Goal: Task Accomplishment & Management: Complete application form

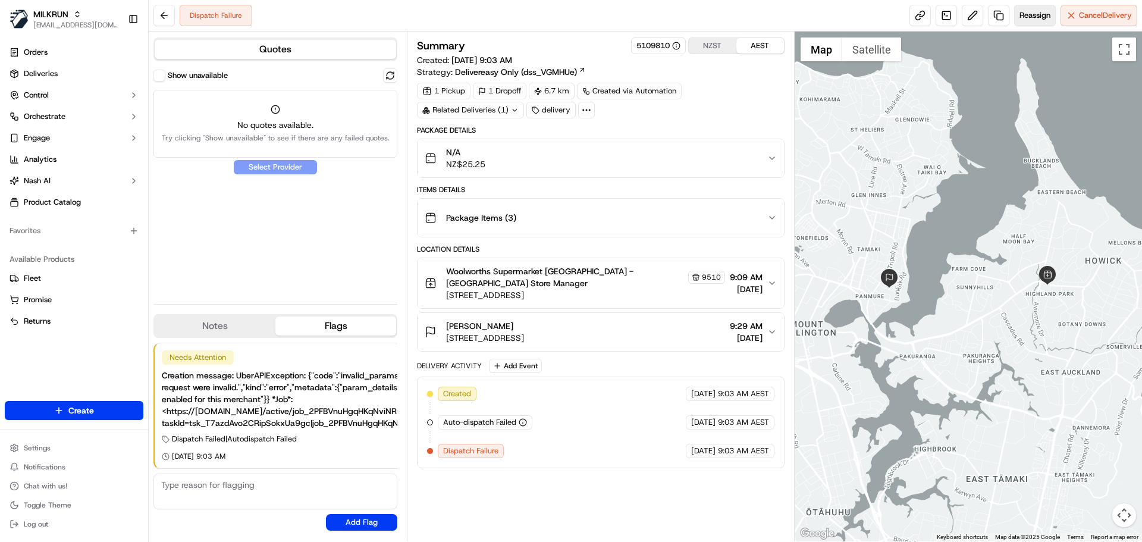
click at [1034, 11] on span "Reassign" at bounding box center [1035, 15] width 31 height 11
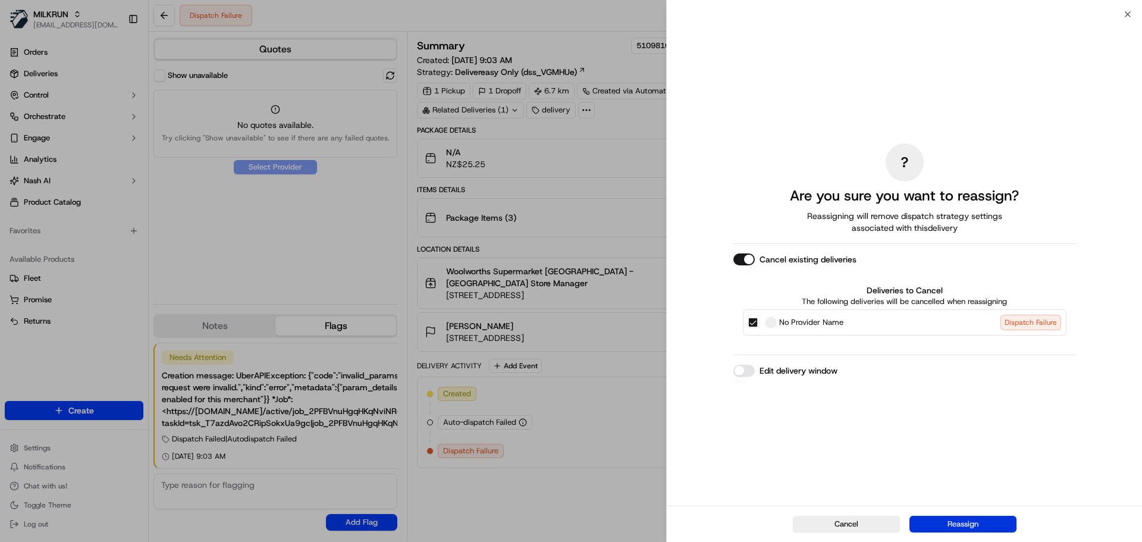
click at [974, 524] on button "Reassign" at bounding box center [962, 524] width 107 height 17
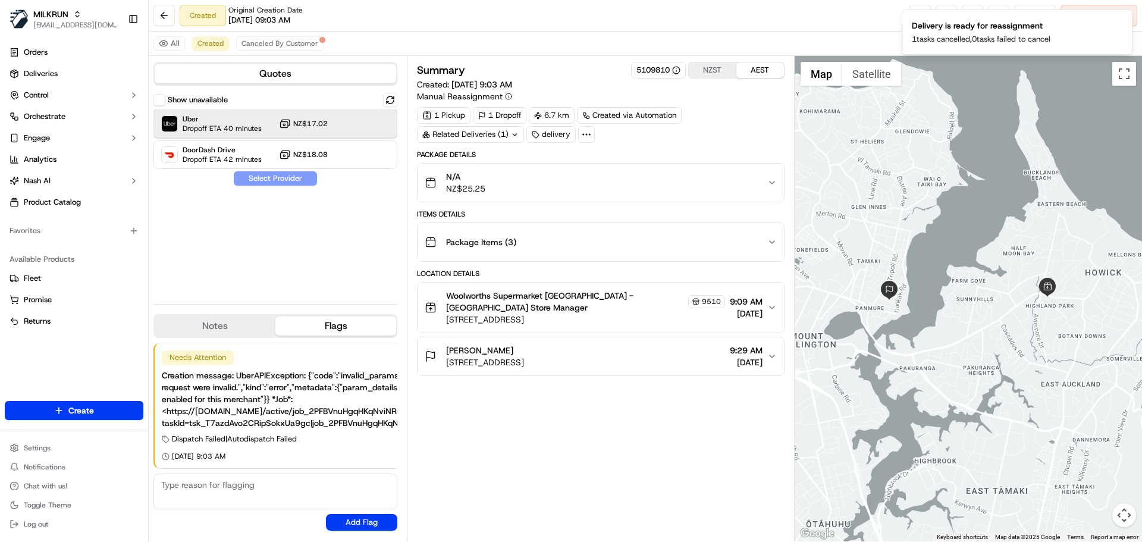
click at [244, 119] on span "Uber" at bounding box center [222, 119] width 79 height 10
click at [283, 177] on button "Assign Provider" at bounding box center [275, 178] width 84 height 14
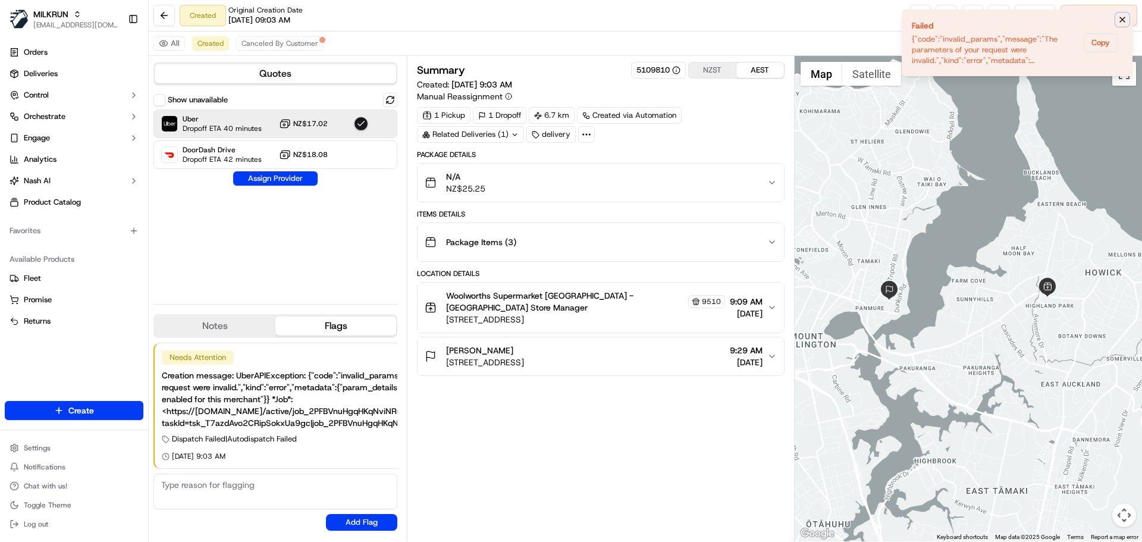
click at [1124, 21] on icon "Notifications (F8)" at bounding box center [1123, 20] width 10 height 10
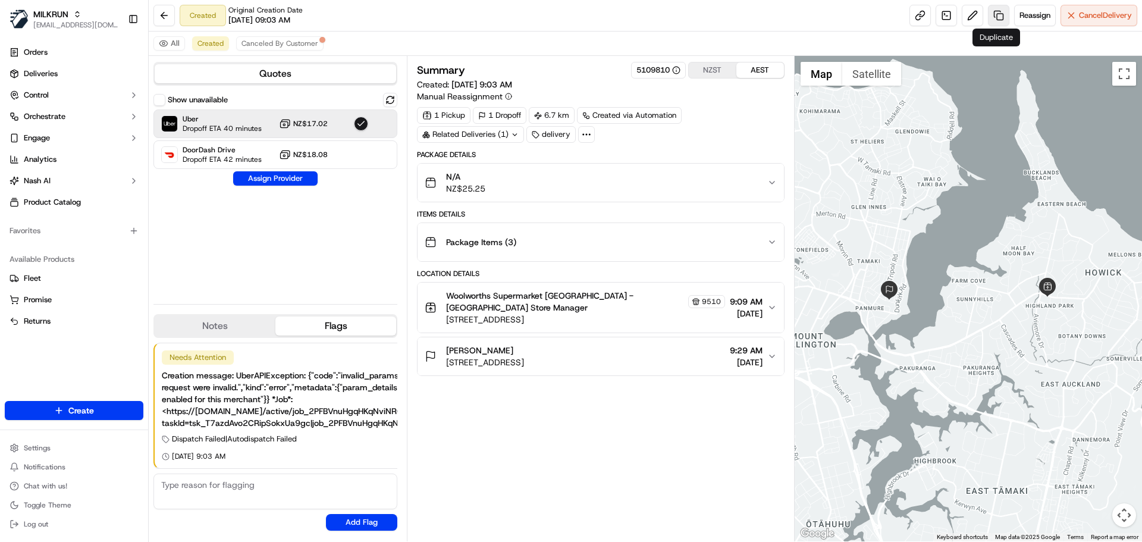
click at [995, 15] on link at bounding box center [998, 15] width 21 height 21
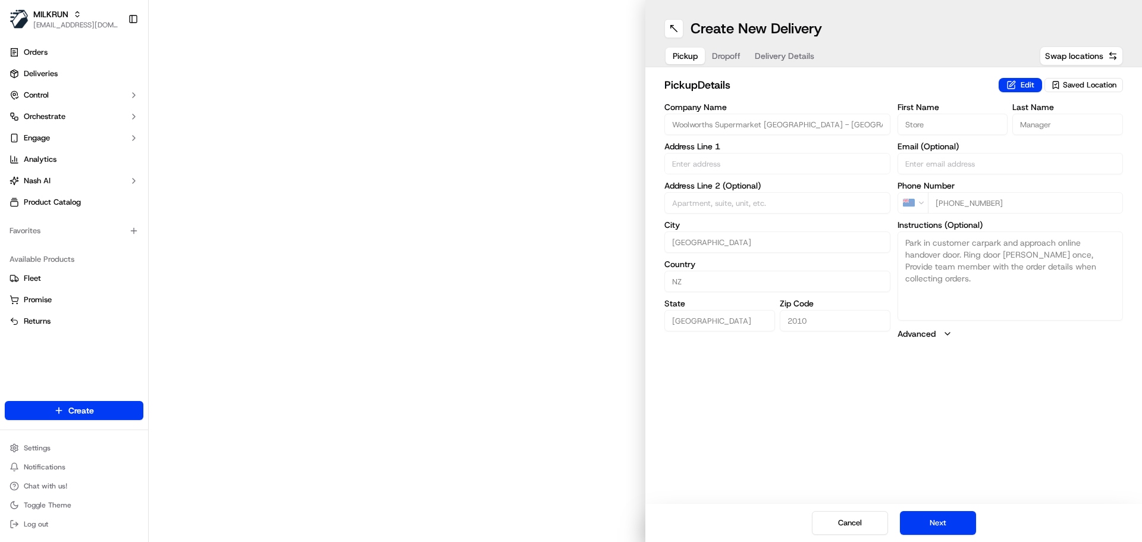
type input "507 Pakuranga Rd"
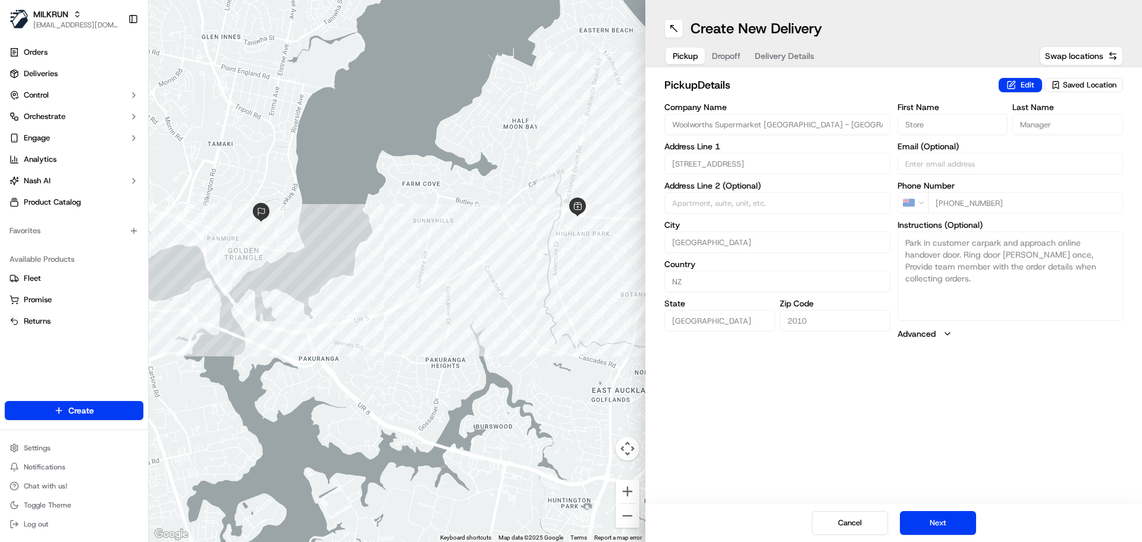
click at [727, 55] on span "Dropoff" at bounding box center [726, 56] width 29 height 12
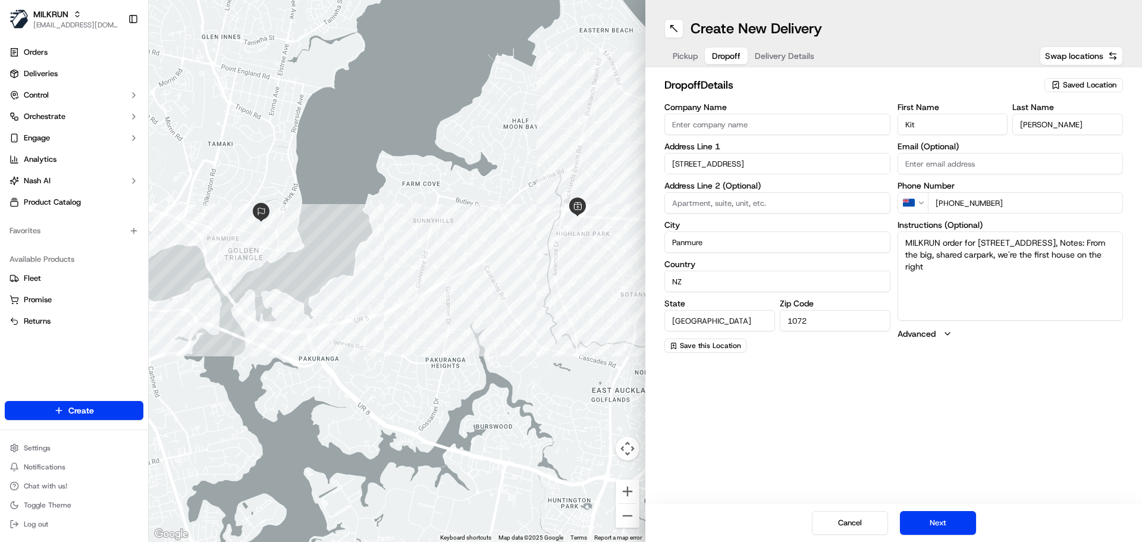
click at [786, 54] on span "Delivery Details" at bounding box center [784, 56] width 59 height 12
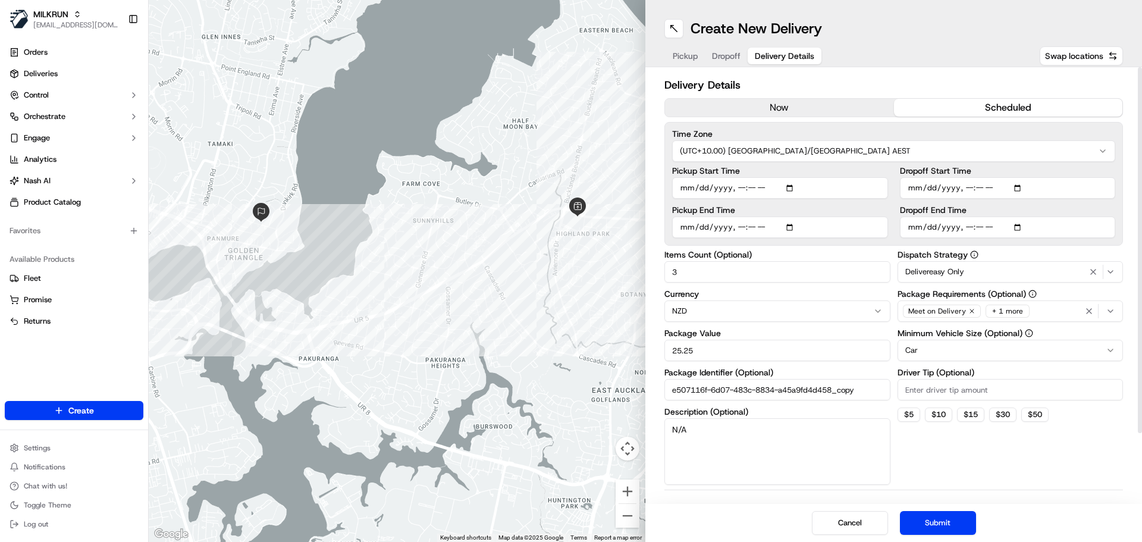
click at [779, 112] on button "now" at bounding box center [779, 108] width 229 height 18
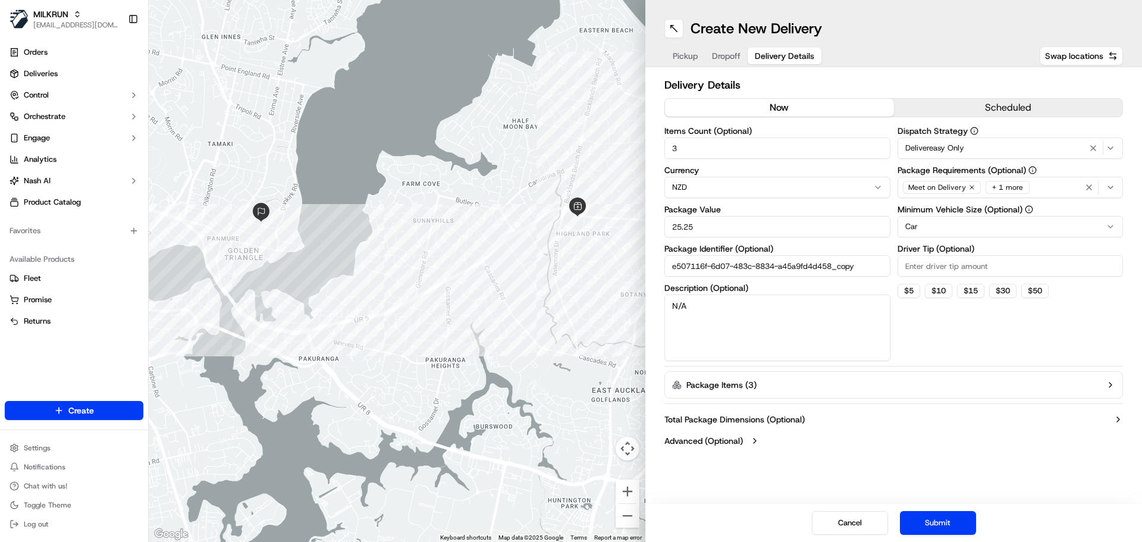
click at [1107, 384] on icon "button" at bounding box center [1111, 385] width 10 height 10
click at [1083, 428] on button "button" at bounding box center [1085, 421] width 17 height 17
click at [1086, 417] on button "button" at bounding box center [1085, 421] width 17 height 17
click at [1080, 419] on button "button" at bounding box center [1085, 421] width 17 height 17
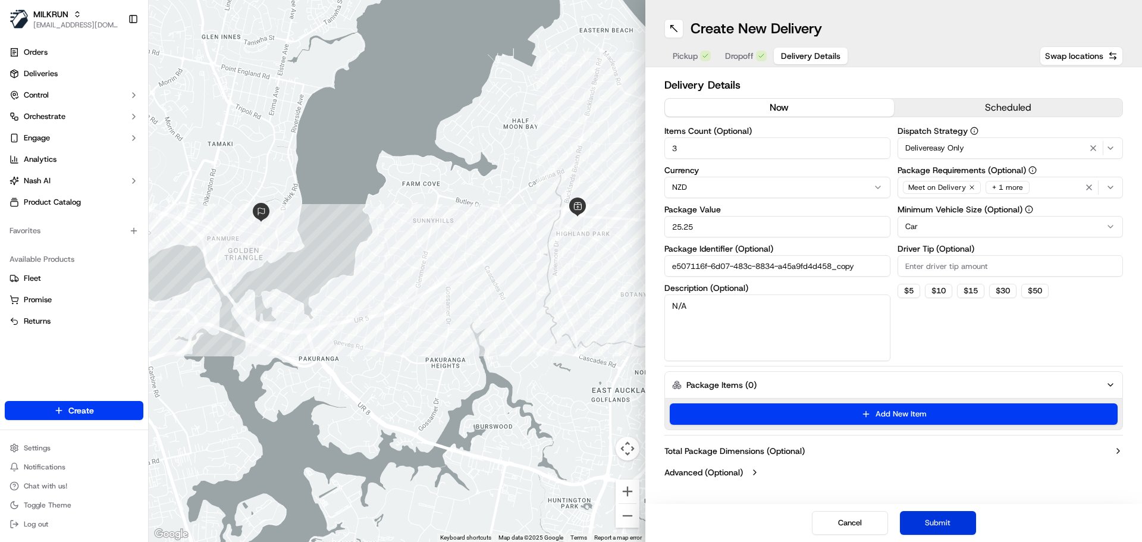
click at [929, 521] on button "Submit" at bounding box center [938, 523] width 76 height 24
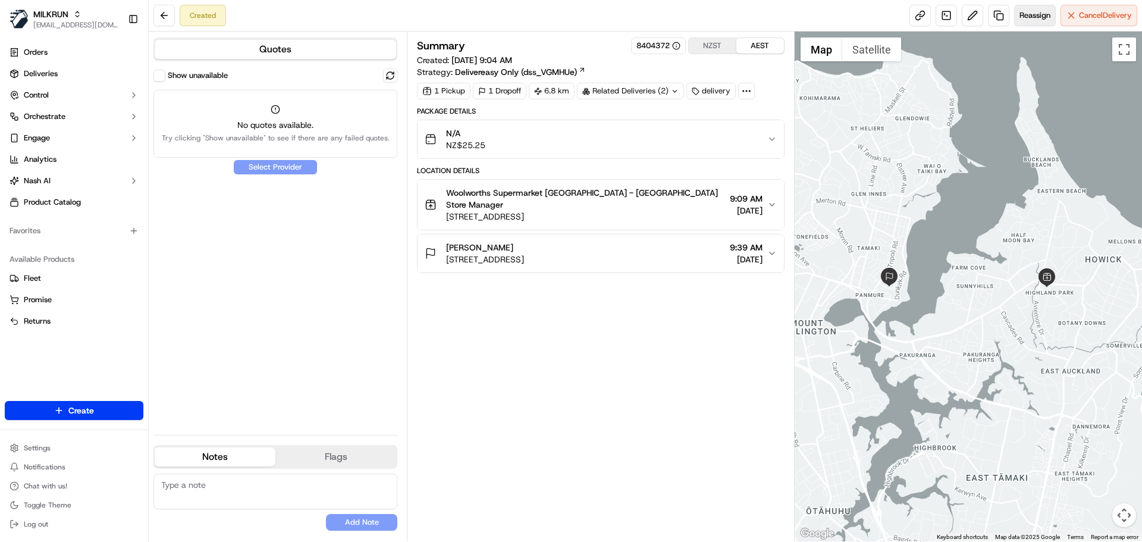
click at [1025, 12] on span "Reassign" at bounding box center [1035, 15] width 31 height 11
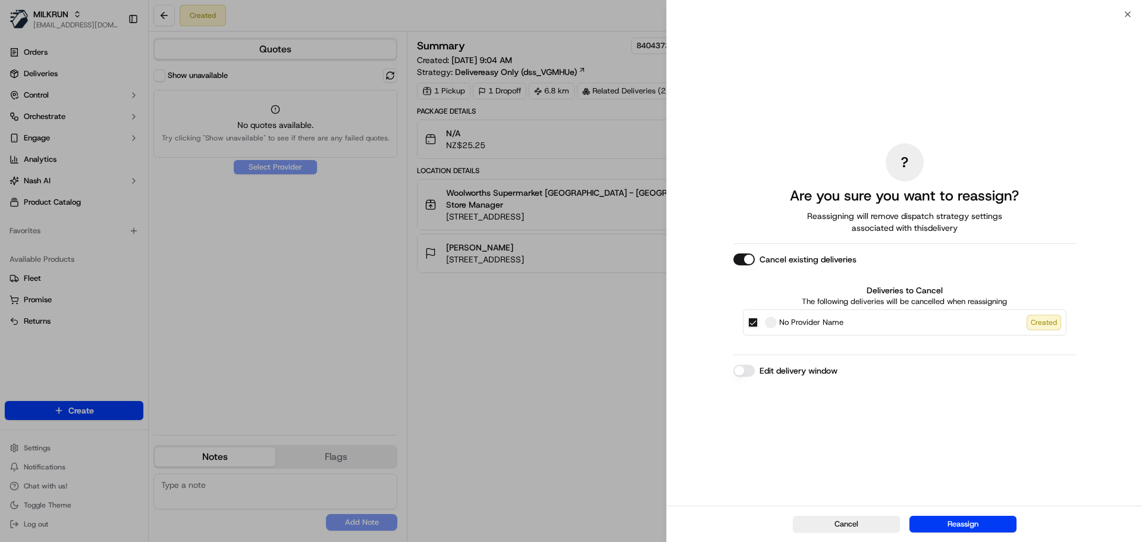
drag, startPoint x: 1025, startPoint y: 12, endPoint x: 912, endPoint y: 468, distance: 469.4
click at [912, 468] on div "Close ? Are you sure you want to reassign? Reassigning will remove dispatch str…" at bounding box center [904, 271] width 476 height 542
click at [948, 519] on button "Reassign" at bounding box center [962, 524] width 107 height 17
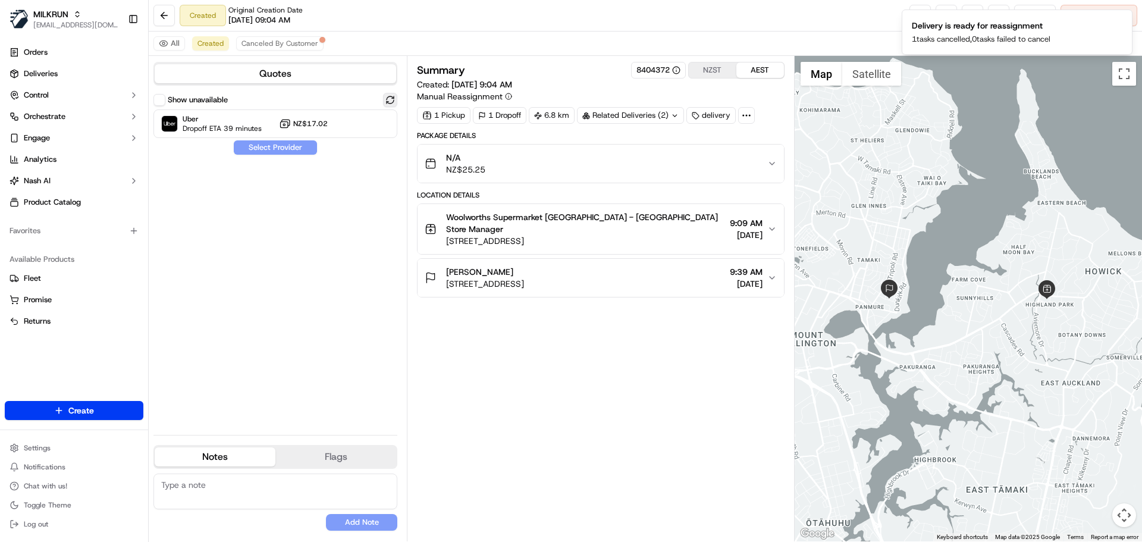
click at [387, 95] on button at bounding box center [390, 100] width 14 height 14
click at [232, 129] on span "Dropoff ETA 39 minutes" at bounding box center [222, 129] width 79 height 10
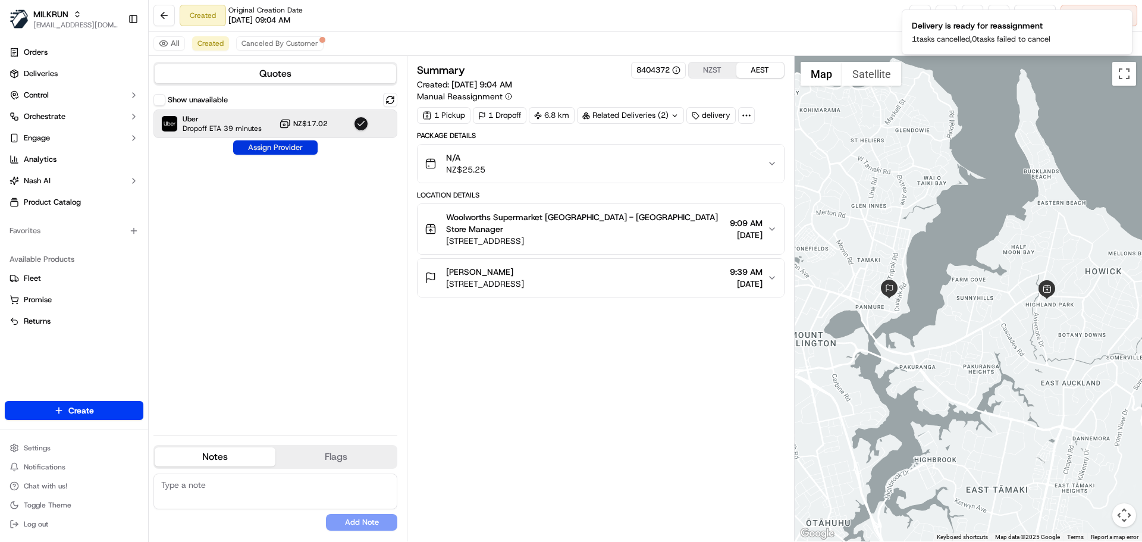
click at [268, 145] on button "Assign Provider" at bounding box center [275, 147] width 84 height 14
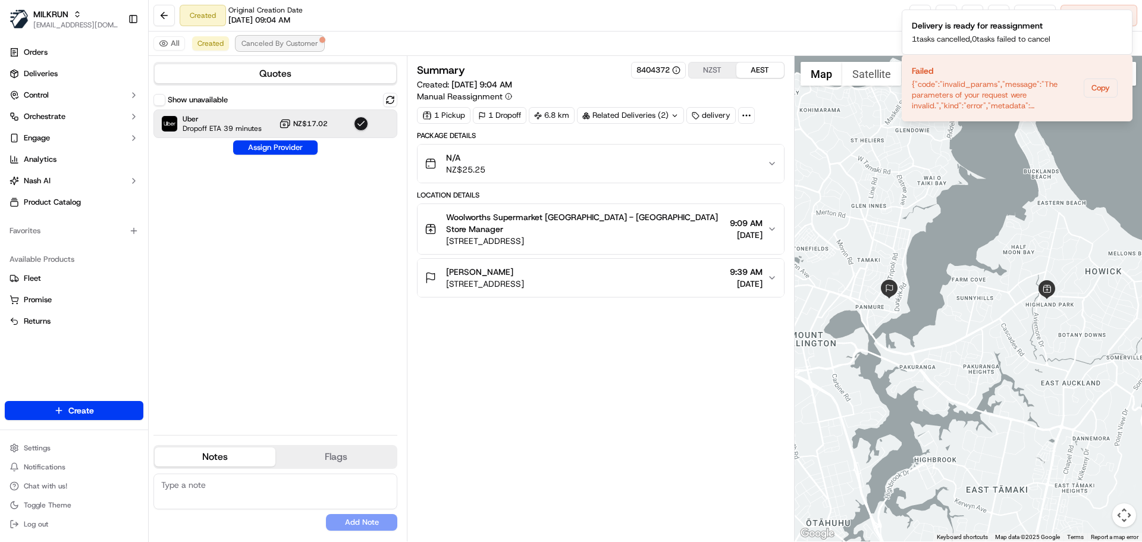
click at [266, 40] on span "Canceled By Customer" at bounding box center [280, 44] width 77 height 10
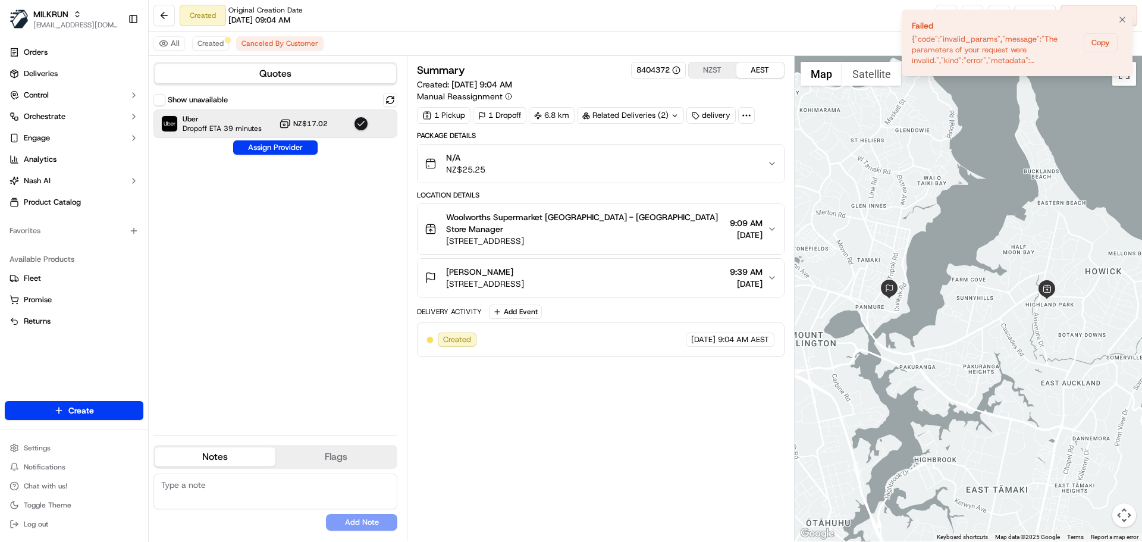
click at [985, 47] on div "{"code":"invalid_params","message":"The parameters of your request were invalid…" at bounding box center [995, 50] width 167 height 32
click at [1121, 18] on icon "Notifications (F8)" at bounding box center [1122, 19] width 5 height 5
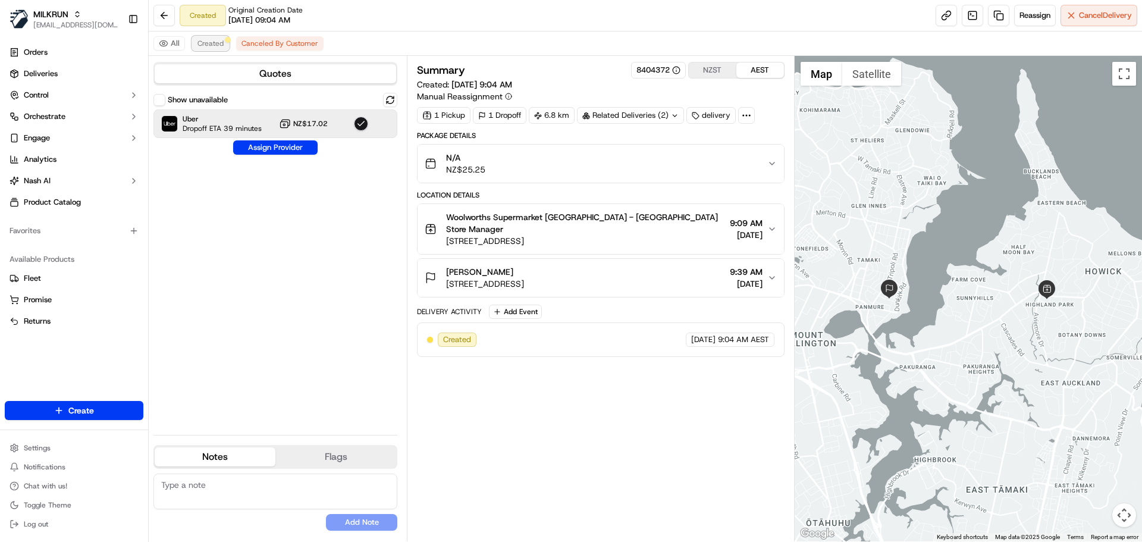
click at [215, 43] on span "Created" at bounding box center [210, 44] width 26 height 10
click at [996, 18] on link at bounding box center [998, 15] width 21 height 21
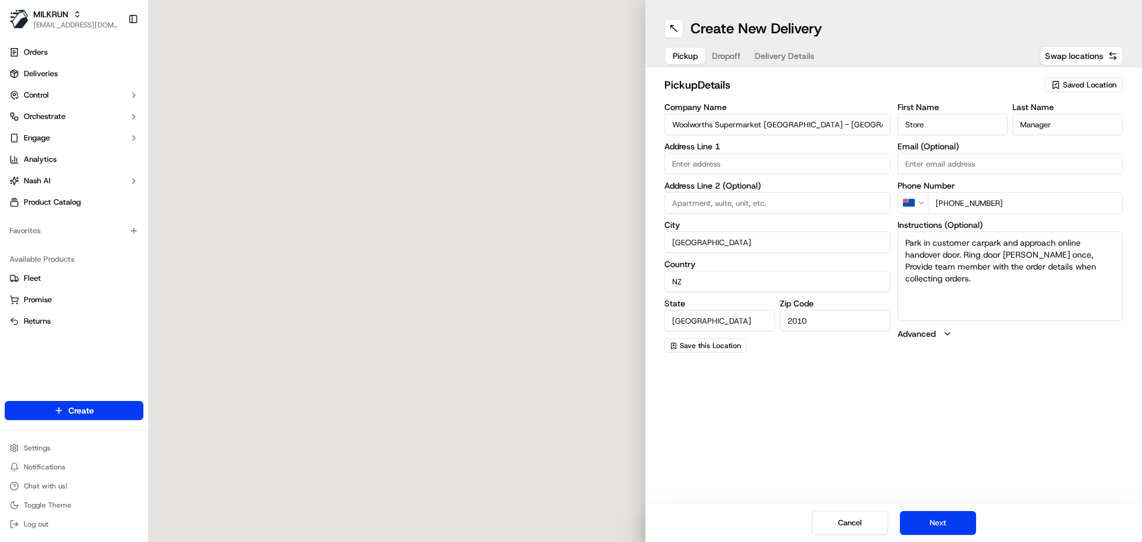
type input "507 Pakuranga Rd"
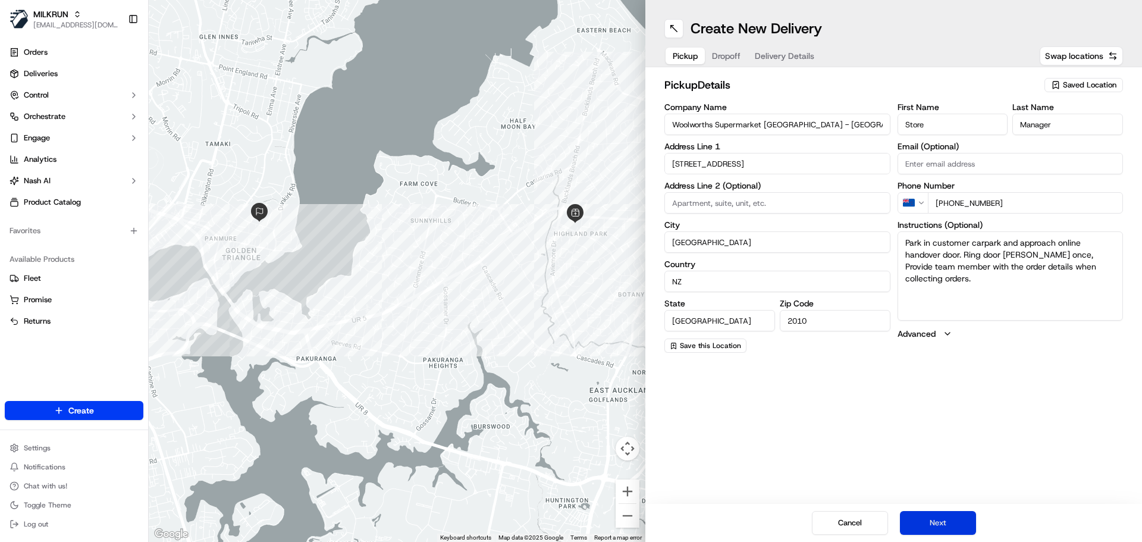
click at [932, 517] on button "Next" at bounding box center [938, 523] width 76 height 24
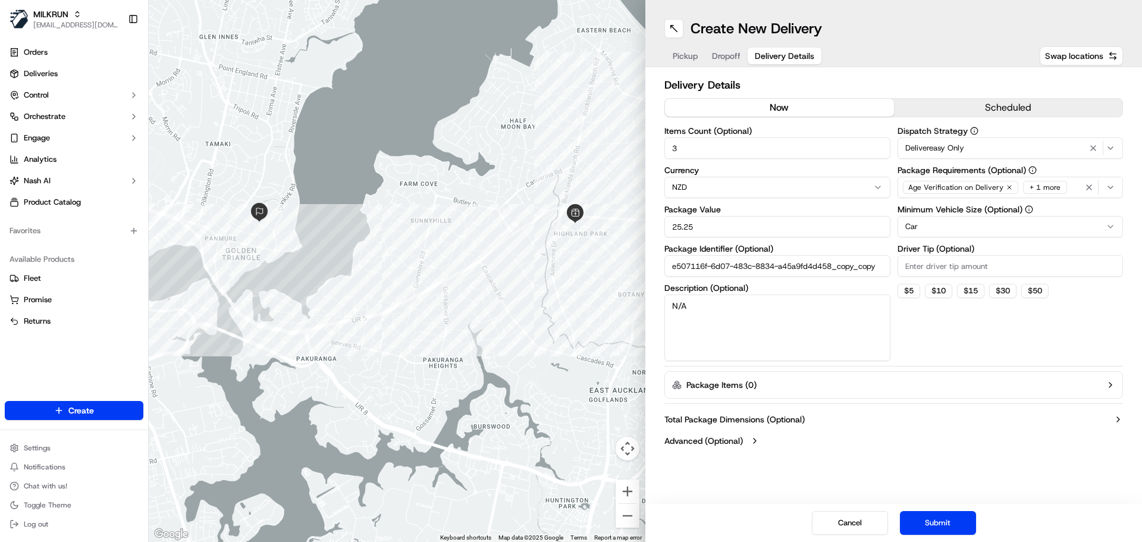
click at [1117, 419] on icon "button" at bounding box center [1119, 420] width 10 height 10
click at [827, 264] on input "e507116f-6d07-483c-8834-a45a9fd4d458_copy_copy" at bounding box center [777, 265] width 226 height 21
click at [951, 531] on button "Submit" at bounding box center [938, 523] width 76 height 24
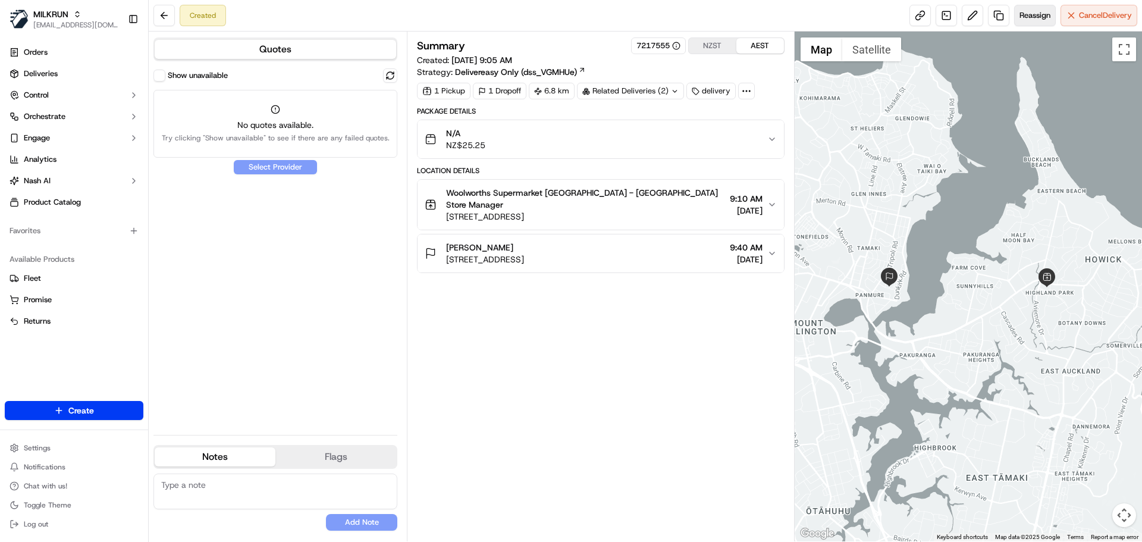
click at [1031, 21] on button "Reassign" at bounding box center [1035, 15] width 42 height 21
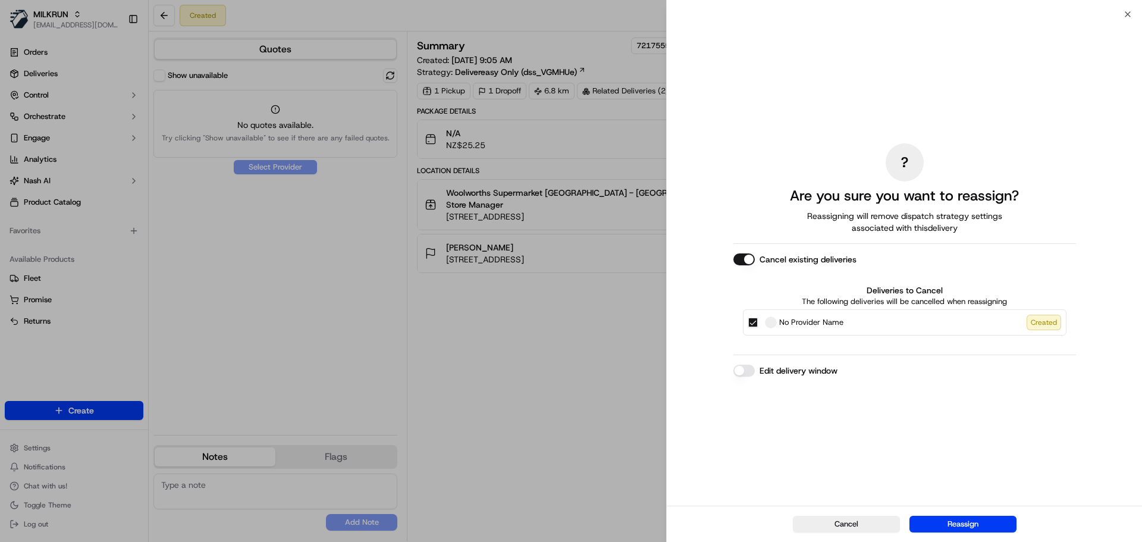
click at [749, 319] on button "No Provider Name Created" at bounding box center [753, 323] width 10 height 10
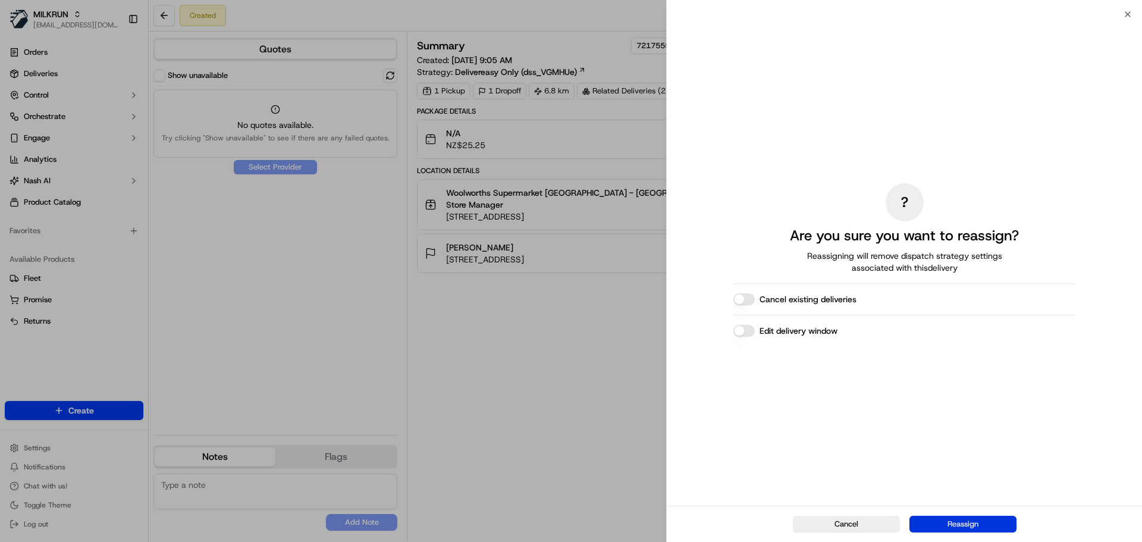
click at [957, 518] on button "Reassign" at bounding box center [962, 524] width 107 height 17
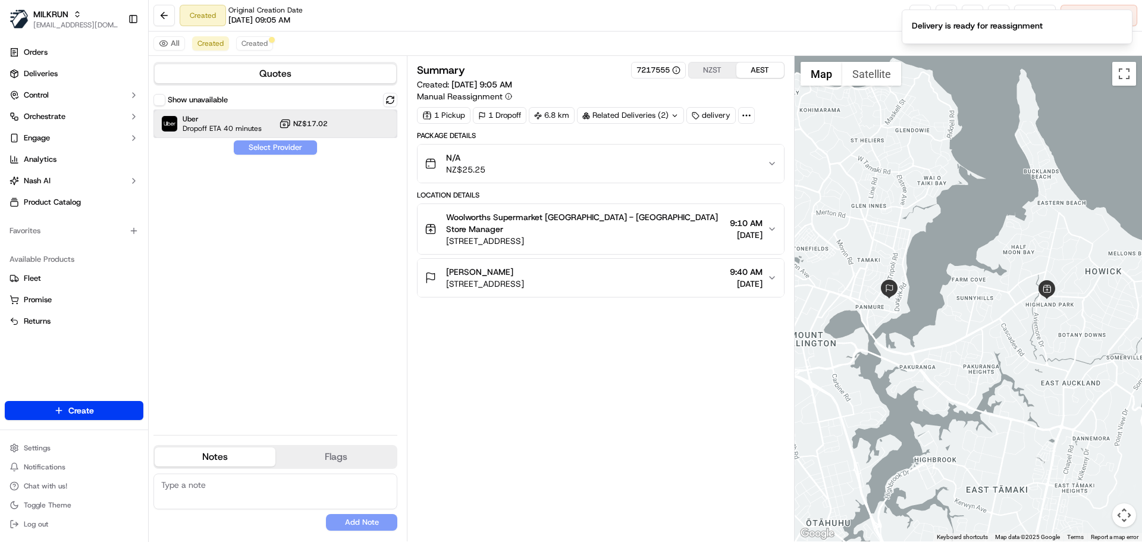
click at [224, 128] on span "Dropoff ETA 40 minutes" at bounding box center [222, 129] width 79 height 10
click at [269, 148] on button "Assign Provider" at bounding box center [275, 147] width 84 height 14
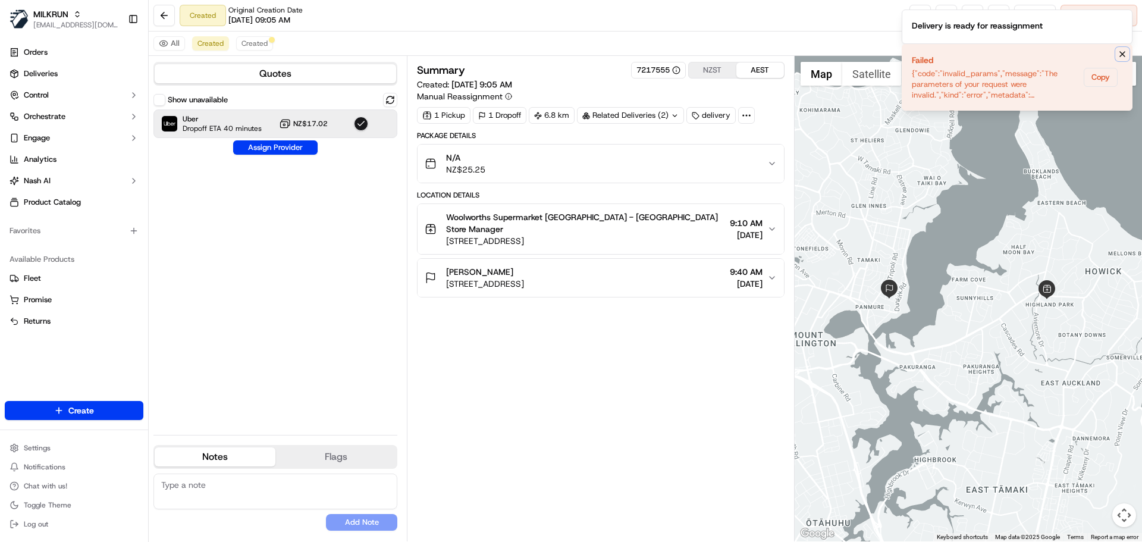
click at [1119, 54] on icon "Notifications (F8)" at bounding box center [1123, 54] width 10 height 10
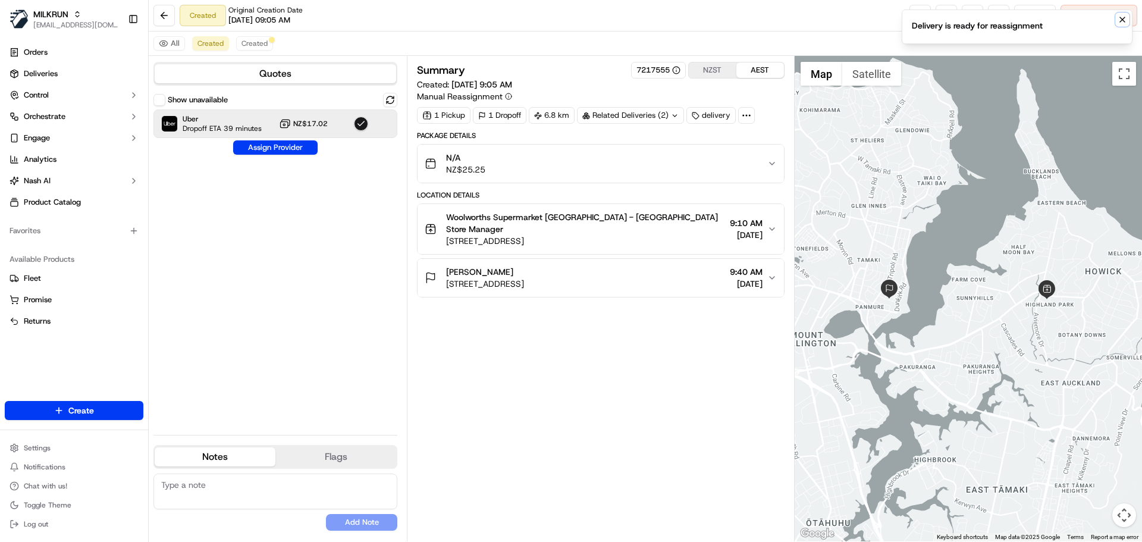
click at [1122, 21] on icon "Notifications (F8)" at bounding box center [1123, 20] width 10 height 10
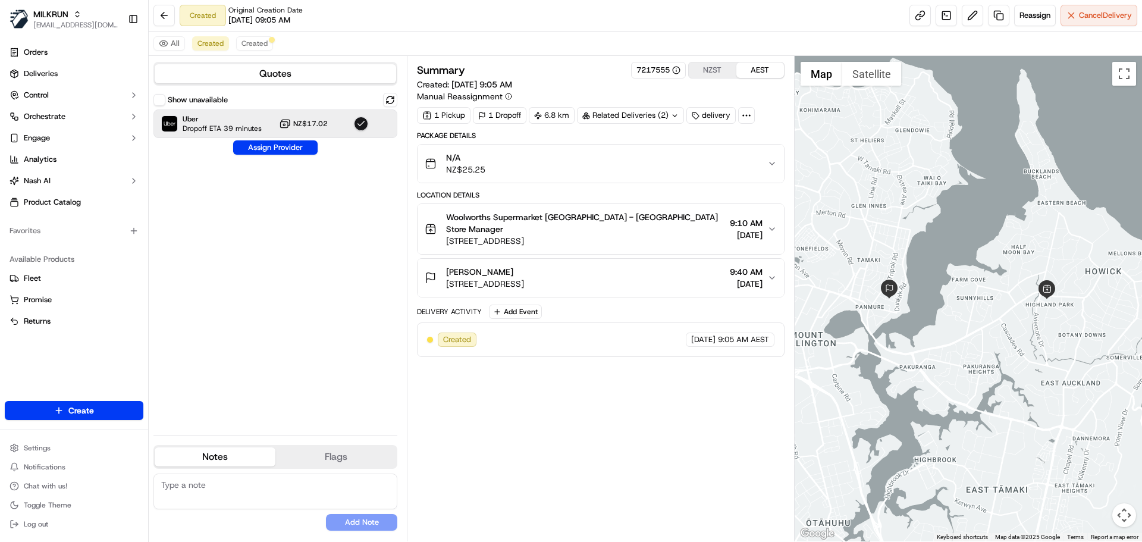
click at [272, 155] on div "Show unavailable Uber Dropoff ETA 39 minutes NZ$17.02 Assign Provider" at bounding box center [275, 259] width 244 height 333
click at [285, 153] on button "Assign Provider" at bounding box center [275, 147] width 84 height 14
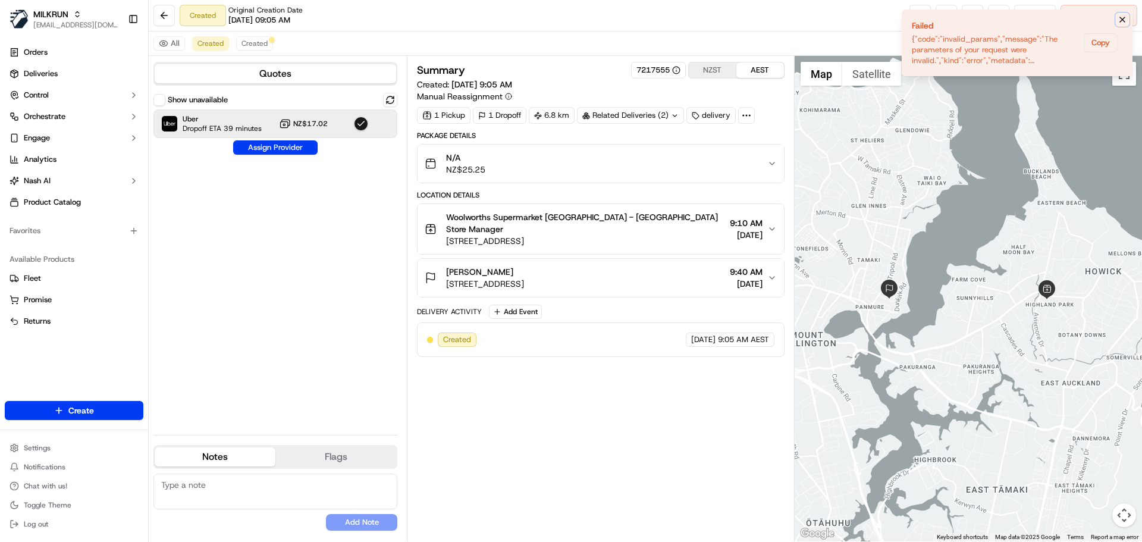
click at [1121, 21] on icon "Notifications (F8)" at bounding box center [1122, 19] width 5 height 5
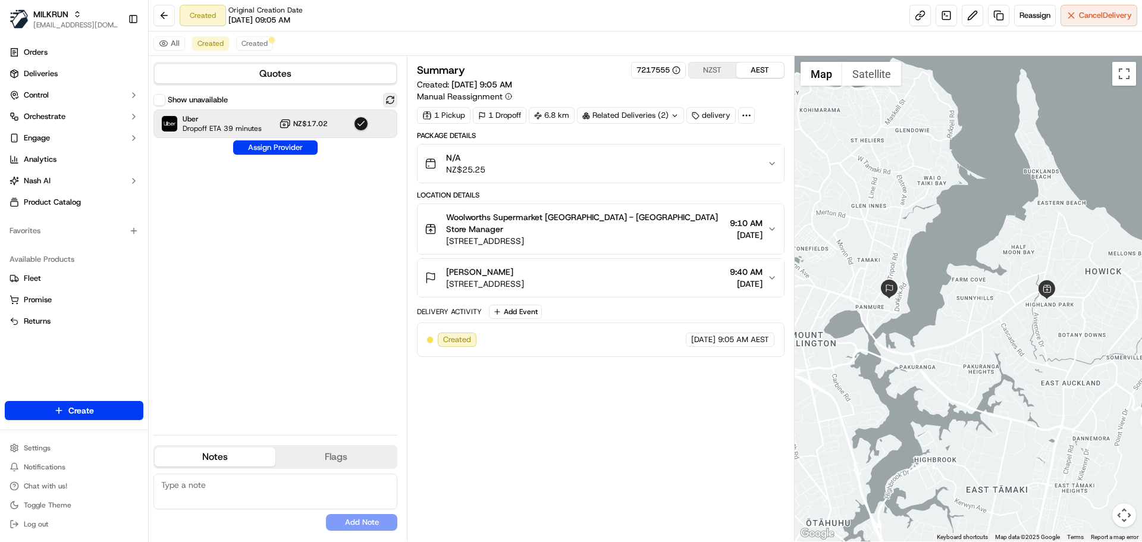
click at [389, 104] on button at bounding box center [390, 100] width 14 height 14
click at [996, 11] on link at bounding box center [998, 15] width 21 height 21
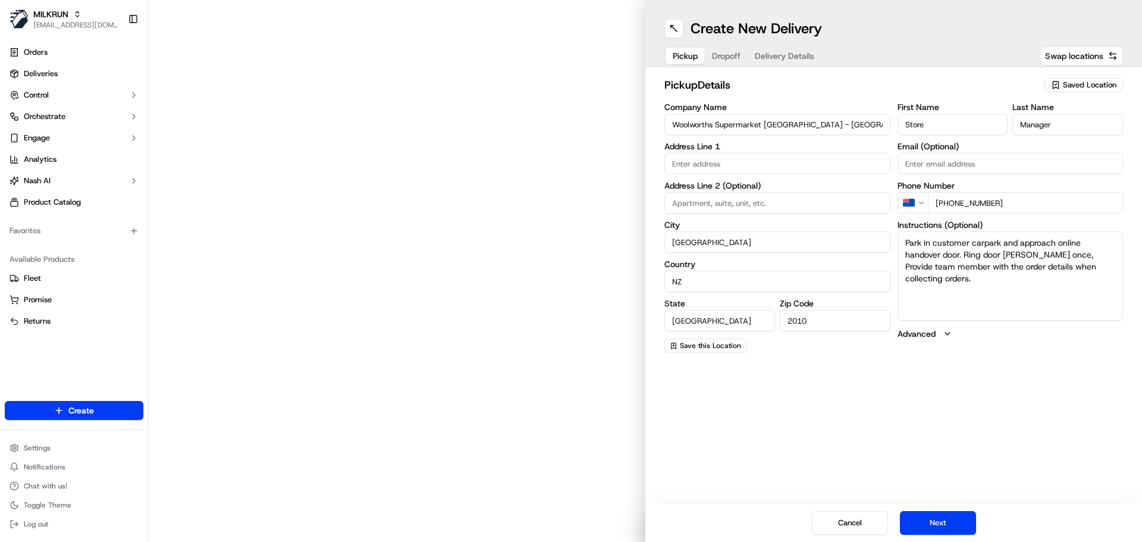
type input "507 Pakuranga Rd"
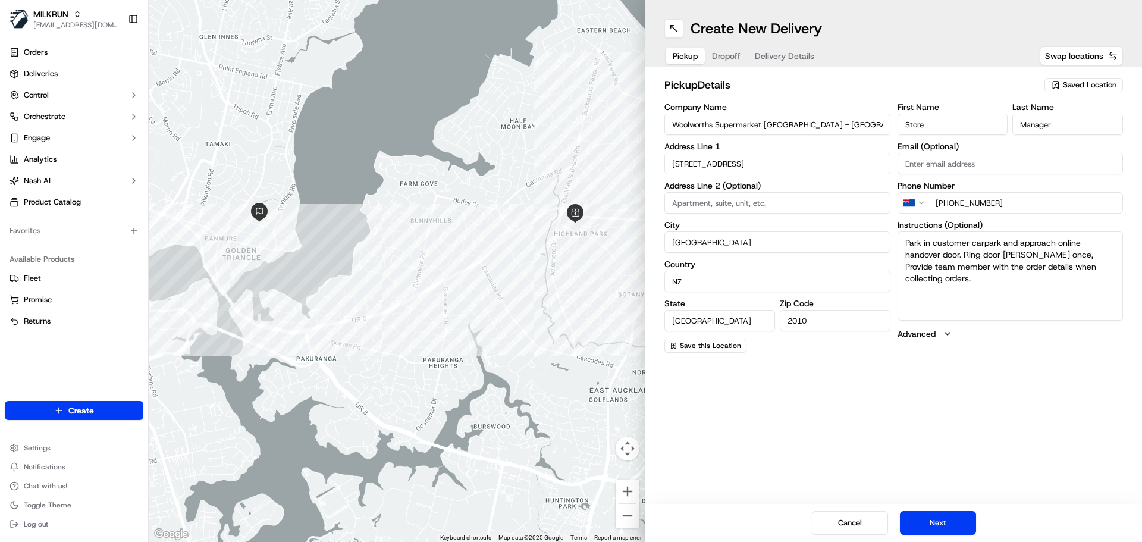
click at [792, 63] on button "Delivery Details" at bounding box center [785, 56] width 74 height 17
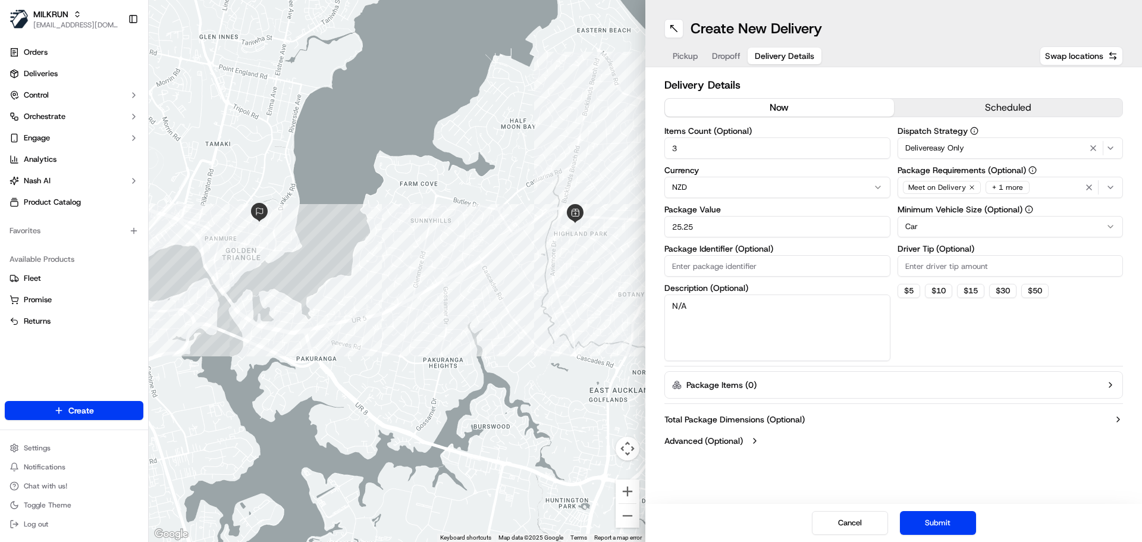
click at [695, 446] on label "Advanced (Optional)" at bounding box center [703, 441] width 79 height 12
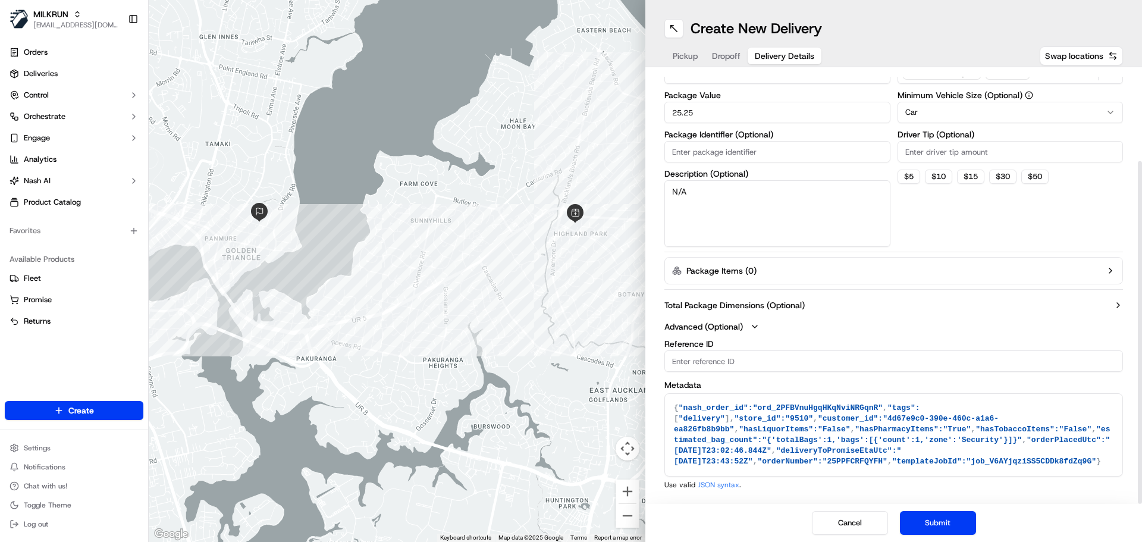
drag, startPoint x: 1056, startPoint y: 465, endPoint x: 645, endPoint y: 408, distance: 414.3
click at [645, 408] on div "Delivery Details now scheduled Items Count (Optional) 3 Currency NZD Package Va…" at bounding box center [893, 285] width 497 height 437
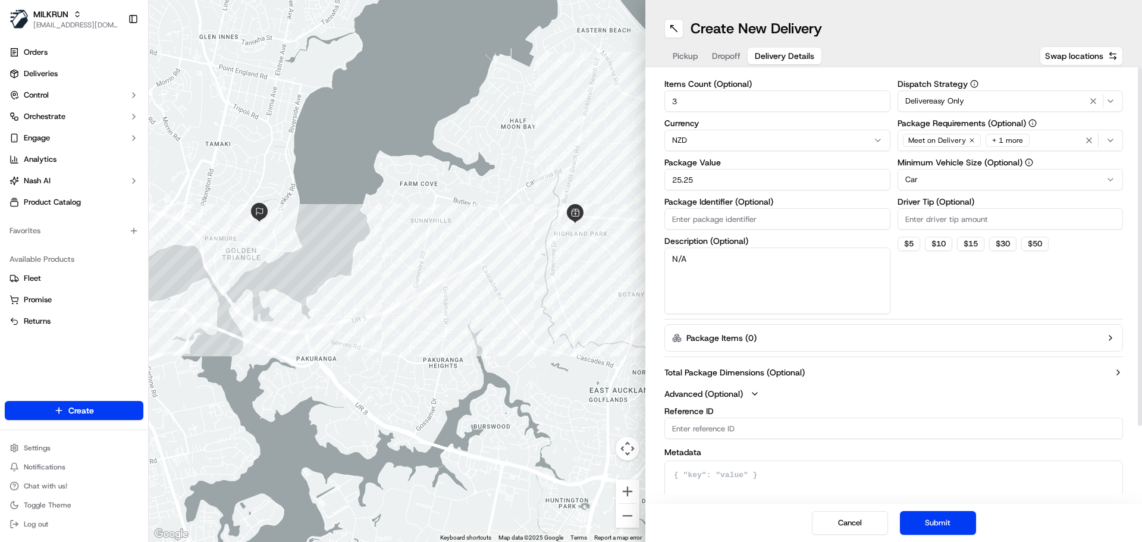
scroll to position [0, 0]
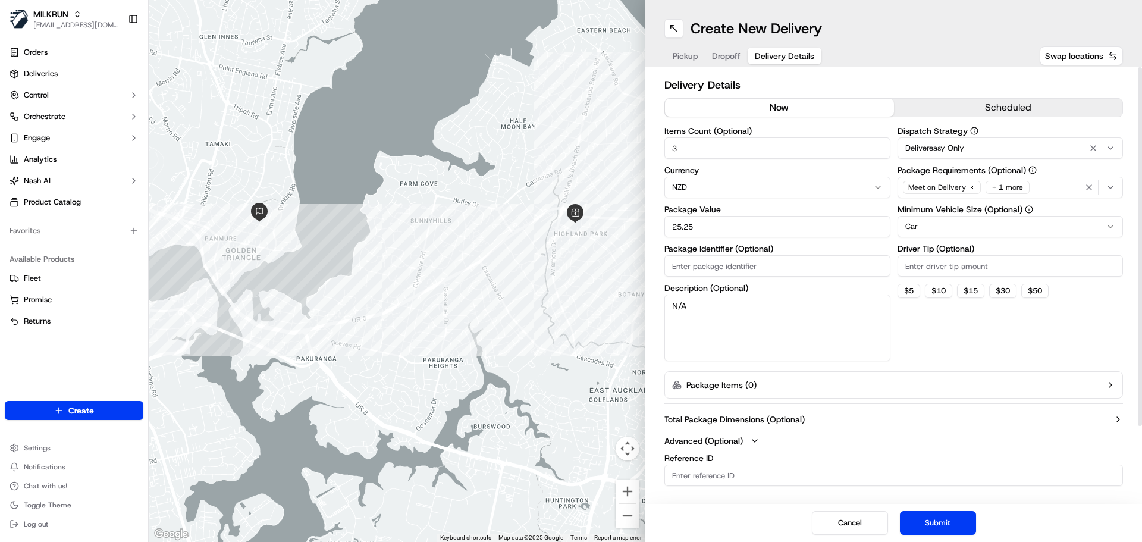
click at [1113, 224] on html "MILKRUN borourke@woolworths.com.au Toggle Sidebar Orders Deliveries Control Orc…" at bounding box center [571, 271] width 1142 height 542
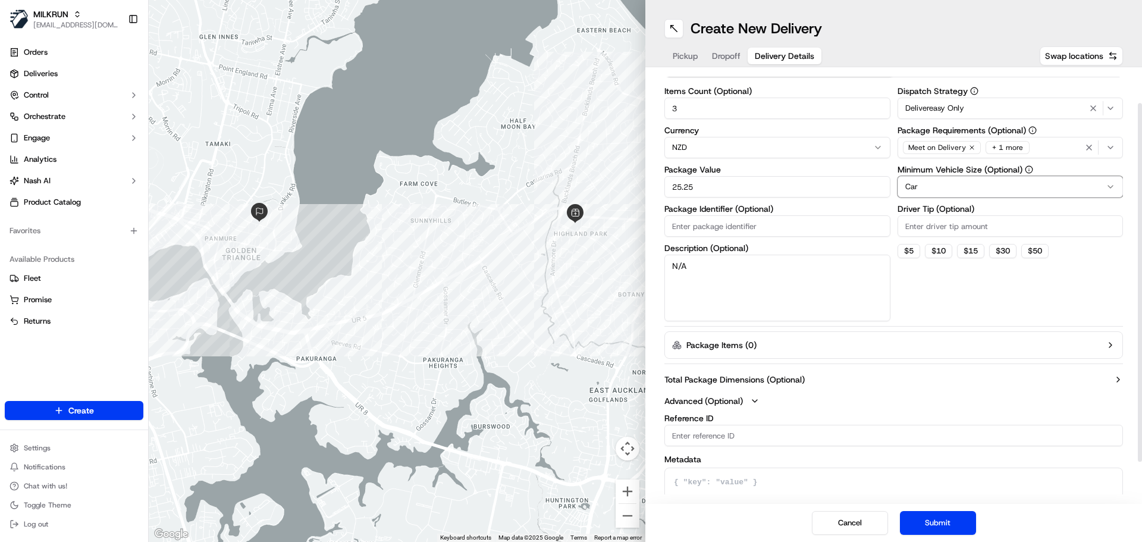
scroll to position [42, 0]
click at [1122, 381] on icon "button" at bounding box center [1119, 378] width 10 height 10
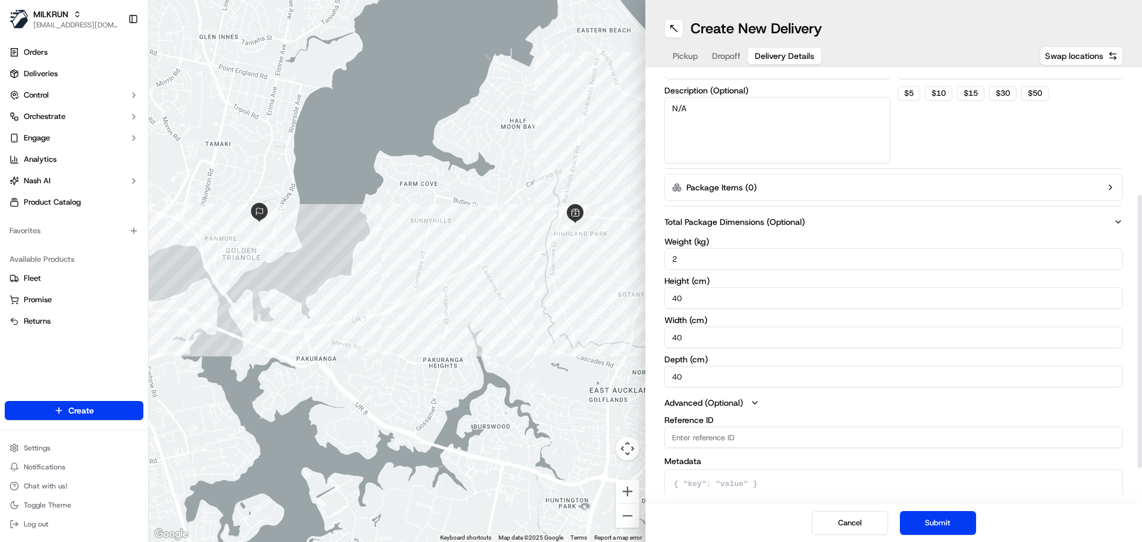
scroll to position [199, 0]
drag, startPoint x: 692, startPoint y: 262, endPoint x: 551, endPoint y: 233, distance: 143.8
click at [553, 234] on div "← Move left → Move right ↑ Move up ↓ Move down + Zoom in - Zoom out Home Jump l…" at bounding box center [645, 271] width 993 height 542
drag, startPoint x: 719, startPoint y: 300, endPoint x: 566, endPoint y: 280, distance: 154.2
click at [566, 280] on div "← Move left → Move right ↑ Move up ↓ Move down + Zoom in - Zoom out Home Jump l…" at bounding box center [645, 271] width 993 height 542
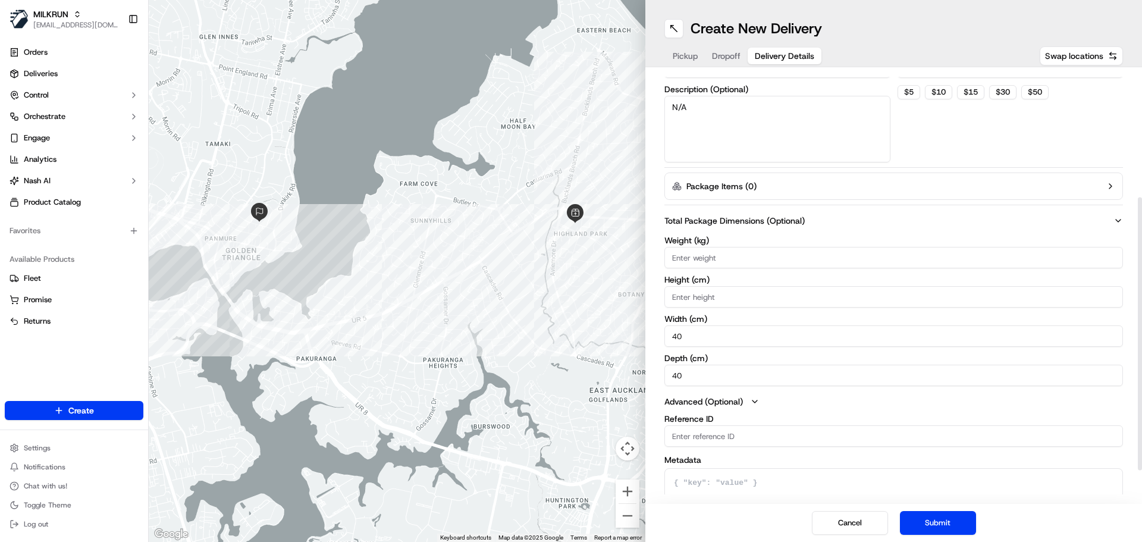
drag, startPoint x: 707, startPoint y: 338, endPoint x: 612, endPoint y: 333, distance: 94.7
click at [614, 333] on div "← Move left → Move right ↑ Move up ↓ Move down + Zoom in - Zoom out Home Jump l…" at bounding box center [645, 271] width 993 height 542
drag, startPoint x: 712, startPoint y: 382, endPoint x: 585, endPoint y: 355, distance: 129.5
click at [585, 355] on div "← Move left → Move right ↑ Move up ↓ Move down + Zoom in - Zoom out Home Jump l…" at bounding box center [645, 271] width 993 height 542
click at [1120, 221] on icon "button" at bounding box center [1119, 221] width 10 height 10
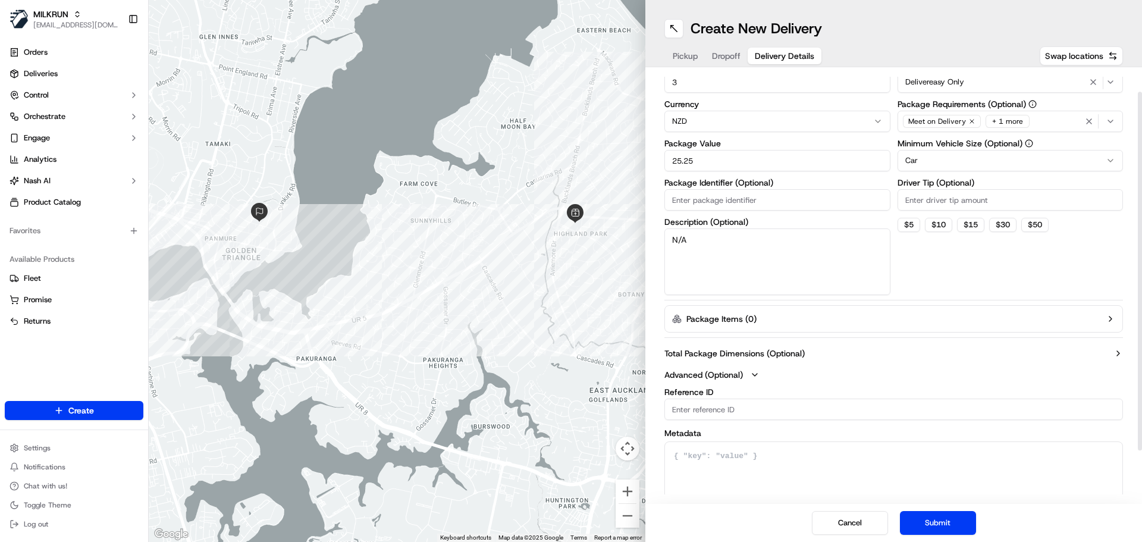
scroll to position [20, 0]
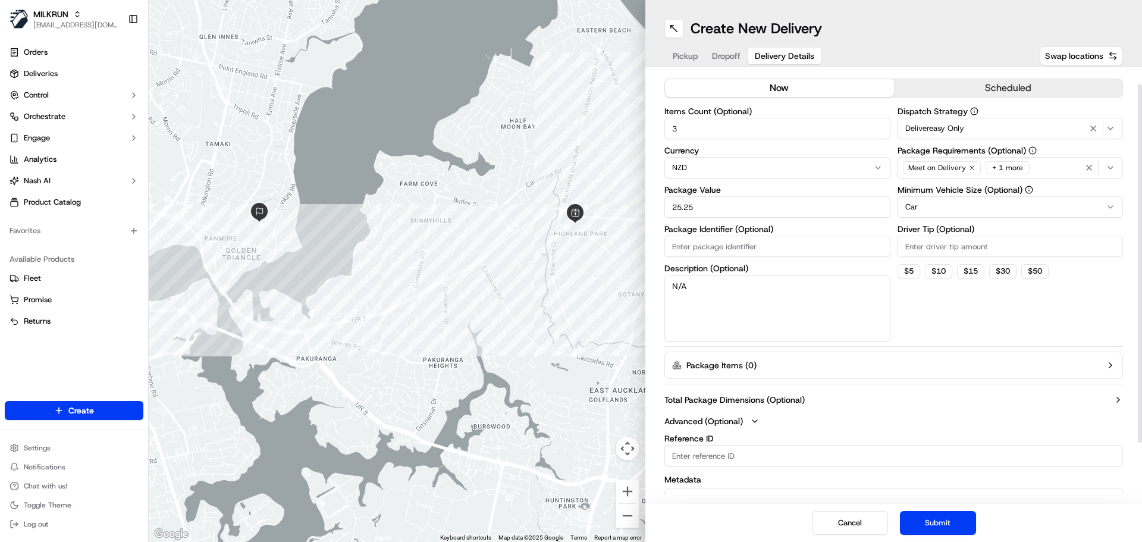
click at [1105, 366] on button "Package Items ( 0 )" at bounding box center [893, 365] width 459 height 27
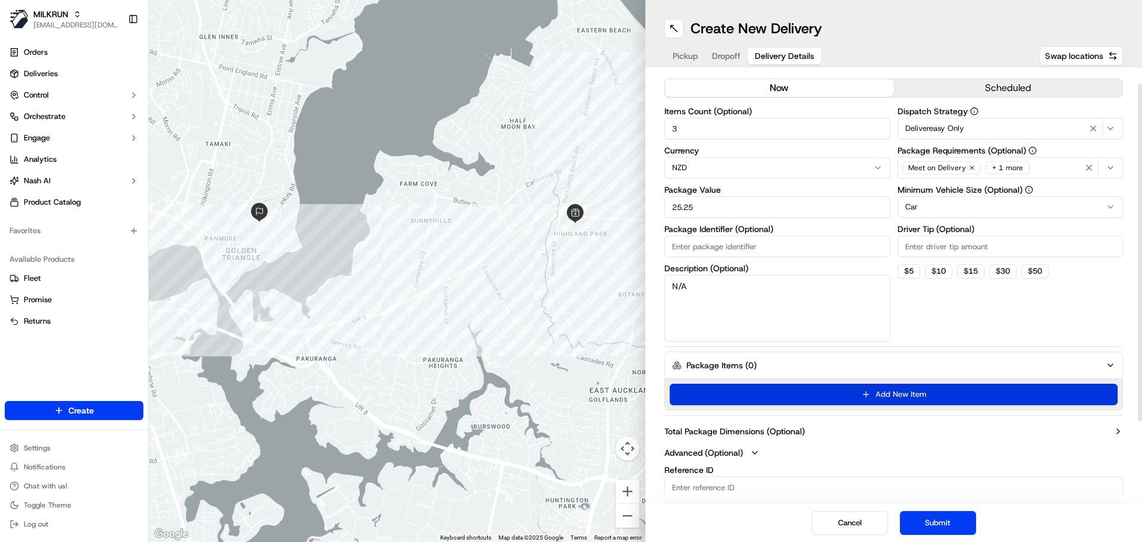
click at [897, 392] on button "Add New Item" at bounding box center [894, 394] width 448 height 21
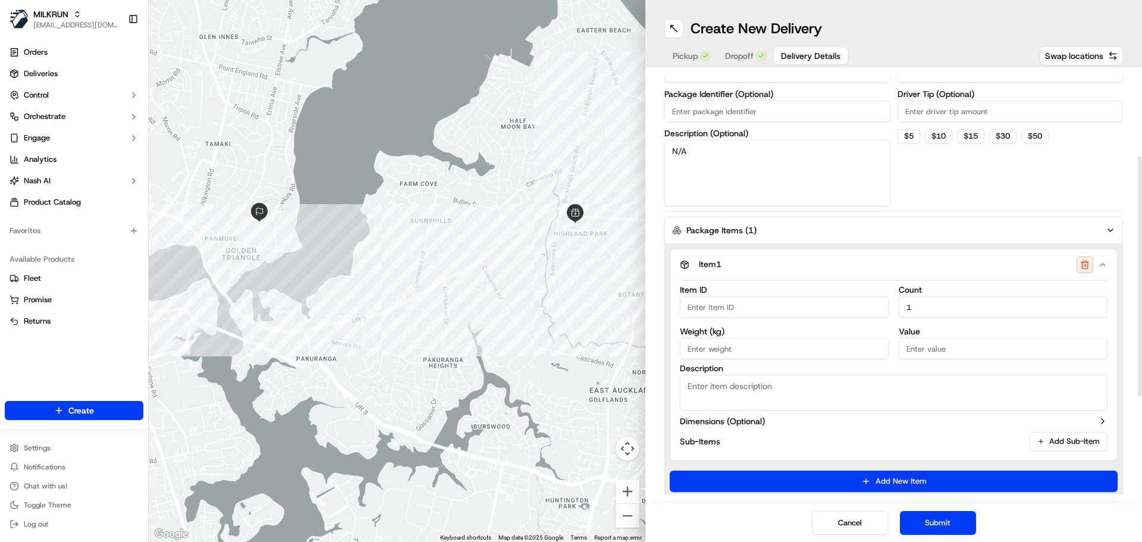
scroll to position [156, 0]
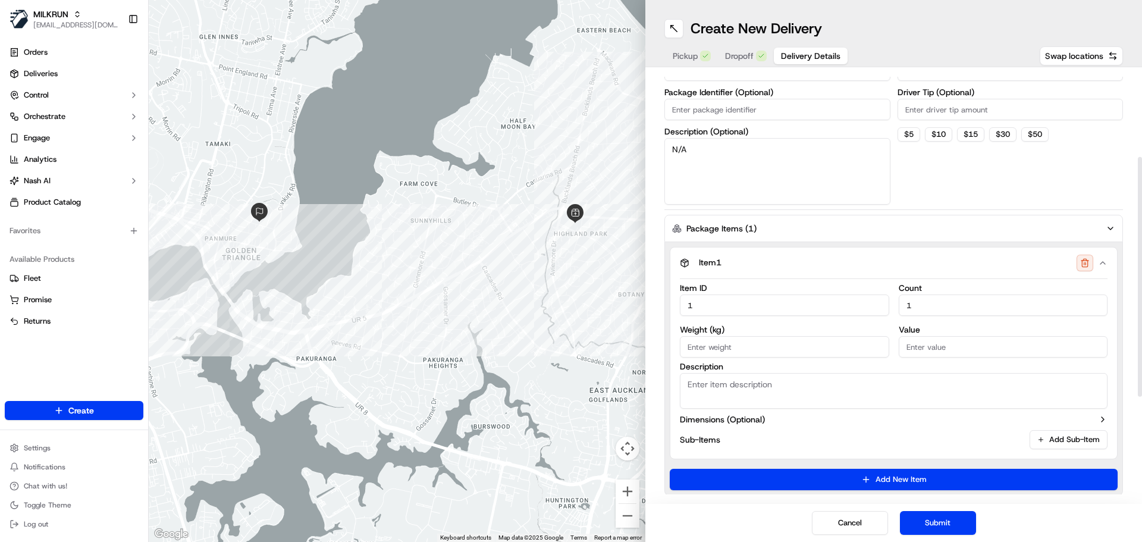
type input "1"
click at [715, 352] on input "Weight ( kg )" at bounding box center [784, 346] width 209 height 21
type input "1"
click at [952, 346] on input "Value" at bounding box center [1003, 346] width 209 height 21
type input "1"
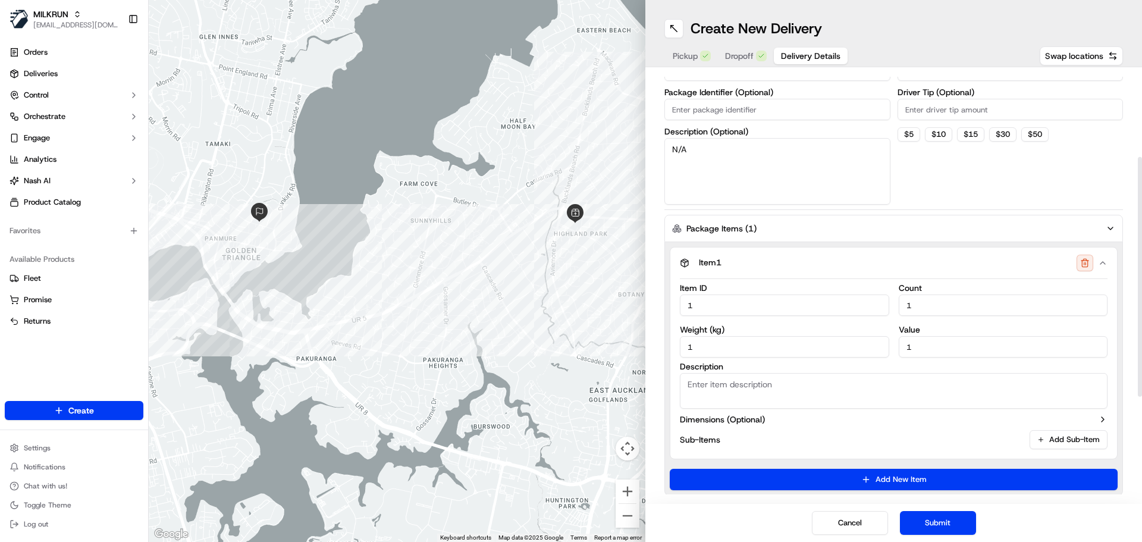
click at [846, 380] on textarea "Description" at bounding box center [894, 391] width 428 height 36
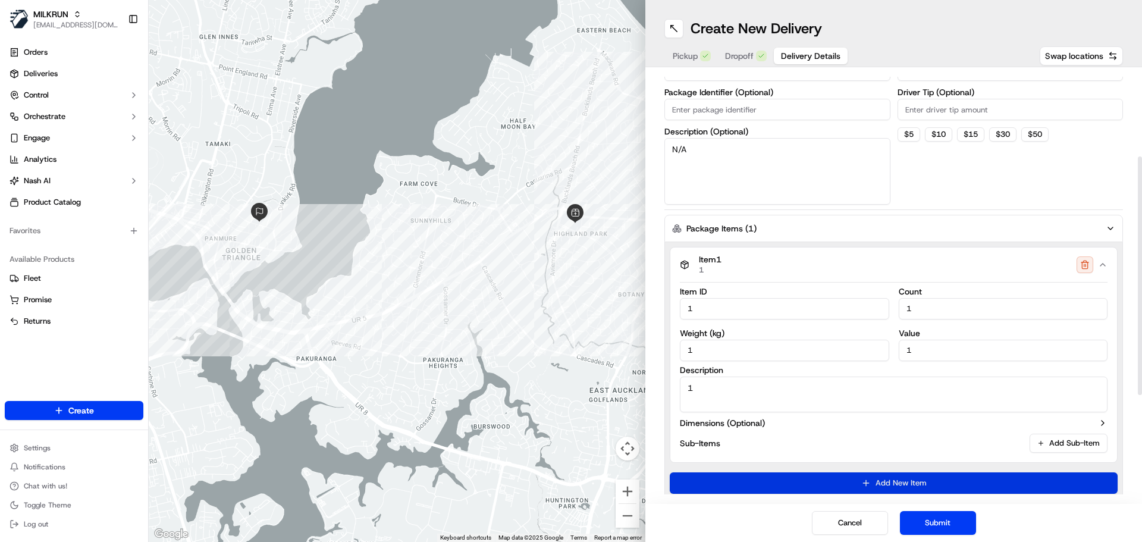
type textarea "1"
click at [924, 479] on button "Add New Item" at bounding box center [894, 482] width 448 height 21
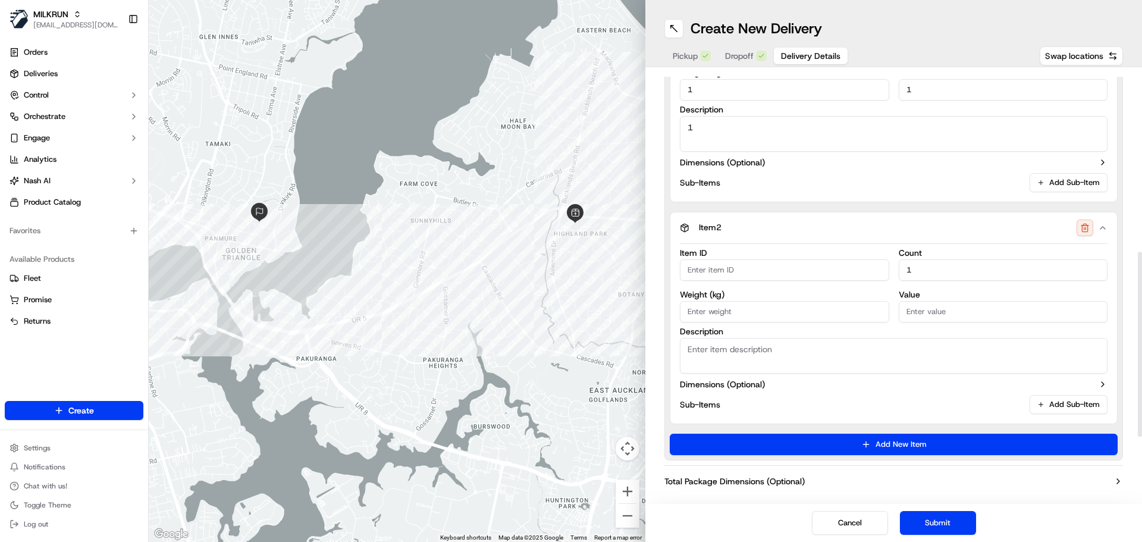
click at [948, 206] on div "Item 1 1 Item ID 1 Count 1 Weight ( kg ) 1 Value 1 Description 1 Dimensions (Op…" at bounding box center [893, 221] width 459 height 479
click at [1103, 231] on icon "button" at bounding box center [1103, 228] width 10 height 10
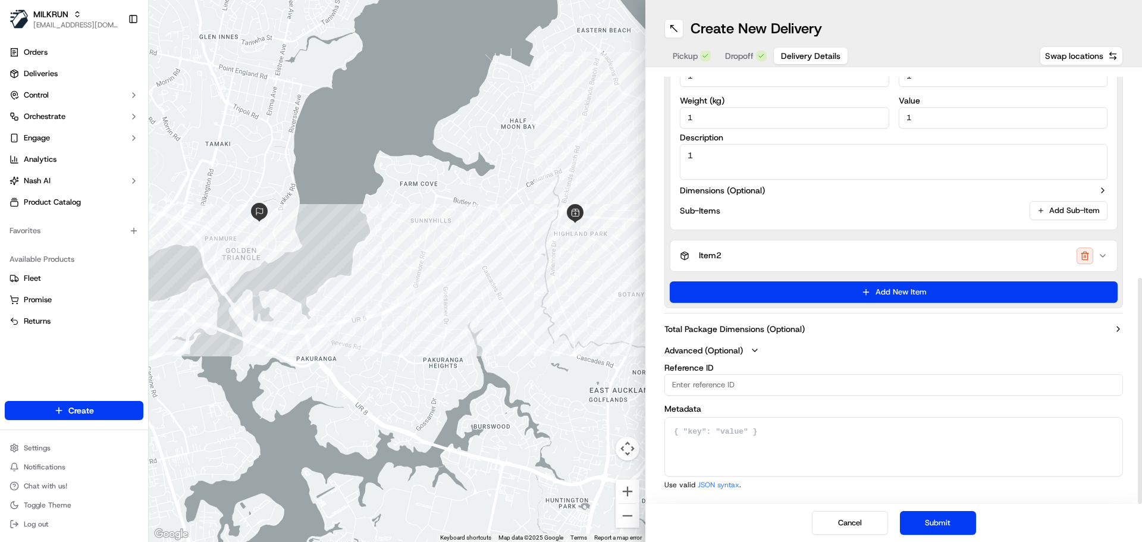
scroll to position [350, 0]
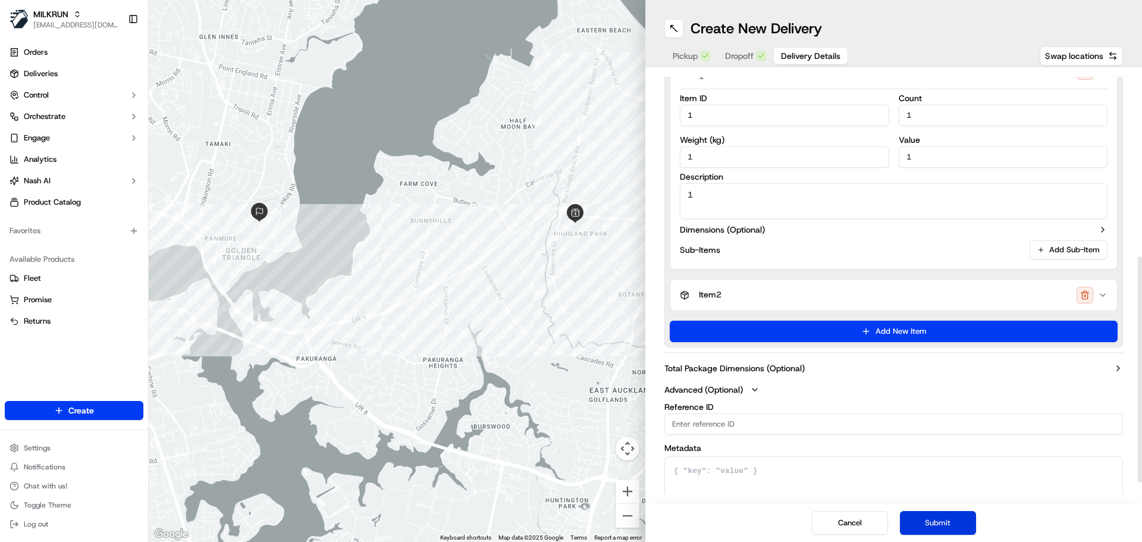
click at [943, 524] on button "Submit" at bounding box center [938, 523] width 76 height 24
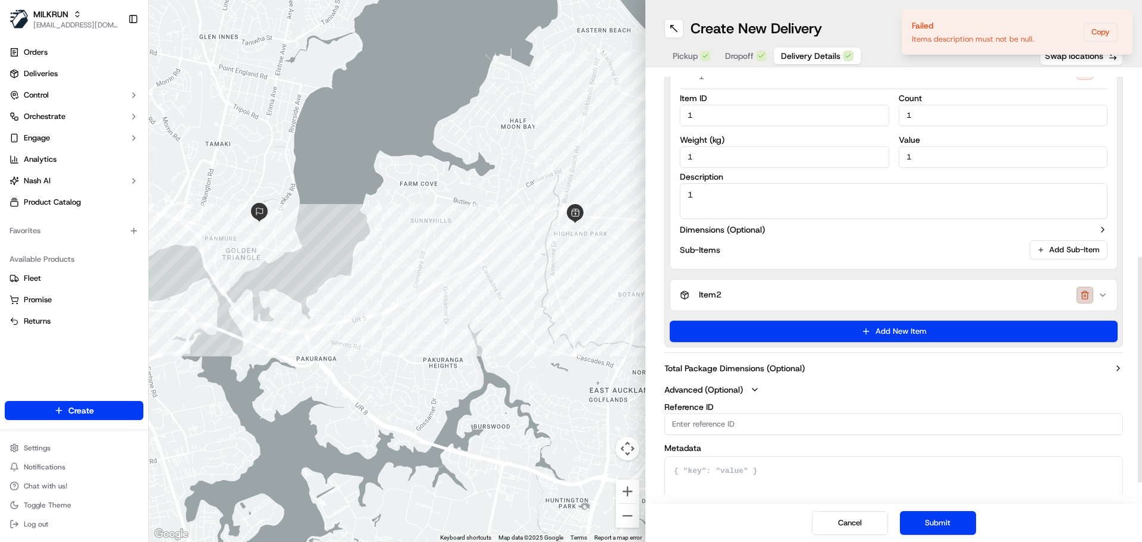
click at [1084, 296] on button "button" at bounding box center [1085, 295] width 17 height 17
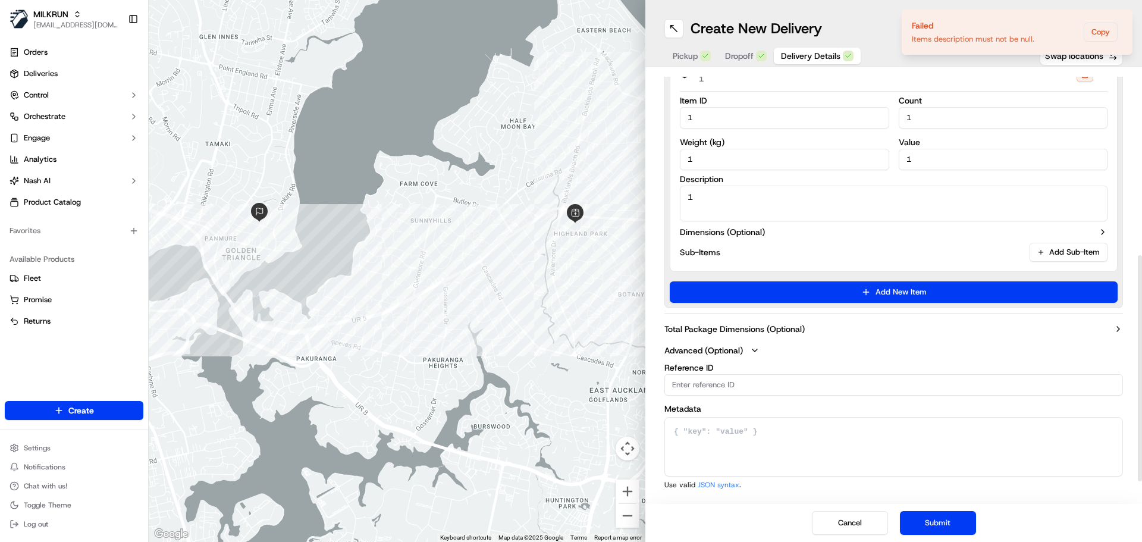
scroll to position [347, 0]
click at [923, 536] on div "Cancel Submit" at bounding box center [893, 523] width 497 height 38
click at [934, 523] on button "Submit" at bounding box center [938, 523] width 76 height 24
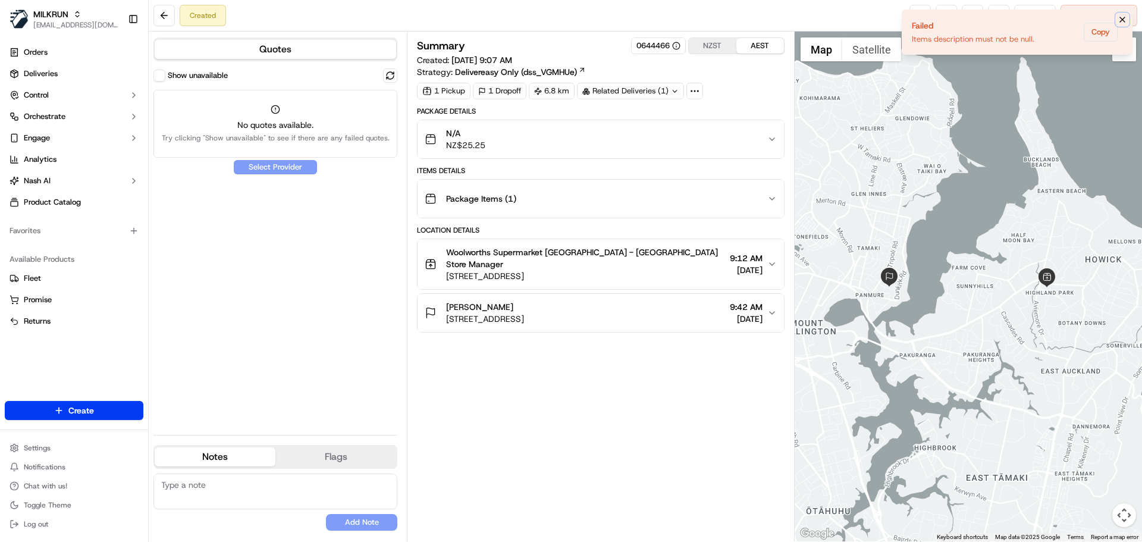
click at [1121, 17] on icon "Notifications (F8)" at bounding box center [1123, 20] width 10 height 10
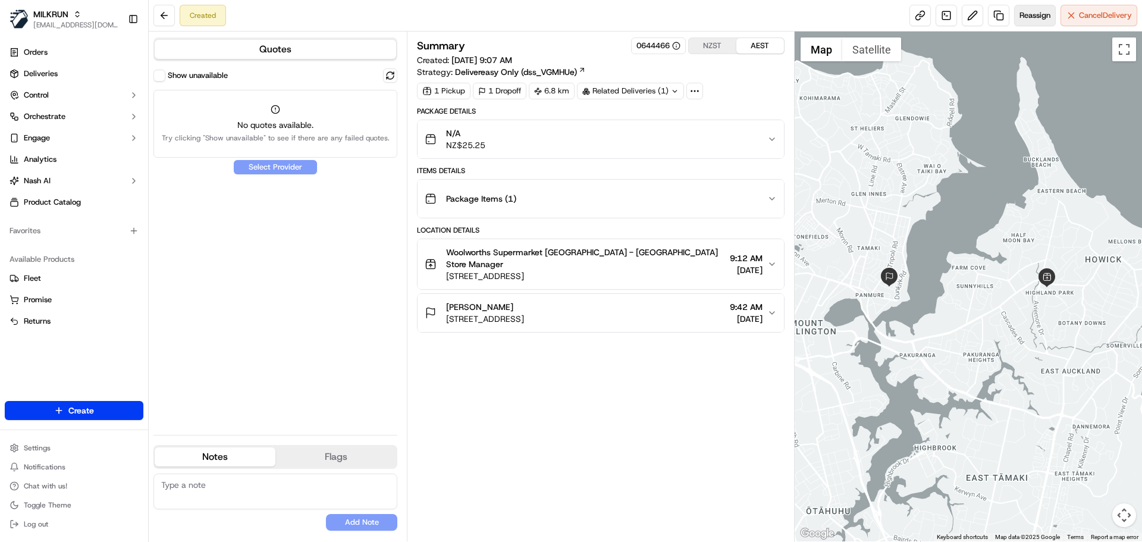
click at [1018, 21] on button "Reassign" at bounding box center [1035, 15] width 42 height 21
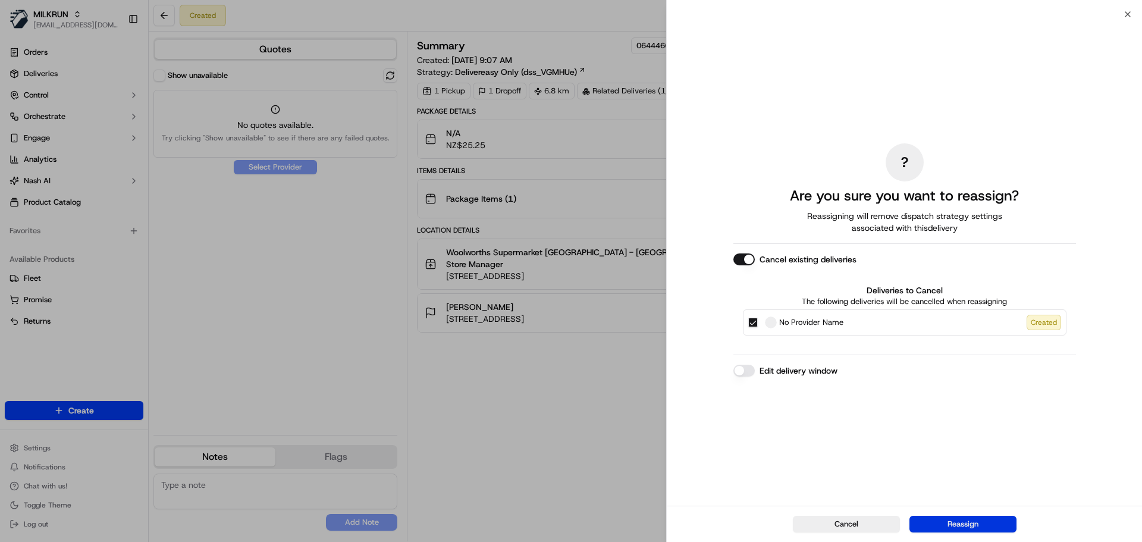
click at [954, 518] on button "Reassign" at bounding box center [962, 524] width 107 height 17
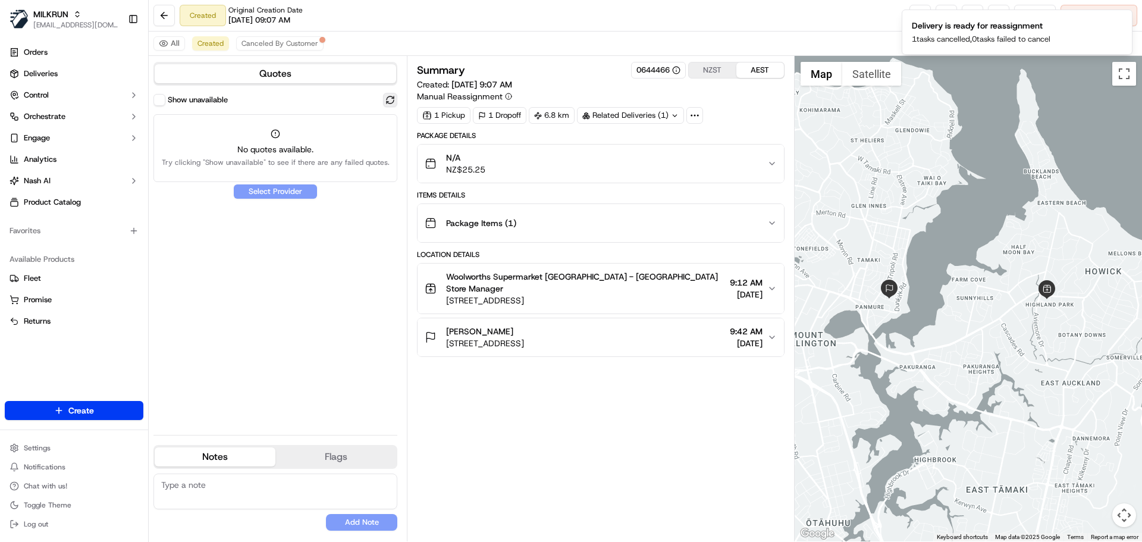
click at [388, 98] on button at bounding box center [390, 100] width 14 height 14
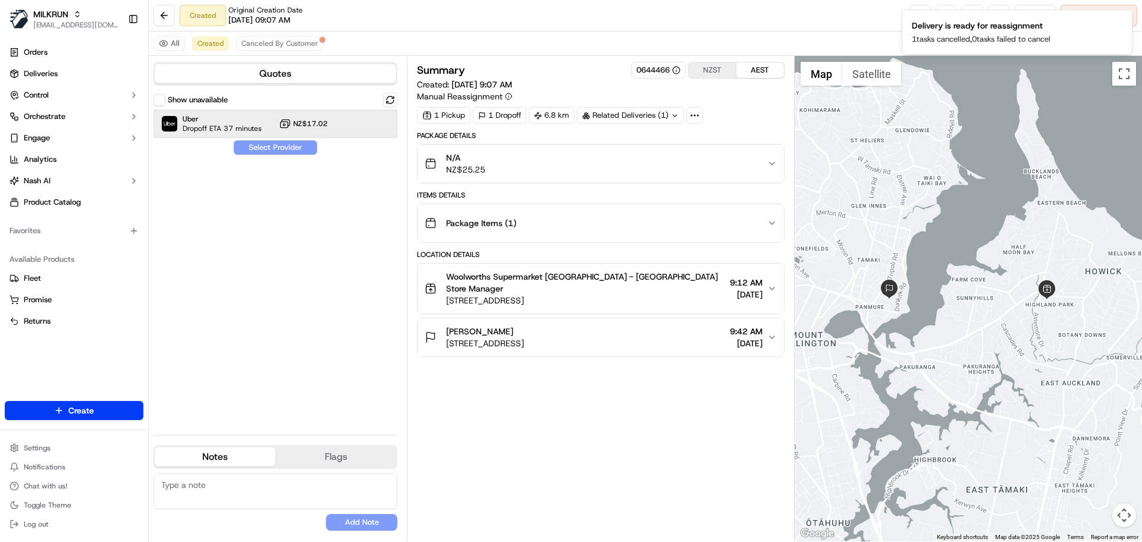
click at [271, 130] on div "Uber Dropoff ETA 37 minutes NZ$17.02" at bounding box center [275, 123] width 244 height 29
click at [281, 149] on button "Assign Provider" at bounding box center [275, 147] width 84 height 14
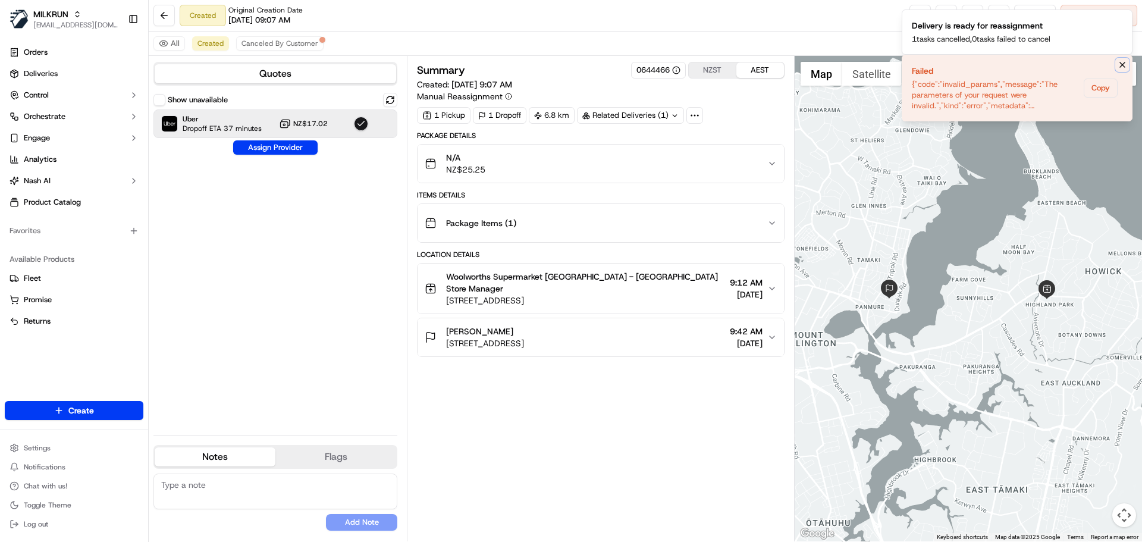
click at [1122, 65] on icon "Notifications (F8)" at bounding box center [1123, 65] width 10 height 10
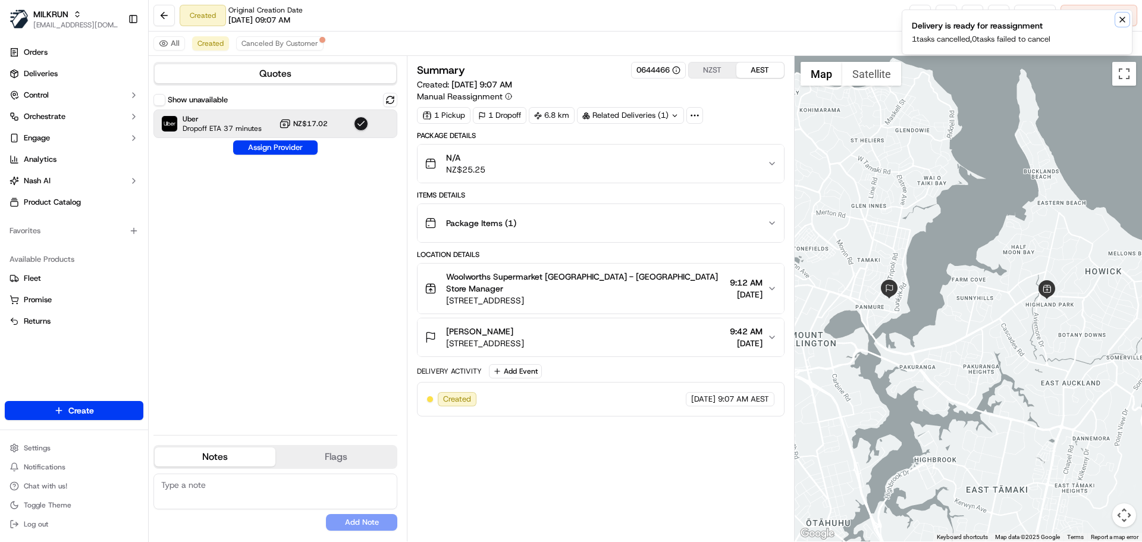
click at [1122, 17] on icon "Notifications (F8)" at bounding box center [1123, 20] width 10 height 10
click at [542, 221] on div "Package Items ( 1 )" at bounding box center [596, 223] width 342 height 24
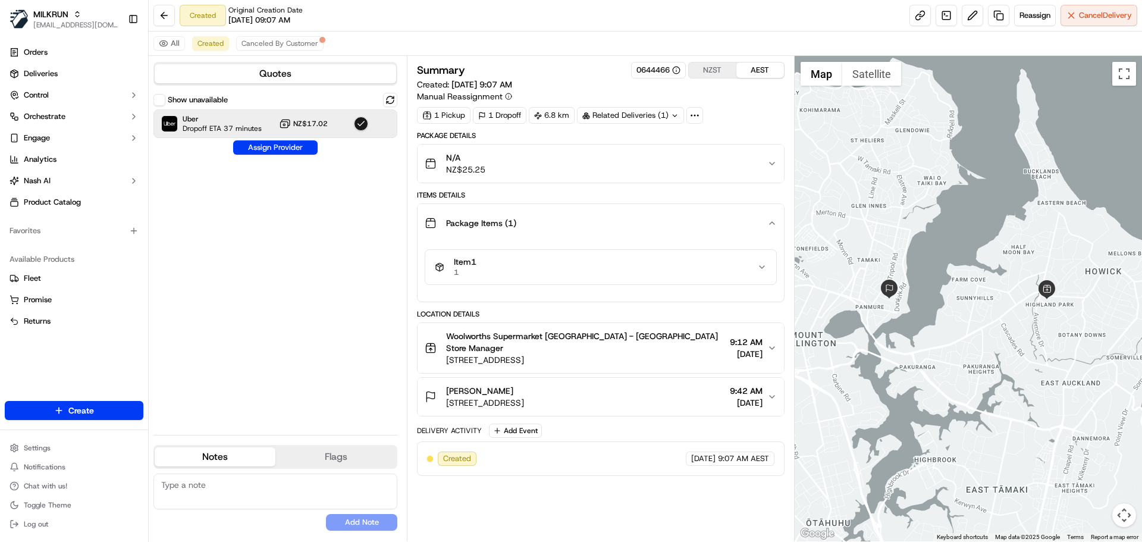
drag, startPoint x: 542, startPoint y: 221, endPoint x: 607, endPoint y: 155, distance: 91.7
click at [607, 155] on div "N/A NZ$25.25" at bounding box center [596, 164] width 342 height 24
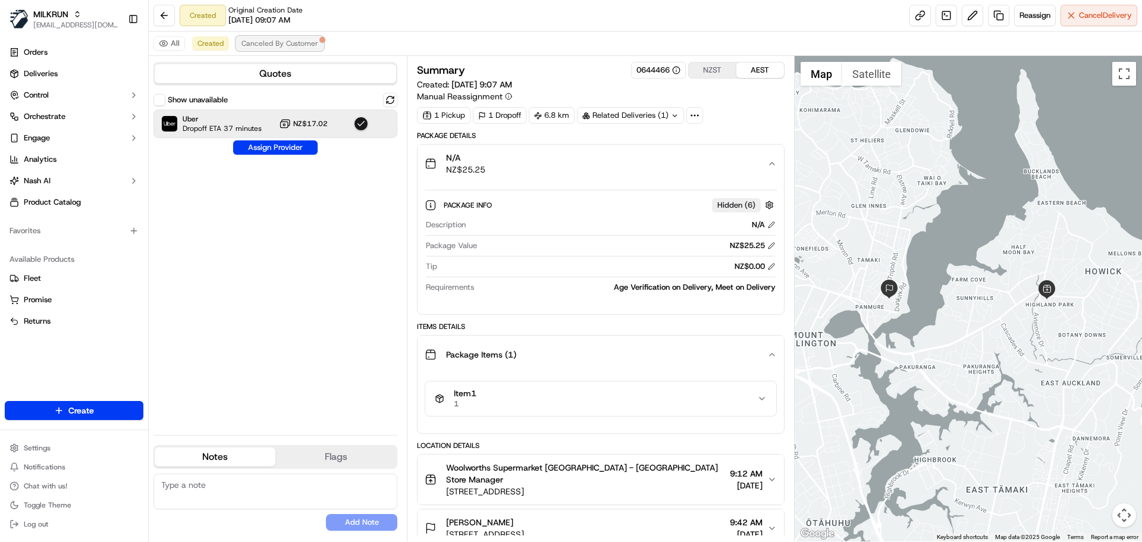
click at [264, 45] on span "Canceled By Customer" at bounding box center [280, 44] width 77 height 10
click at [213, 40] on span "Created" at bounding box center [210, 44] width 26 height 10
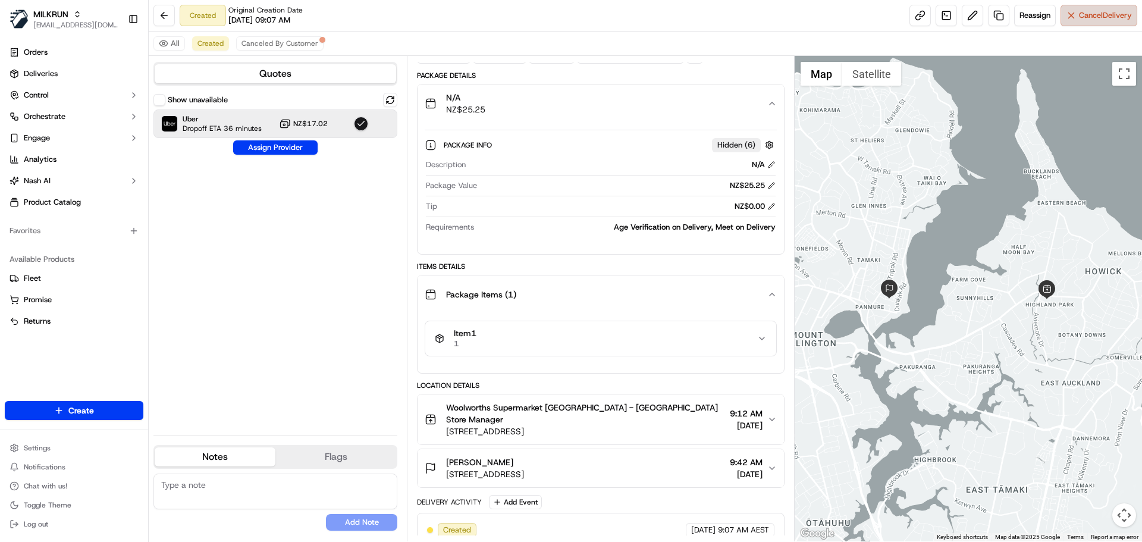
click at [1093, 19] on span "Cancel Delivery" at bounding box center [1105, 15] width 53 height 11
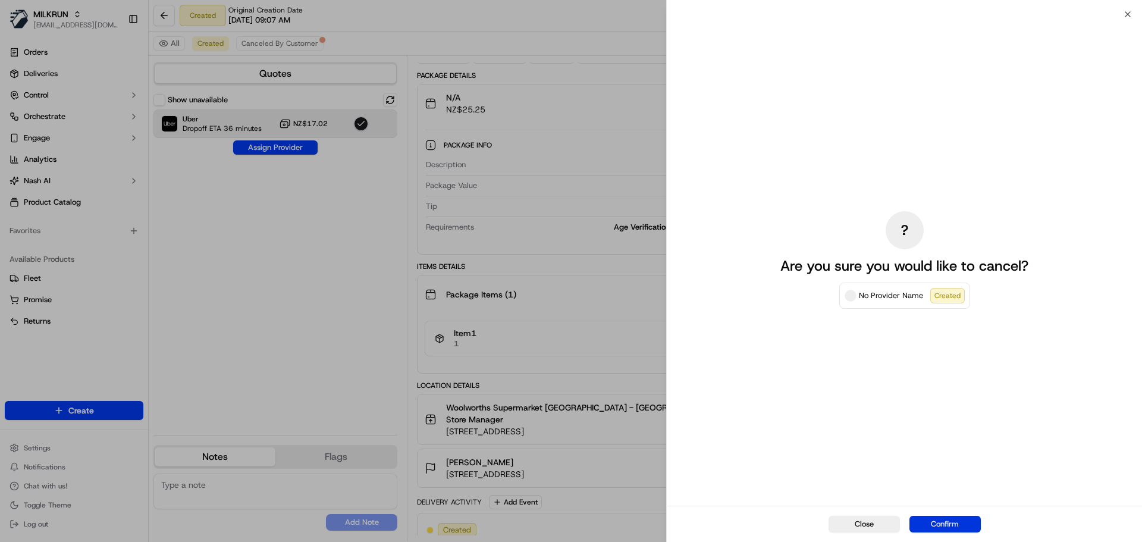
click at [942, 526] on button "Confirm" at bounding box center [944, 524] width 71 height 17
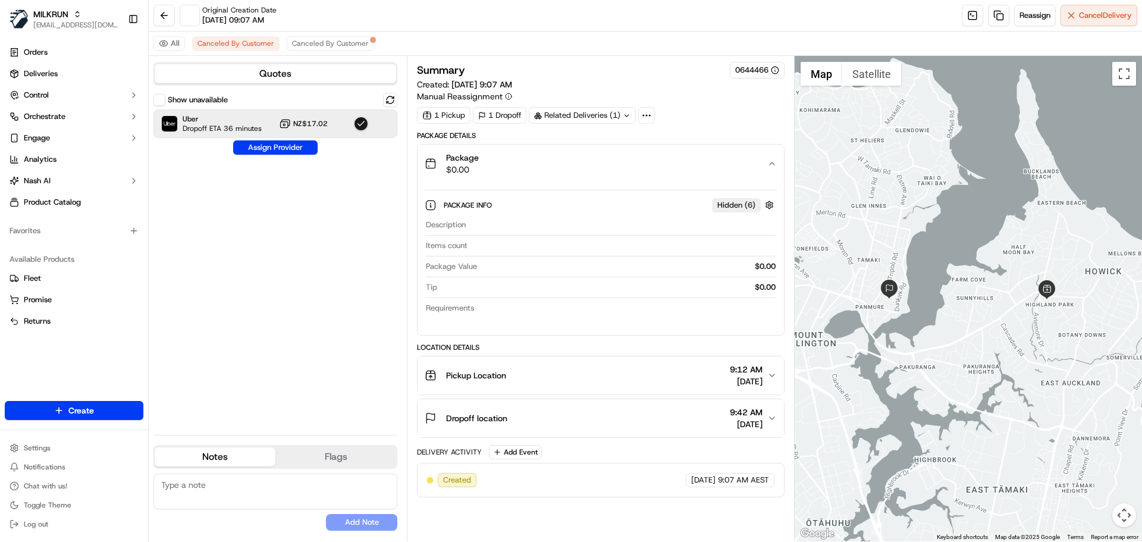
scroll to position [0, 0]
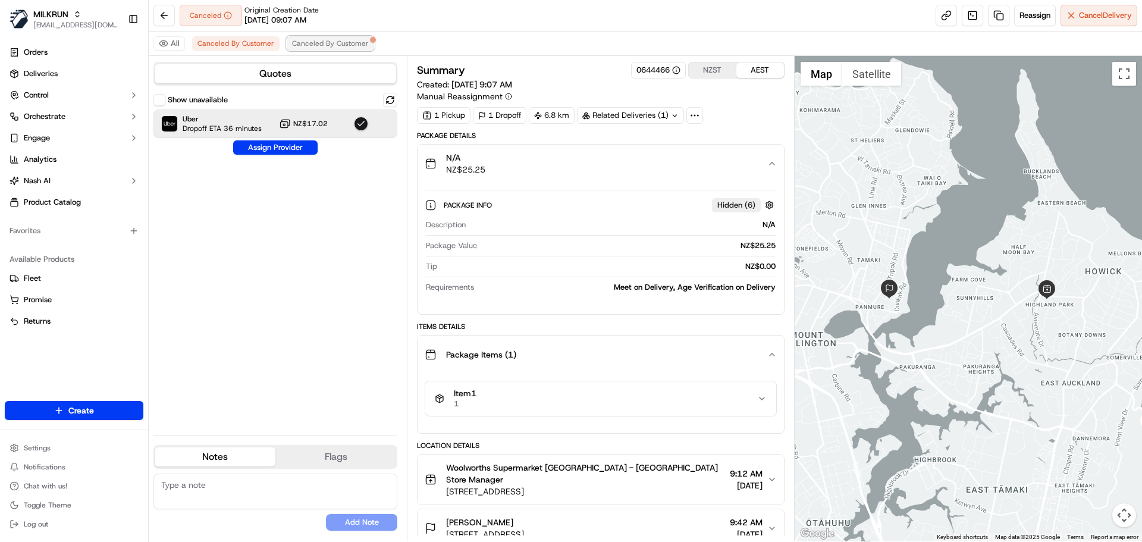
click at [328, 45] on span "Canceled By Customer" at bounding box center [330, 44] width 77 height 10
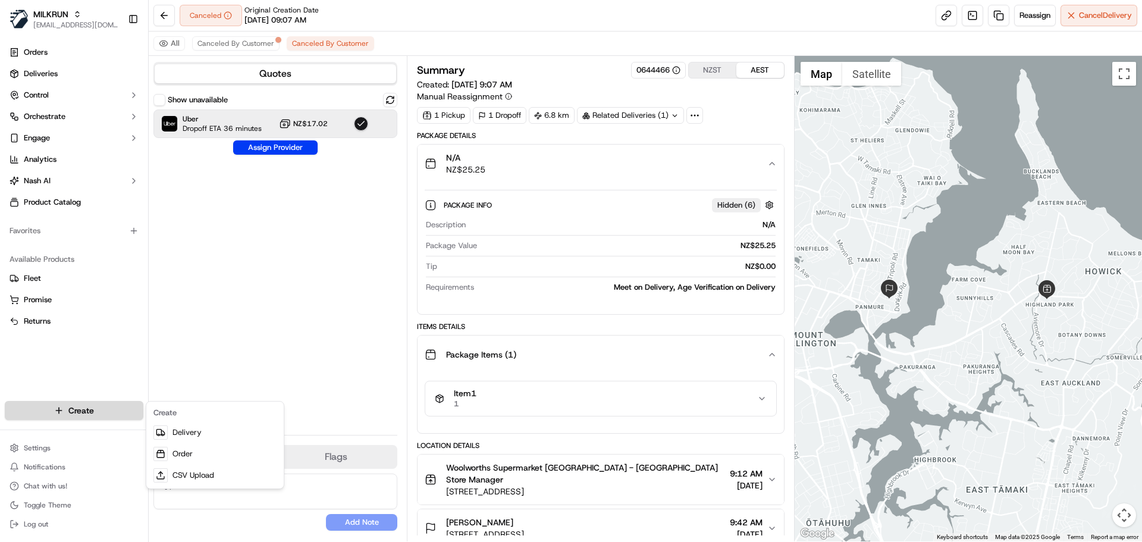
click at [165, 0] on html "MILKRUN borourke@woolworths.com.au Toggle Sidebar Orders Deliveries Control Orc…" at bounding box center [571, 271] width 1142 height 542
click at [996, 20] on html "MILKRUN borourke@woolworths.com.au Toggle Sidebar Orders Deliveries Control Orc…" at bounding box center [571, 271] width 1142 height 542
click at [996, 20] on link at bounding box center [998, 15] width 21 height 21
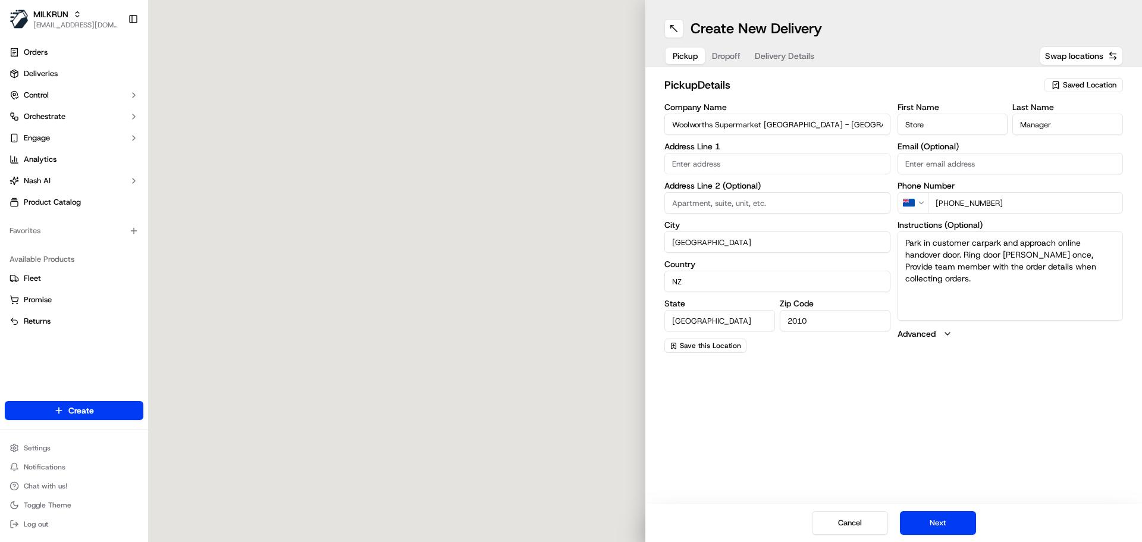
type input "507 Pakuranga Rd"
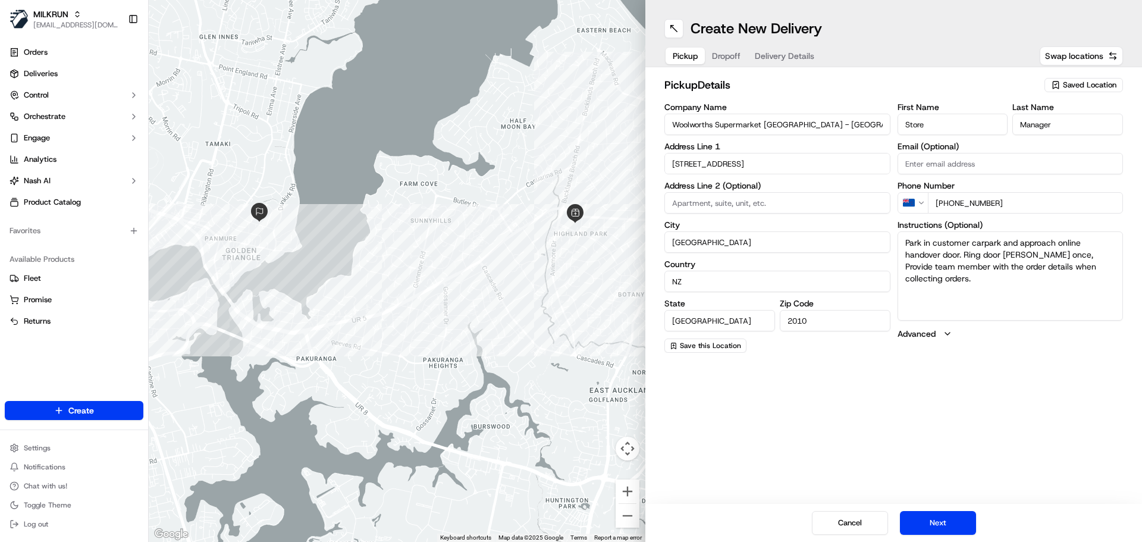
drag, startPoint x: 839, startPoint y: 127, endPoint x: 534, endPoint y: 134, distance: 305.2
click at [534, 134] on div "← Move left → Move right ↑ Move up ↓ Move down + Zoom in - Zoom out Home Jump l…" at bounding box center [645, 271] width 993 height 542
drag, startPoint x: 1115, startPoint y: 266, endPoint x: 893, endPoint y: 237, distance: 223.8
click at [893, 237] on div "Company Name Woolworths Supermarket NZ - Highland Park Address Line 1 507 Pakur…" at bounding box center [893, 228] width 459 height 250
drag, startPoint x: 784, startPoint y: 163, endPoint x: 518, endPoint y: 131, distance: 267.8
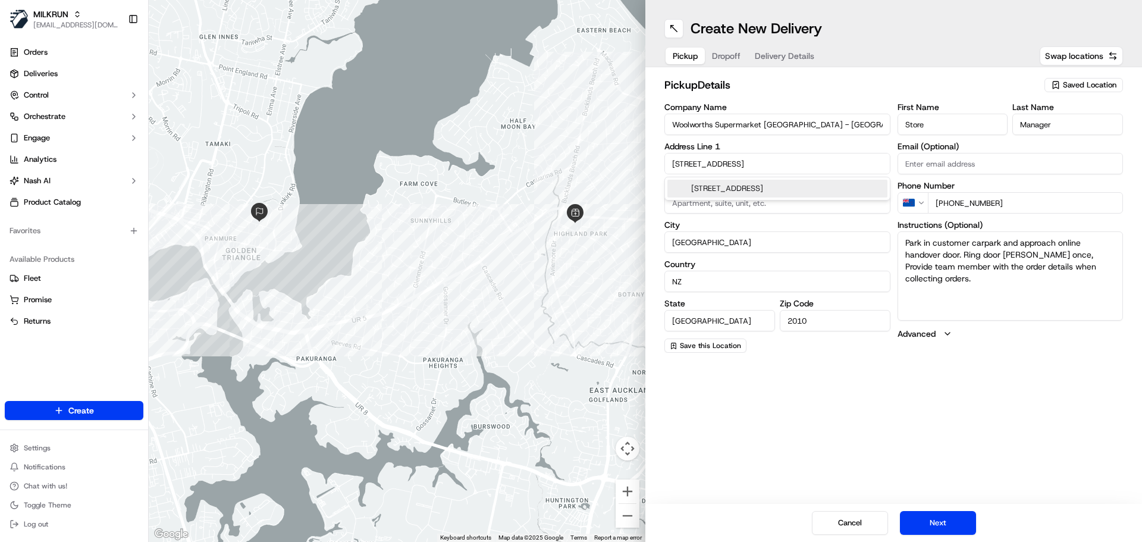
click at [520, 131] on div "← Move left → Move right ↑ Move up ↓ Move down + Zoom in - Zoom out Home Jump l…" at bounding box center [645, 271] width 993 height 542
drag, startPoint x: 1017, startPoint y: 202, endPoint x: 860, endPoint y: 197, distance: 157.1
click at [860, 197] on div "Company Name Woolworths Supermarket NZ - Highland Park Address Line 1 507 Pakur…" at bounding box center [893, 228] width 459 height 250
click at [941, 524] on button "Next" at bounding box center [938, 523] width 76 height 24
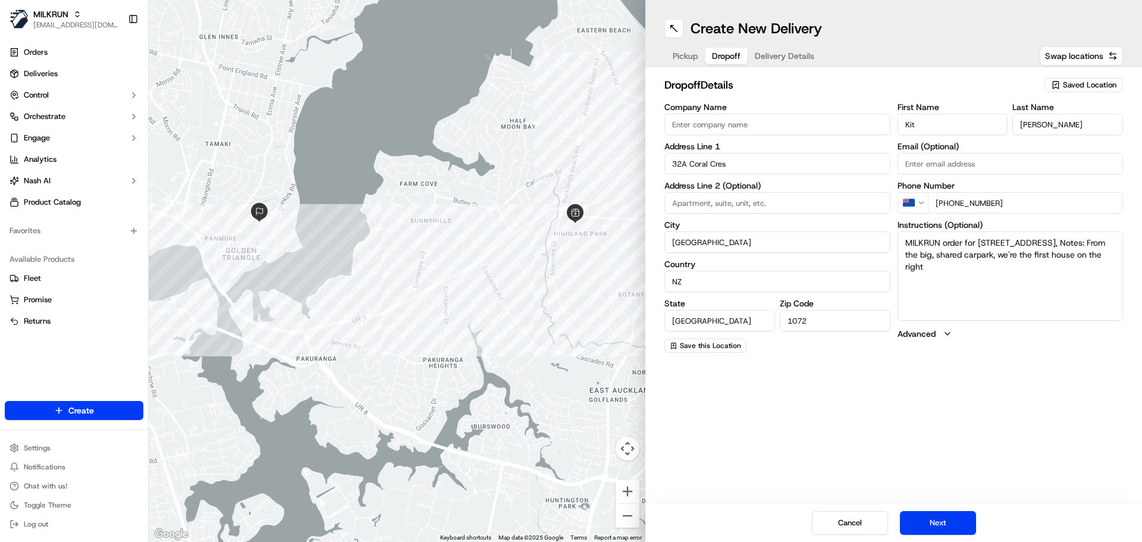
drag, startPoint x: 1017, startPoint y: 207, endPoint x: 840, endPoint y: 182, distance: 178.4
drag, startPoint x: 840, startPoint y: 182, endPoint x: 1050, endPoint y: 208, distance: 211.5
click at [1050, 208] on input "+64 21 143 3173" at bounding box center [1026, 202] width 196 height 21
drag, startPoint x: 1039, startPoint y: 204, endPoint x: 902, endPoint y: 189, distance: 138.3
click at [902, 189] on div "Phone Number NZ +64 21 143 3173" at bounding box center [1011, 197] width 226 height 32
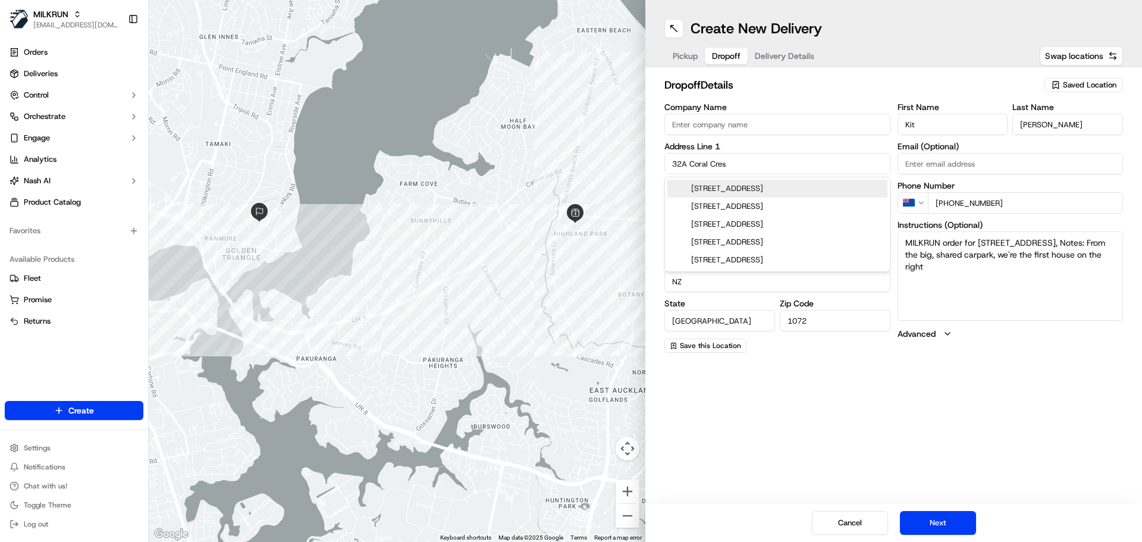
drag, startPoint x: 752, startPoint y: 162, endPoint x: 595, endPoint y: 167, distance: 157.7
click at [595, 167] on div "← Move left → Move right ↑ Move up ↓ Move down + Zoom in - Zoom out Home Jump l…" at bounding box center [645, 271] width 993 height 542
click at [736, 465] on div "Create New Delivery Pickup Dropoff Delivery Details Swap locations dropoff Deta…" at bounding box center [893, 271] width 497 height 542
drag, startPoint x: 1021, startPoint y: 266, endPoint x: 880, endPoint y: 237, distance: 143.3
click at [880, 237] on div "Company Name Address Line 1 32A Coral Cres Address Line 2 (Optional) City Auckl…" at bounding box center [893, 228] width 459 height 250
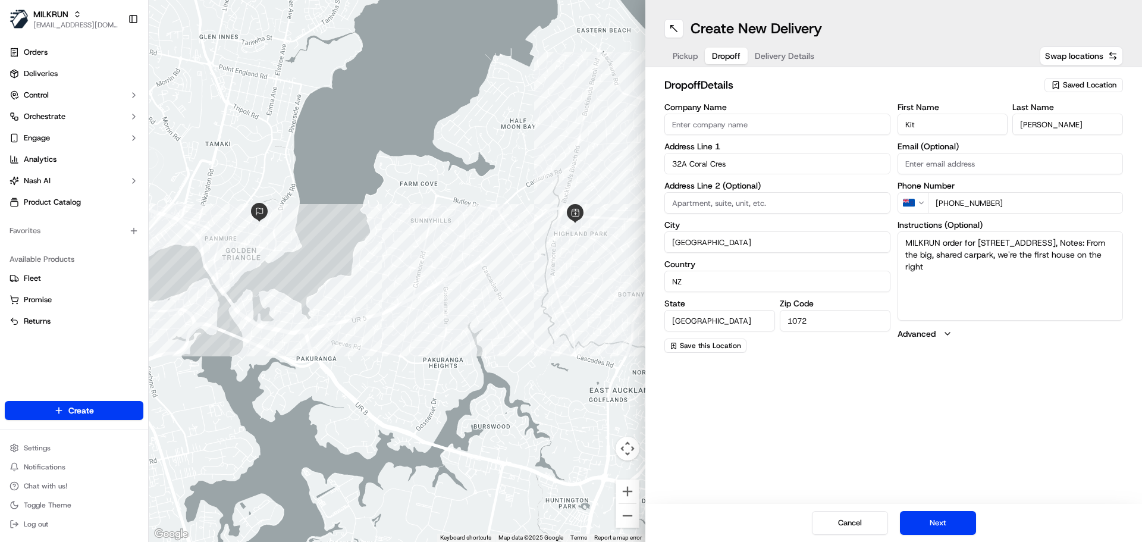
click at [770, 53] on span "Delivery Details" at bounding box center [784, 56] width 59 height 12
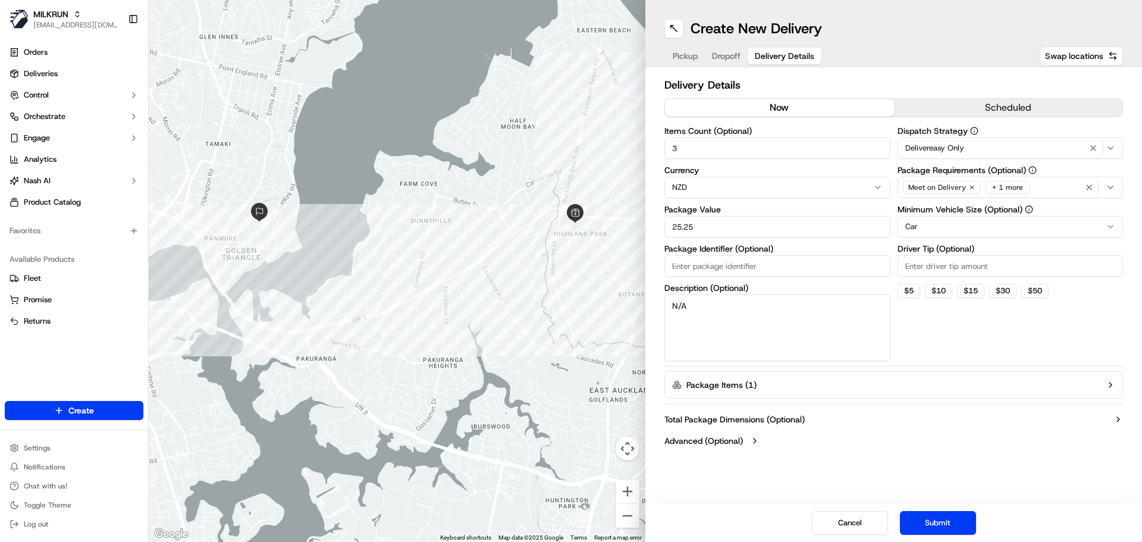
click at [973, 142] on div "Delivereasy Only" at bounding box center [1011, 148] width 220 height 14
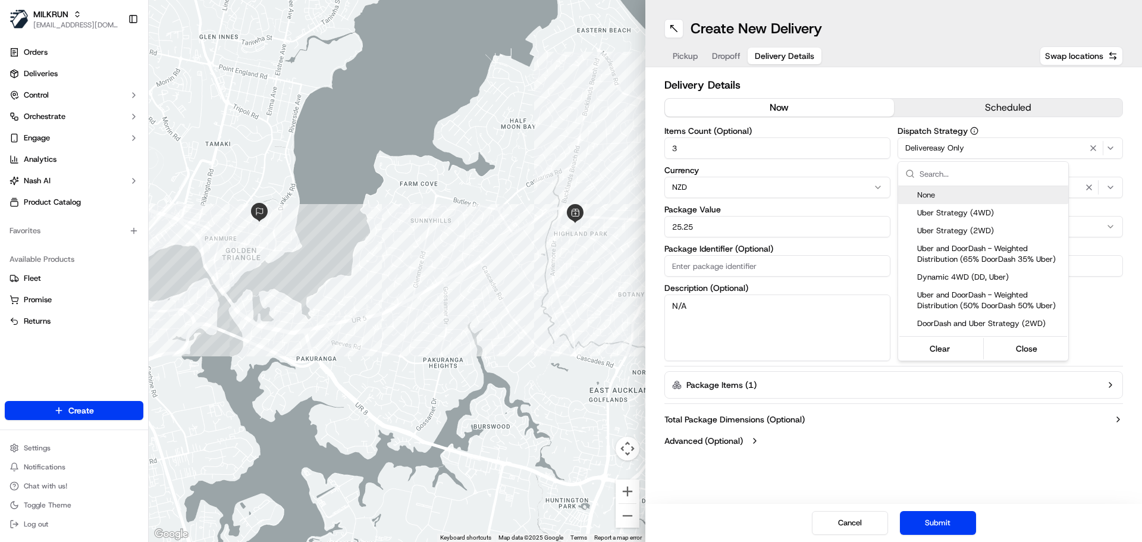
click at [1090, 148] on icon "button" at bounding box center [1093, 148] width 14 height 10
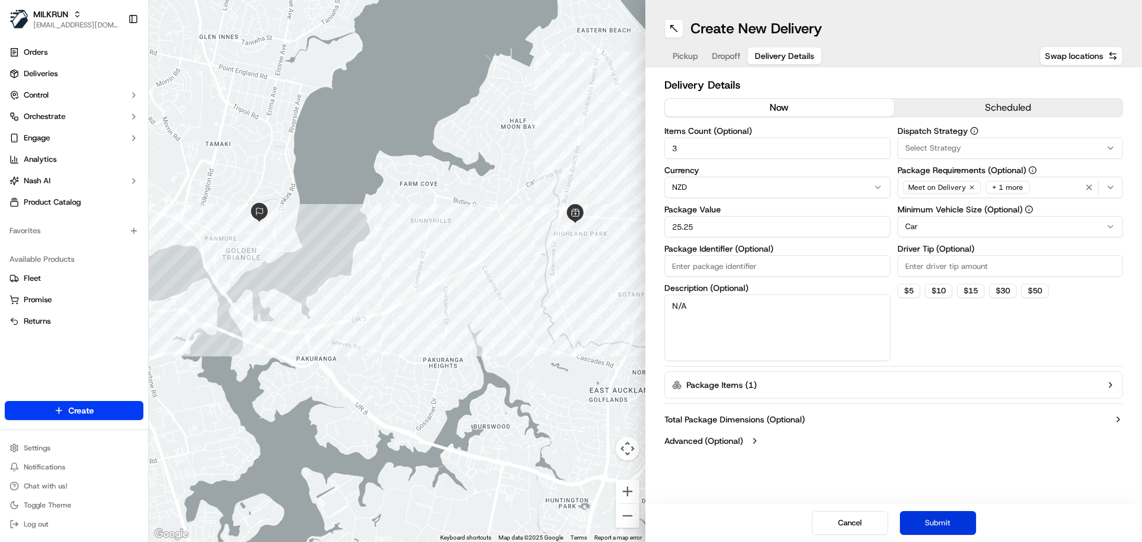
click at [942, 515] on button "Submit" at bounding box center [938, 523] width 76 height 24
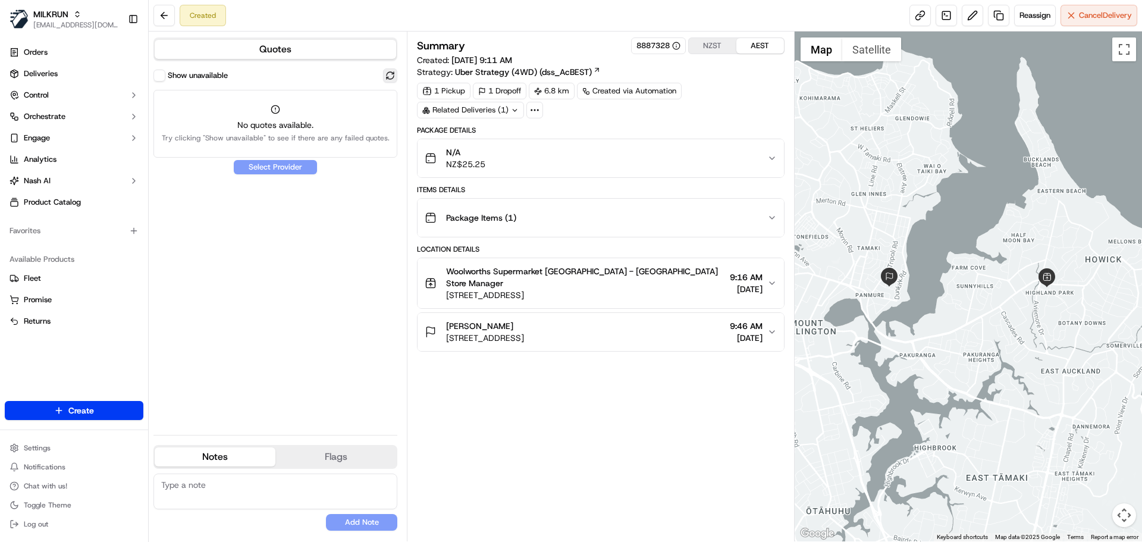
click at [389, 74] on button at bounding box center [390, 75] width 14 height 14
click at [1027, 19] on span "Reassign" at bounding box center [1035, 15] width 31 height 11
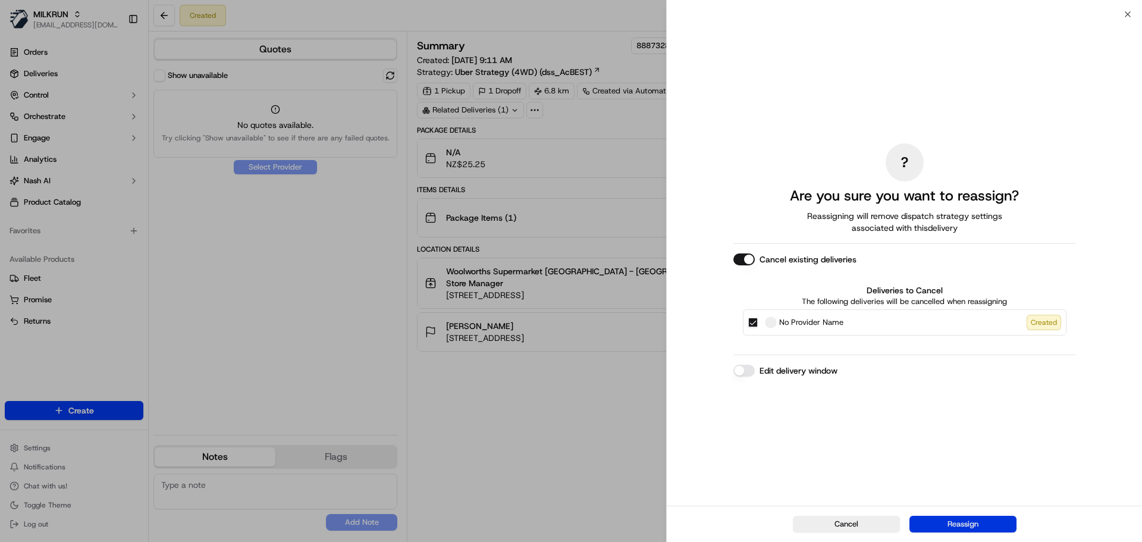
click at [943, 522] on button "Reassign" at bounding box center [962, 524] width 107 height 17
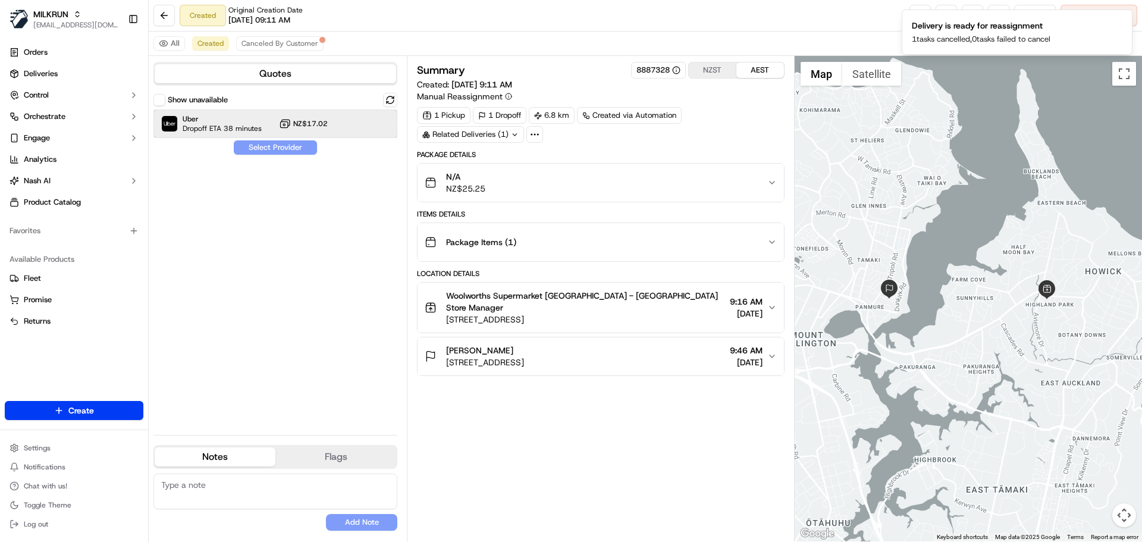
click at [307, 130] on div "Uber Dropoff ETA 38 minutes NZ$17.02" at bounding box center [275, 123] width 244 height 29
click at [282, 145] on button "Assign Provider" at bounding box center [275, 147] width 84 height 14
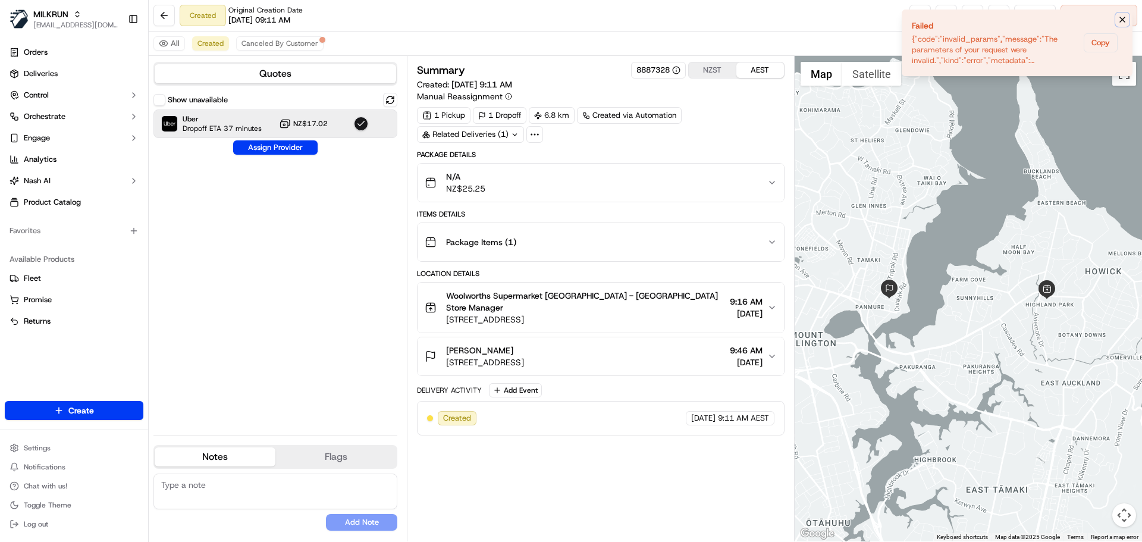
click at [1122, 15] on icon "Notifications (F8)" at bounding box center [1123, 20] width 10 height 10
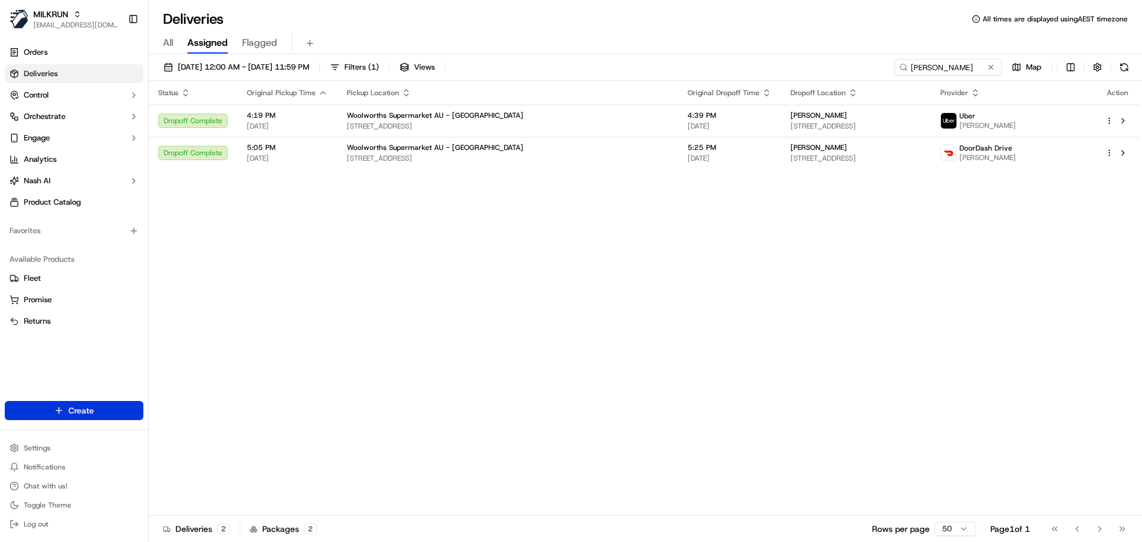
click at [95, 409] on html "MILKRUN borourke@woolworths.com.au Toggle Sidebar Orders Deliveries Control Orc…" at bounding box center [571, 271] width 1142 height 542
click at [195, 434] on link "Delivery" at bounding box center [215, 432] width 133 height 21
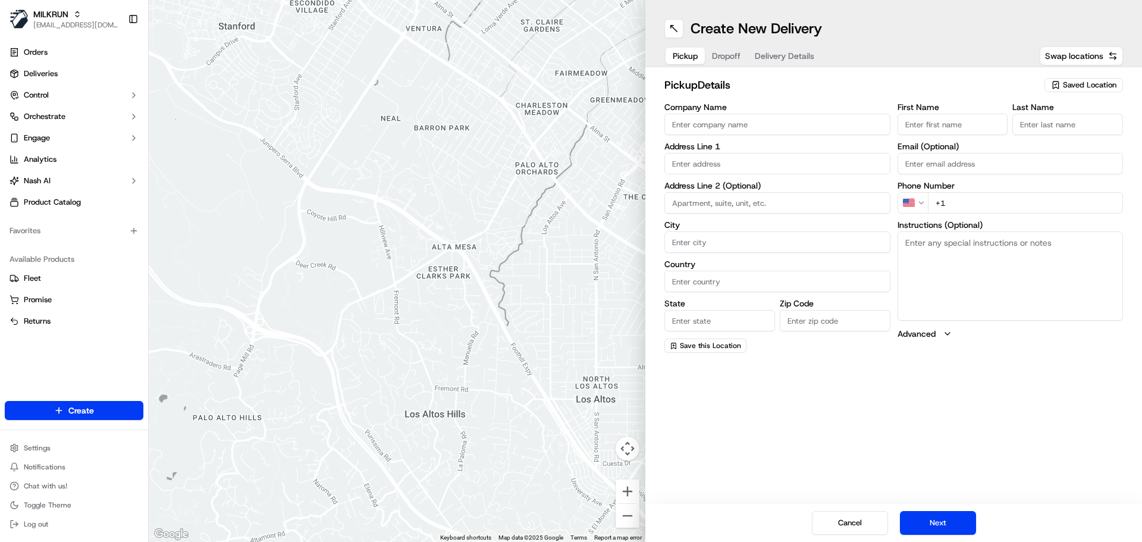
drag, startPoint x: 769, startPoint y: 126, endPoint x: 727, endPoint y: 130, distance: 41.8
click at [727, 130] on input "Company Name" at bounding box center [777, 124] width 226 height 21
paste input "Woolworths Supermarket NZ - Highland Park"
type input "Woolworths Supermarket NZ - Highland Park"
click at [996, 287] on textarea "Instructions (Optional)" at bounding box center [1011, 275] width 226 height 89
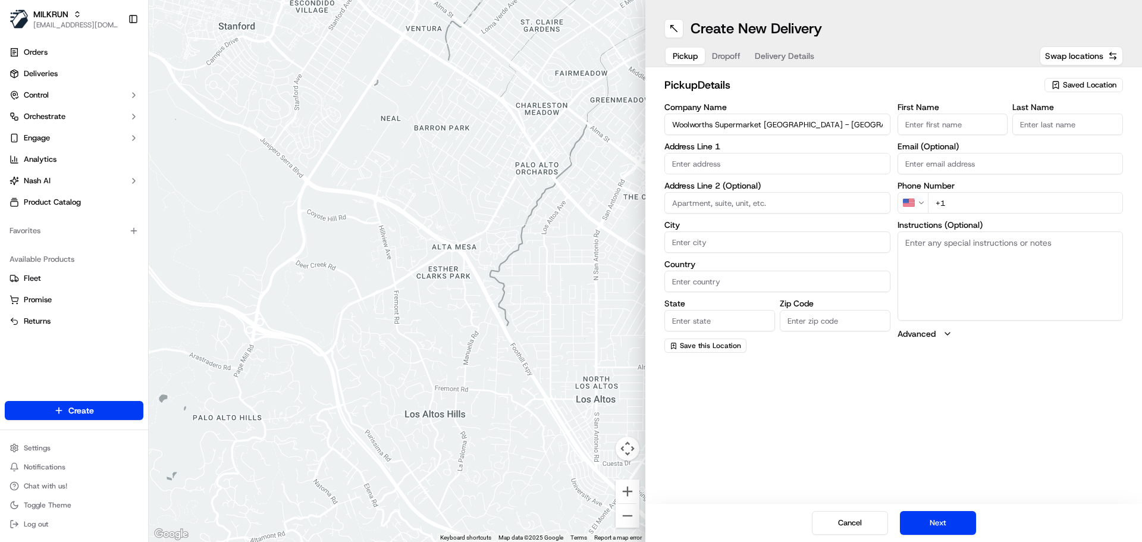
paste textarea "Park in customer carpark and approach online handover door. Ring door bell once…"
type textarea "Park in customer carpark and approach online handover door. Ring door bell once…"
click at [732, 163] on input "text" at bounding box center [777, 163] width 226 height 21
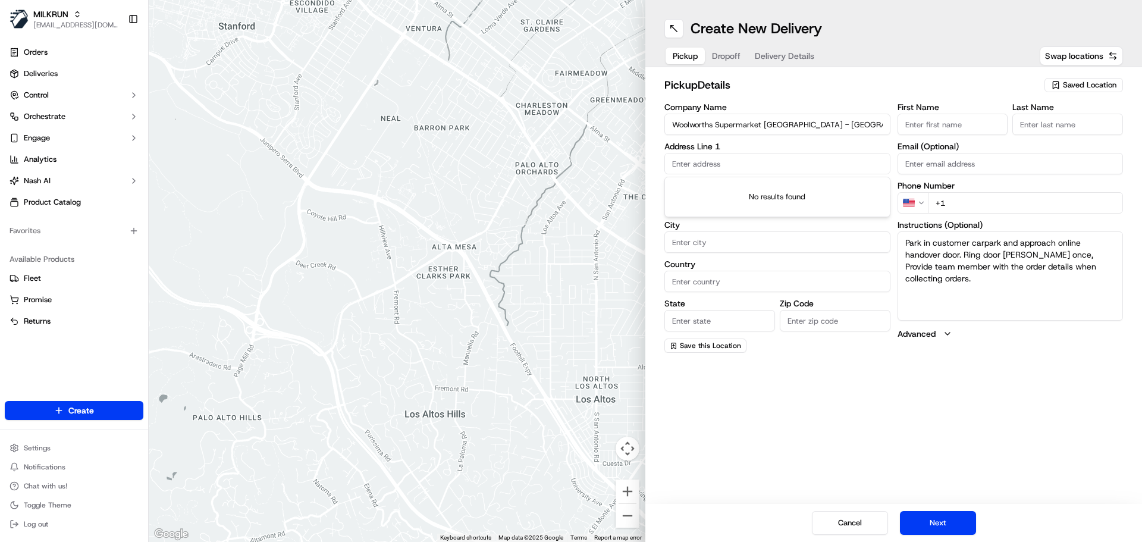
paste input "507 Pakuranga Rd"
click at [734, 192] on div "507 Pakuranga Rd, Highland Park, Auckland, New Zealand" at bounding box center [777, 189] width 220 height 18
type input "507 Pakuranga Road, Highland Park, Auckland 2010, New Zealand"
type input "Auckland"
type input "New Zealand"
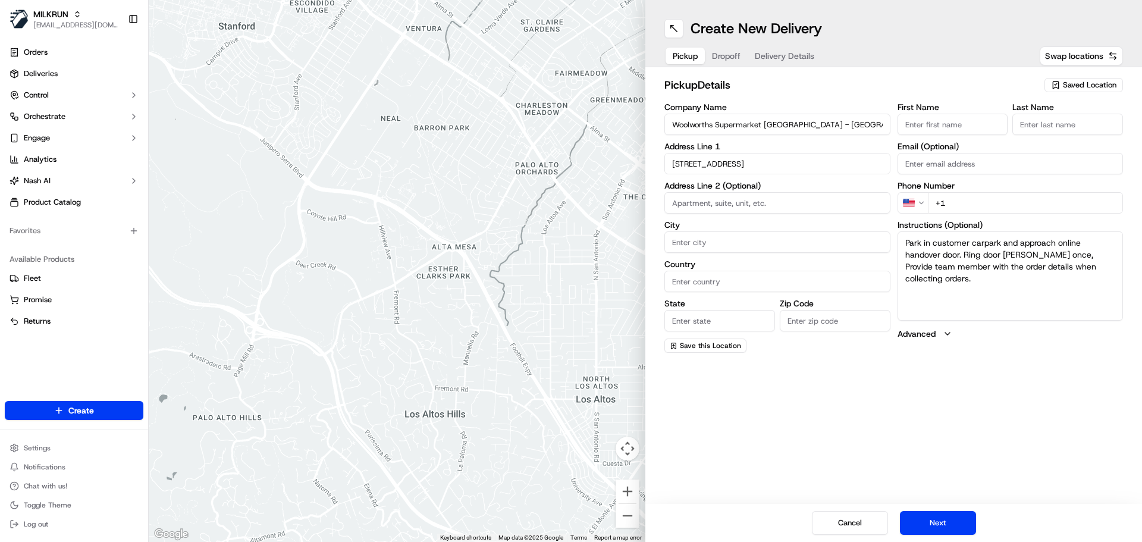
type input "Auckland"
type input "2010"
type input "507 Pakuranga Road"
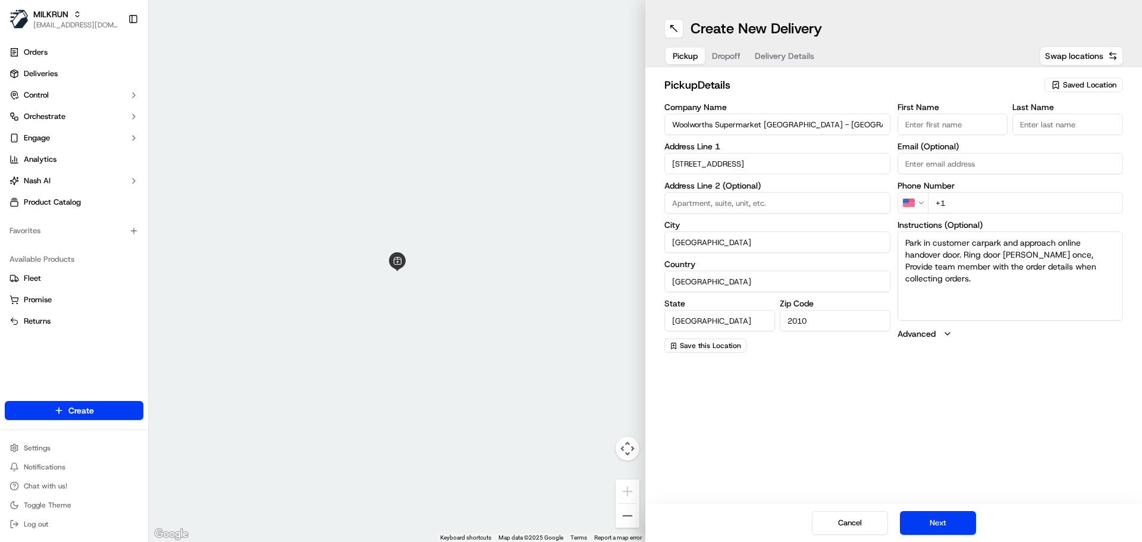
drag, startPoint x: 976, startPoint y: 206, endPoint x: 871, endPoint y: 186, distance: 106.5
click at [871, 186] on div "Company Name Woolworths Supermarket NZ - Highland Park Address Line 1 507 Pakur…" at bounding box center [893, 228] width 459 height 250
paste input "64 9 535 4834"
type input "+64 9 535 4834"
click at [940, 523] on button "Next" at bounding box center [938, 523] width 76 height 24
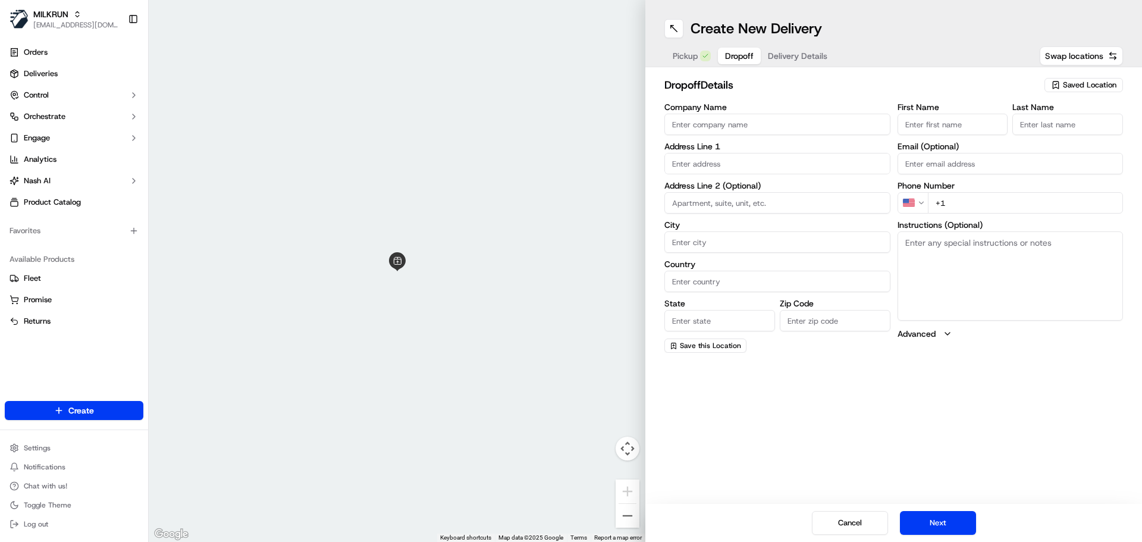
drag, startPoint x: 981, startPoint y: 204, endPoint x: 908, endPoint y: 196, distance: 73.0
click at [908, 196] on div "US +1" at bounding box center [1011, 202] width 226 height 21
paste input "64 21 143 3173"
type input "+64 21 143 3173"
click at [949, 123] on input "First Name" at bounding box center [953, 124] width 111 height 21
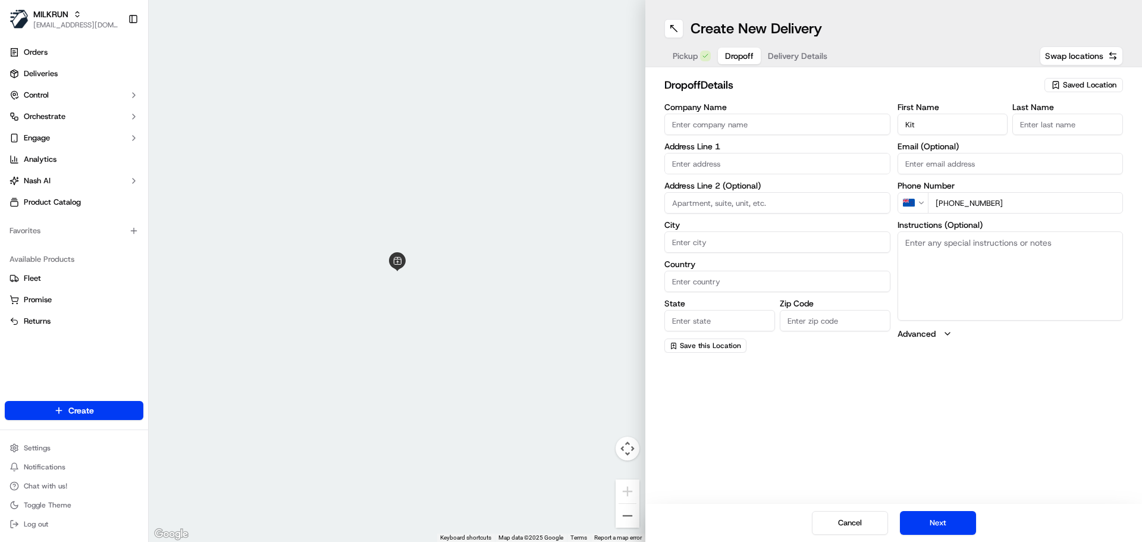
type input "Kit"
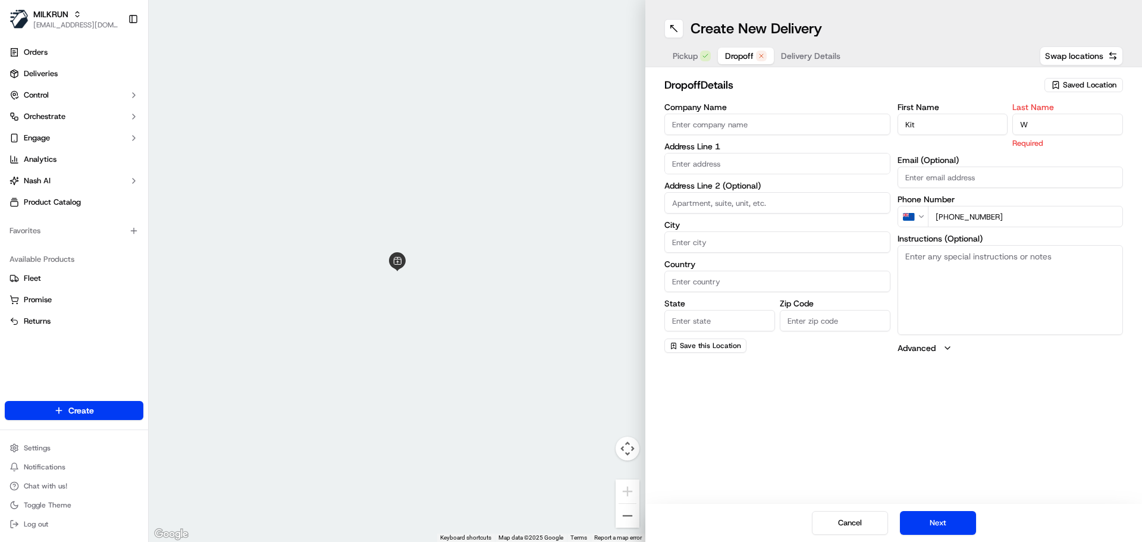
type input "W"
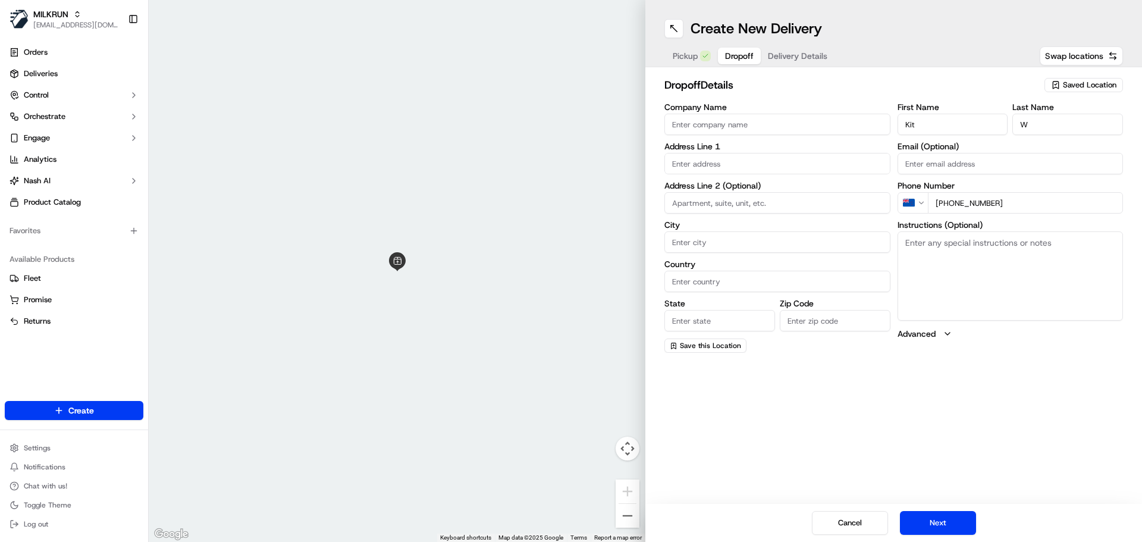
click at [988, 146] on div "First Name Kit Last Name W Email (Optional) Phone Number NZ +64 21 143 3173 Ins…" at bounding box center [1011, 228] width 226 height 250
click at [726, 167] on input "text" at bounding box center [777, 163] width 226 height 21
paste input "32A Coral Cres"
click at [795, 190] on div "32a Coral Cres, Panmure, Auckland, New Zealand" at bounding box center [777, 189] width 220 height 18
type input "32A Coral Crescent, Panmure, Auckland 1072, New Zealand"
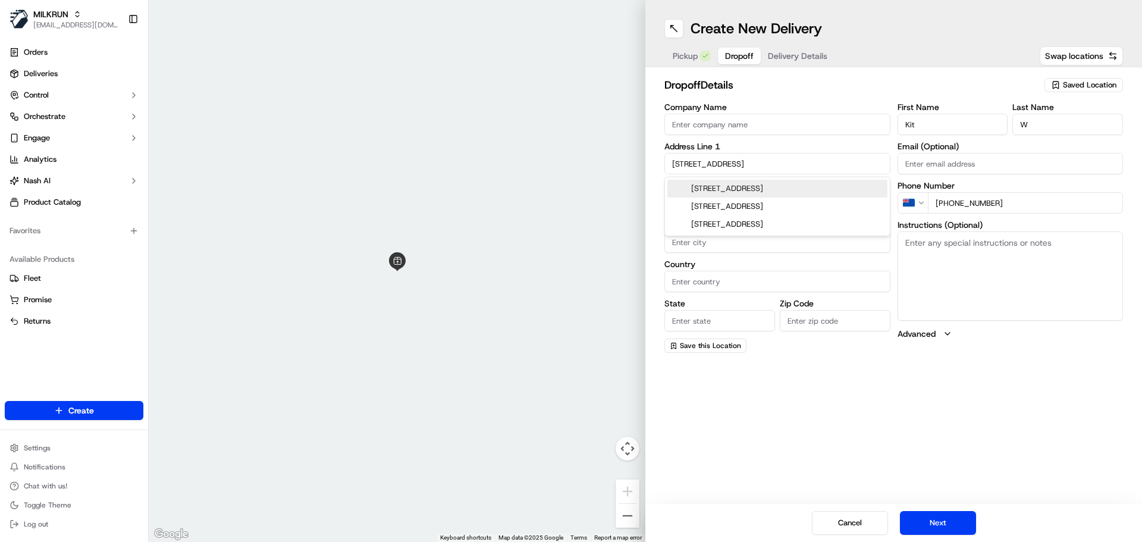
type input "Auckland"
type input "New Zealand"
type input "Auckland"
type input "1072"
type input "32A Coral Crescent"
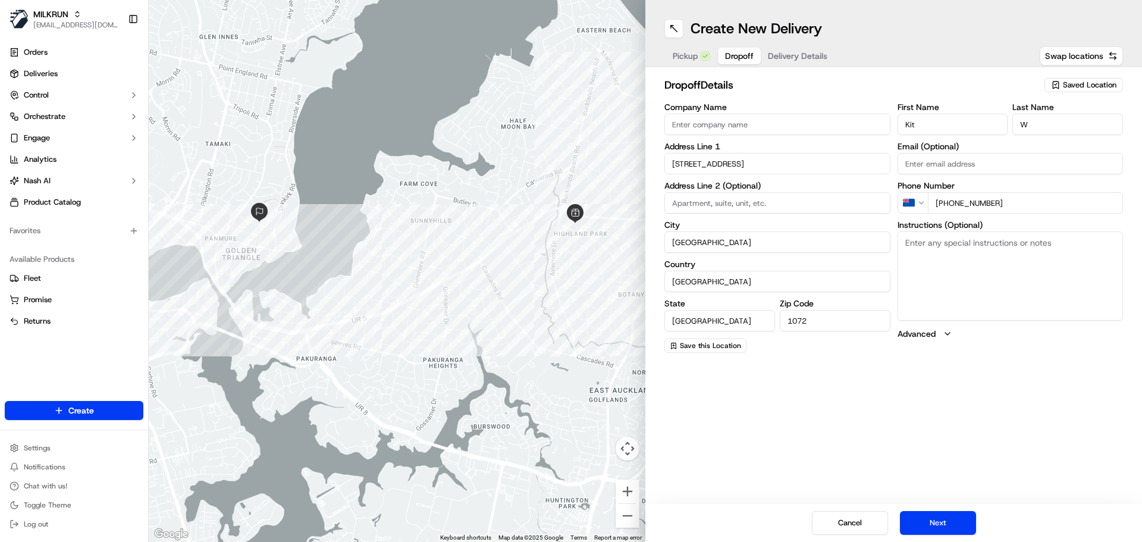
click at [968, 249] on textarea "Instructions (Optional)" at bounding box center [1011, 275] width 226 height 89
paste textarea "MILKRUN order for 32A Coral Crescent, Panmure, Auckland 1072, NZ, Notes: From t…"
type textarea "MILKRUN order for 32A Coral Crescent, Panmure, Auckland 1072, NZ, Notes: From t…"
click at [967, 529] on button "Next" at bounding box center [938, 523] width 76 height 24
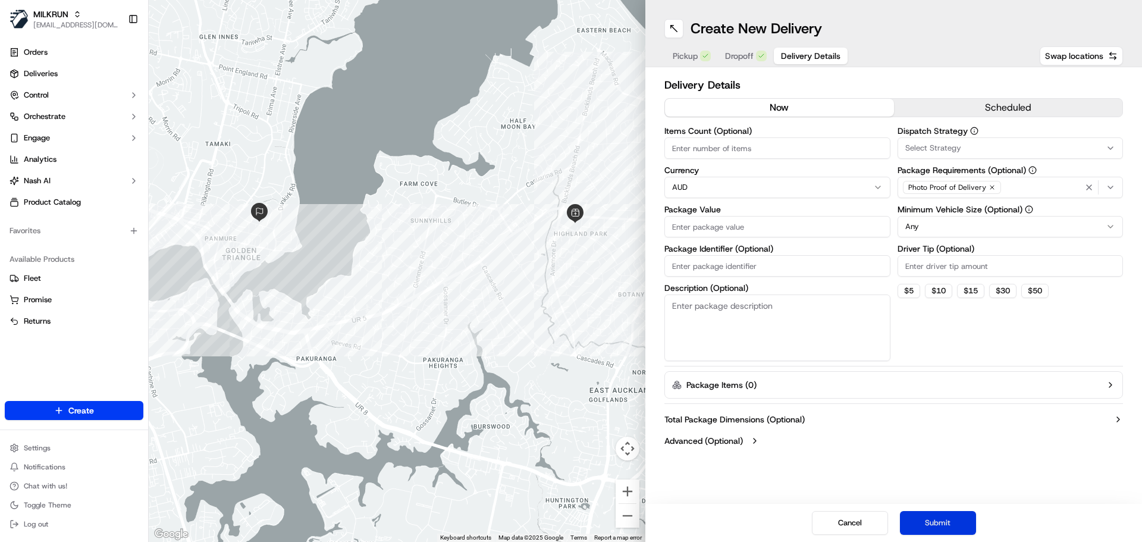
click at [950, 525] on button "Submit" at bounding box center [938, 523] width 76 height 24
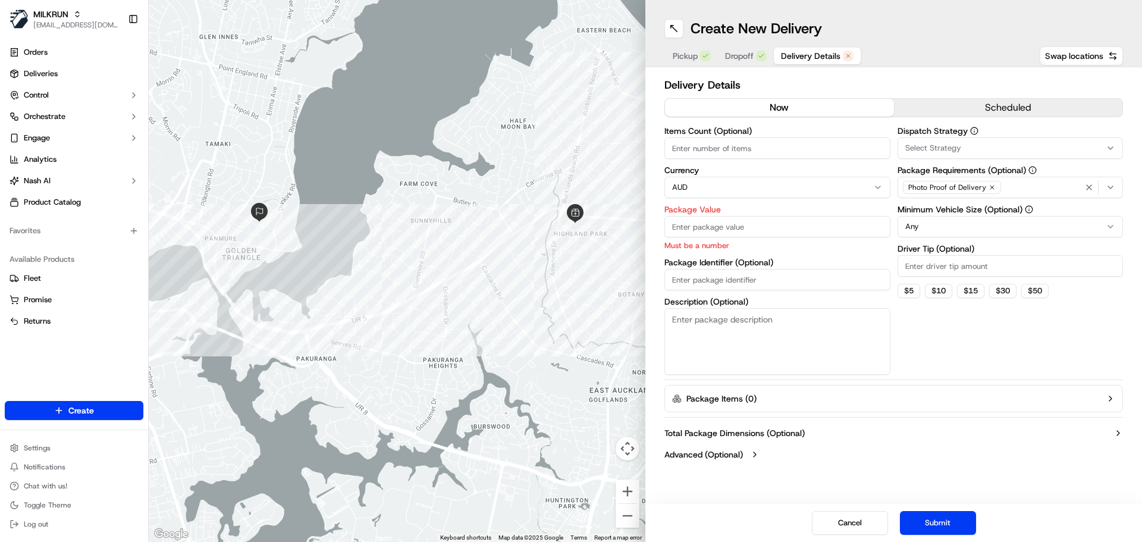
click at [724, 223] on input "Package Value" at bounding box center [777, 226] width 226 height 21
type input "25"
click at [948, 517] on button "Submit" at bounding box center [938, 523] width 76 height 24
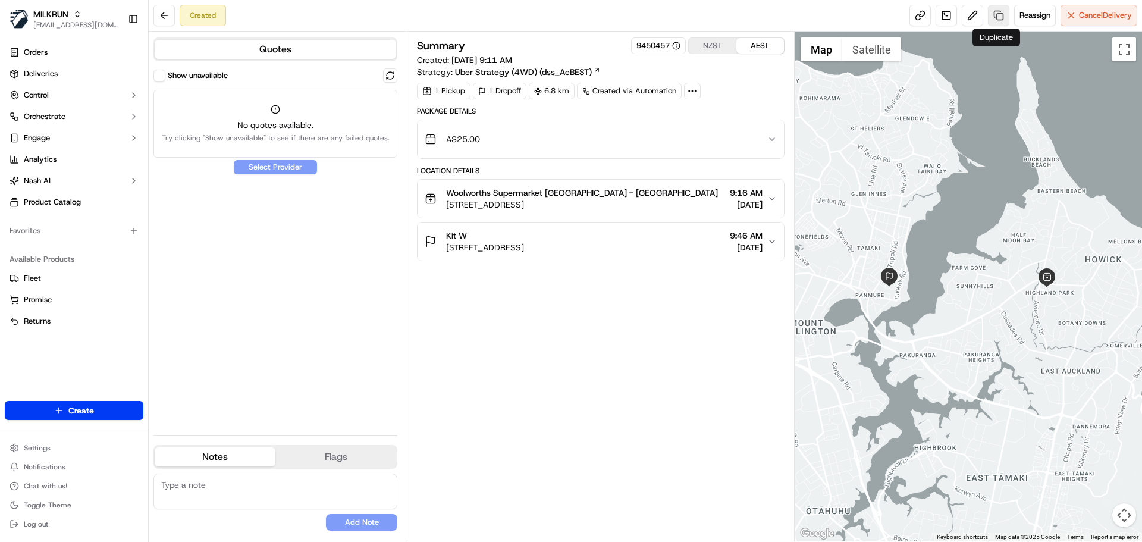
click at [995, 15] on link at bounding box center [998, 15] width 21 height 21
click at [1039, 12] on span "Reassign" at bounding box center [1035, 15] width 31 height 11
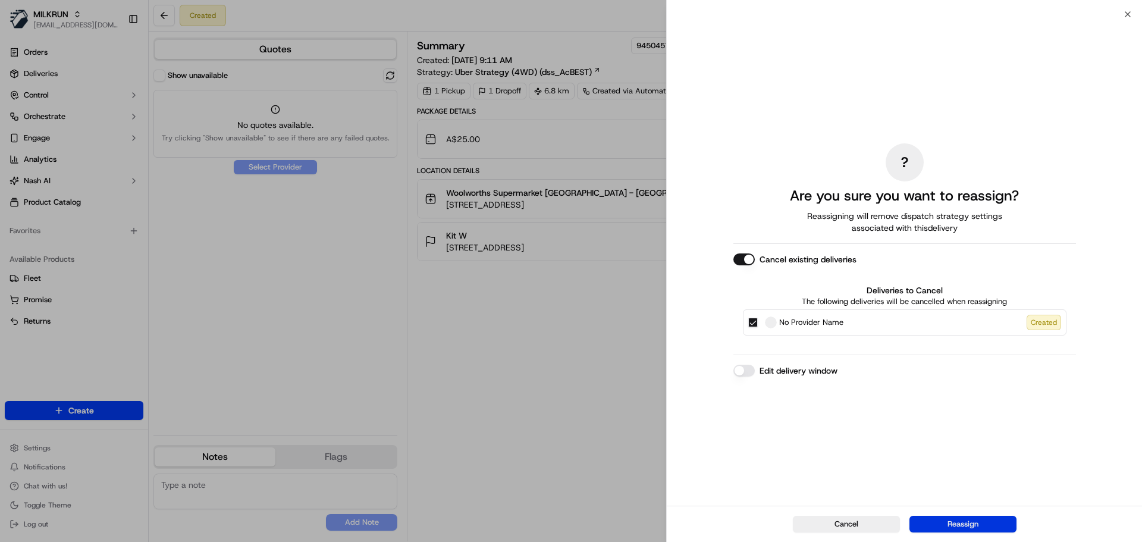
click at [964, 525] on button "Reassign" at bounding box center [962, 524] width 107 height 17
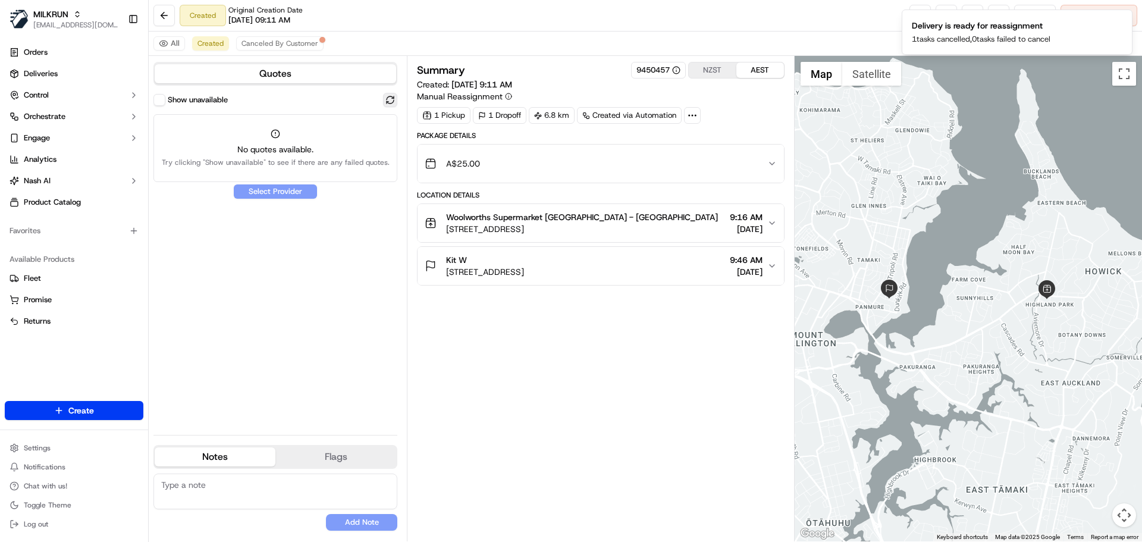
click at [396, 100] on button at bounding box center [390, 100] width 14 height 14
click at [393, 102] on button at bounding box center [390, 100] width 14 height 14
click at [264, 40] on span "Canceled By Customer" at bounding box center [280, 44] width 77 height 10
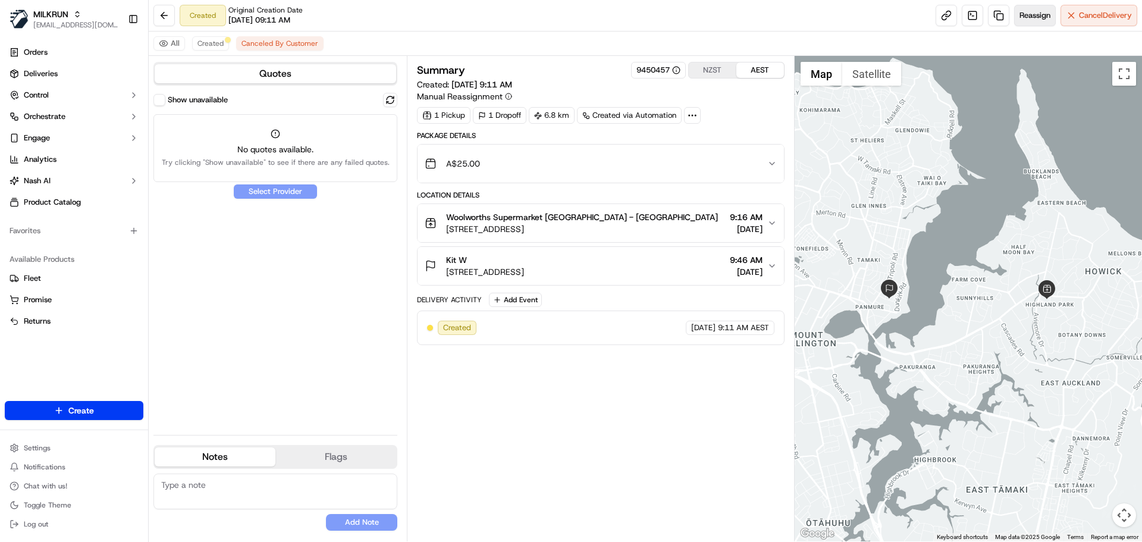
click at [1034, 10] on span "Reassign" at bounding box center [1035, 15] width 31 height 11
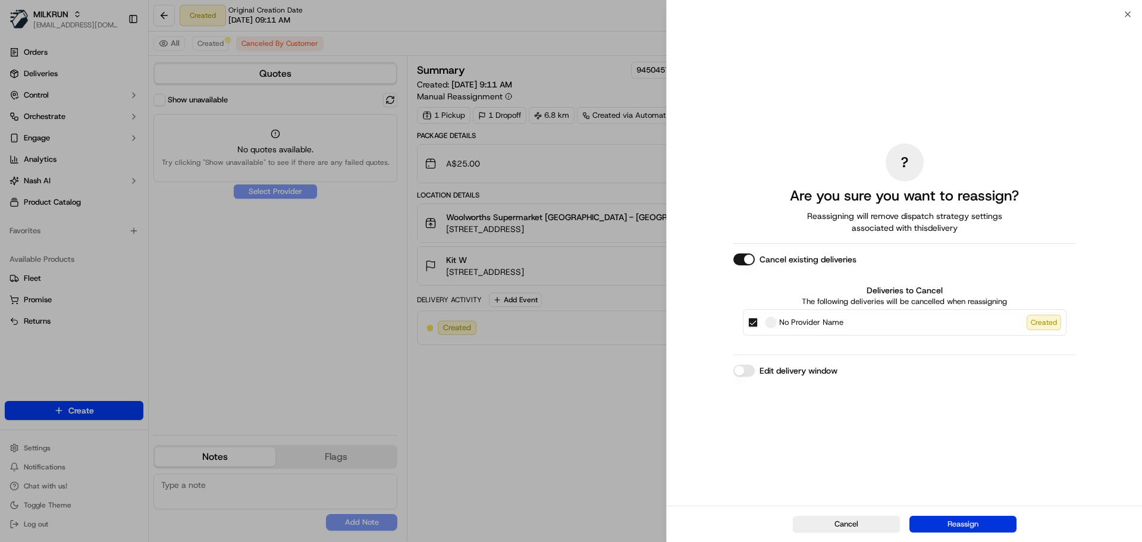
click at [977, 520] on button "Reassign" at bounding box center [962, 524] width 107 height 17
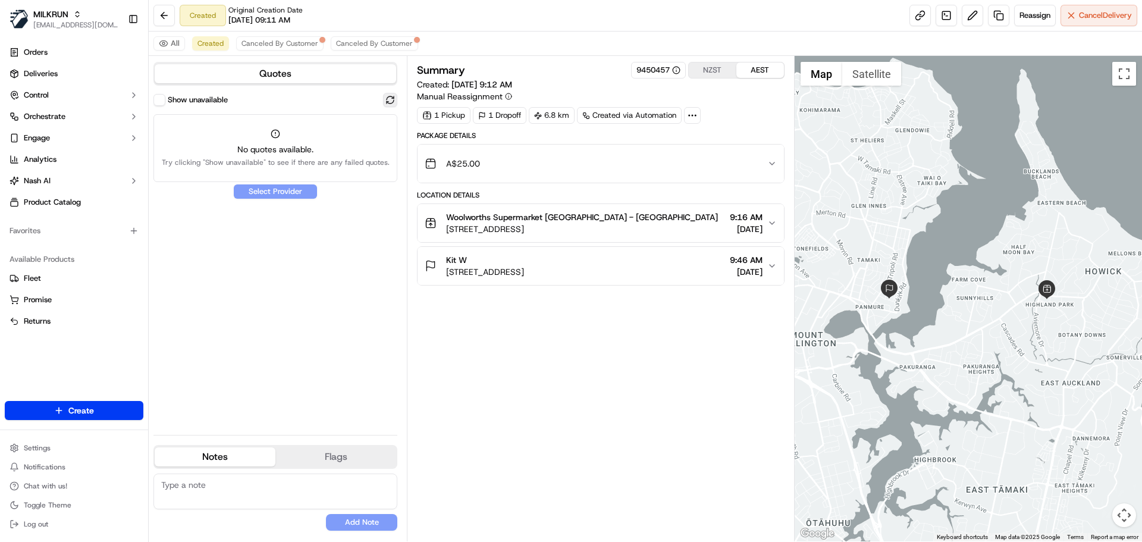
click at [388, 98] on button at bounding box center [390, 100] width 14 height 14
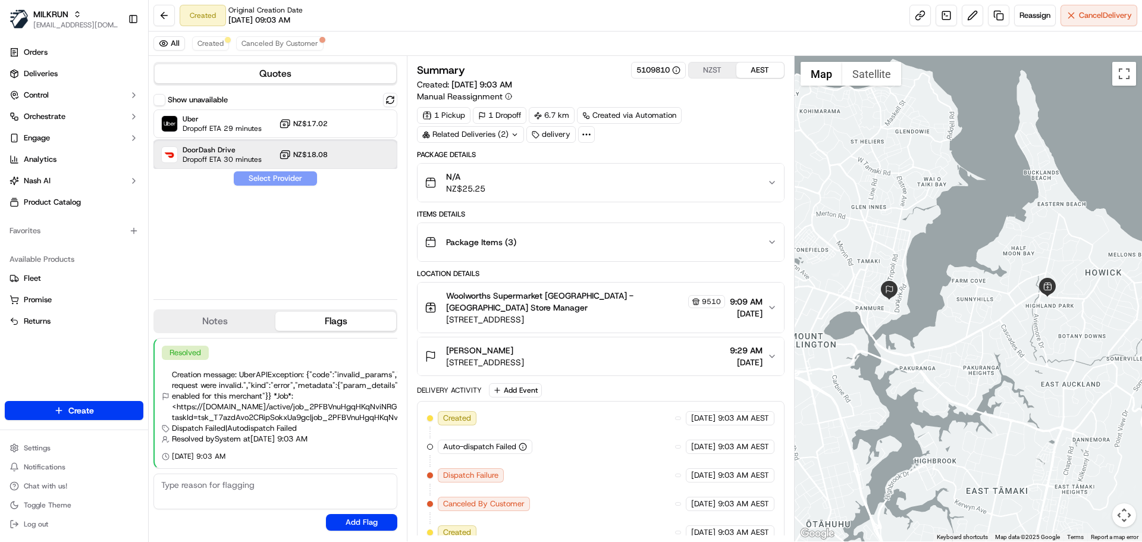
click at [222, 149] on span "DoorDash Drive" at bounding box center [222, 150] width 79 height 10
click at [291, 182] on button "Assign Provider" at bounding box center [275, 178] width 84 height 14
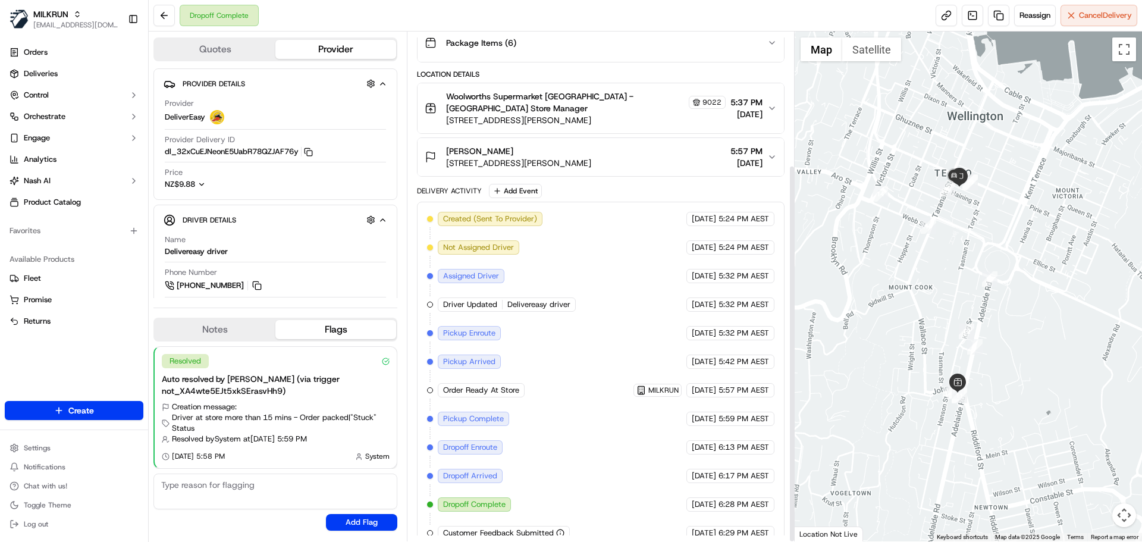
scroll to position [179, 0]
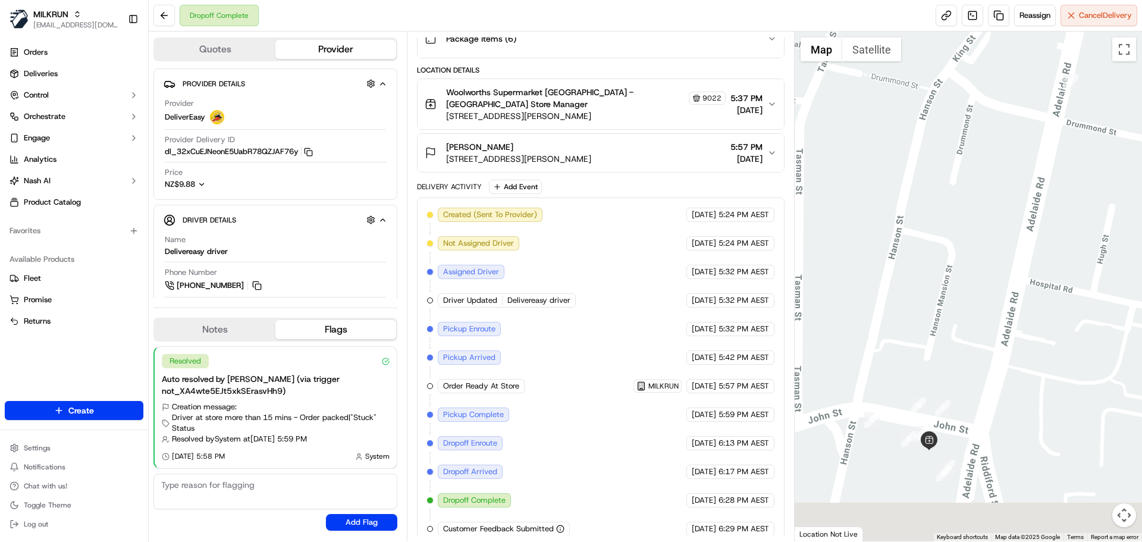
drag, startPoint x: 960, startPoint y: 430, endPoint x: 907, endPoint y: 334, distance: 110.2
click at [907, 334] on div at bounding box center [969, 287] width 348 height 510
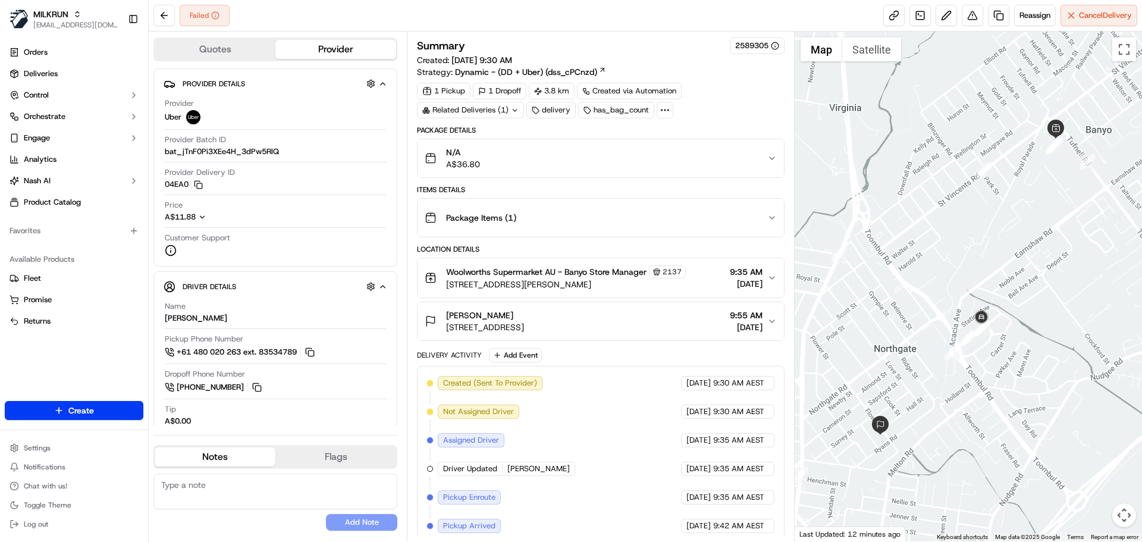
scroll to position [122, 0]
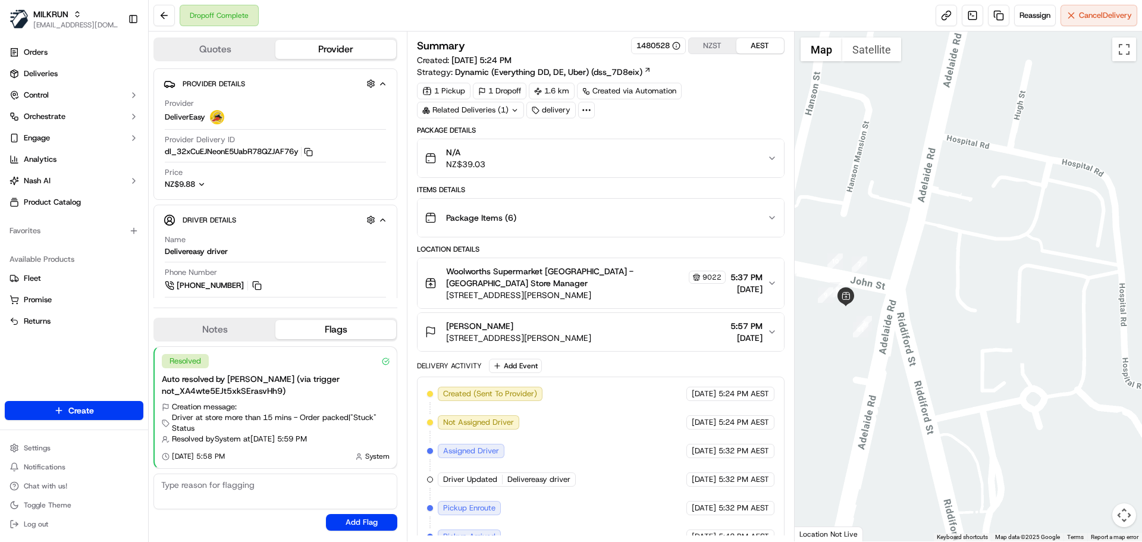
scroll to position [179, 0]
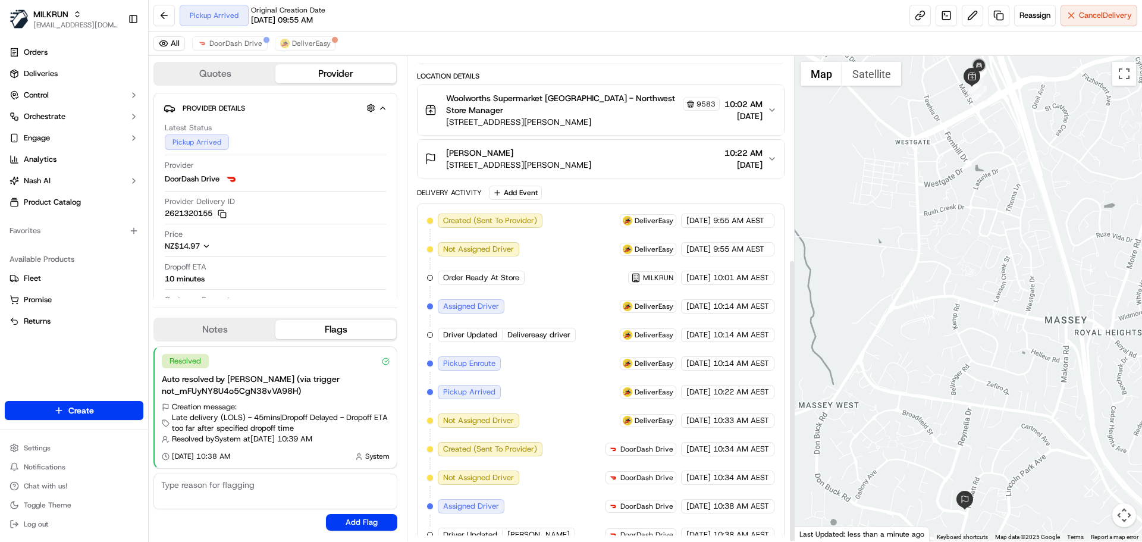
scroll to position [346, 0]
